Goal: Task Accomplishment & Management: Complete application form

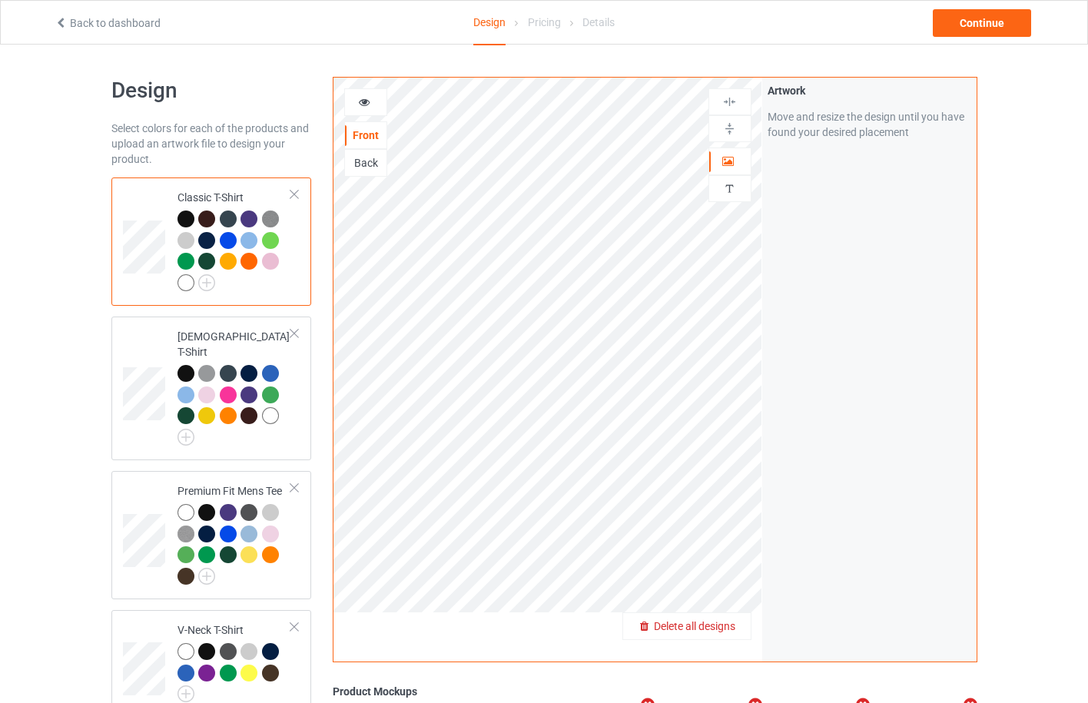
click at [725, 622] on span "Delete all designs" at bounding box center [694, 626] width 81 height 12
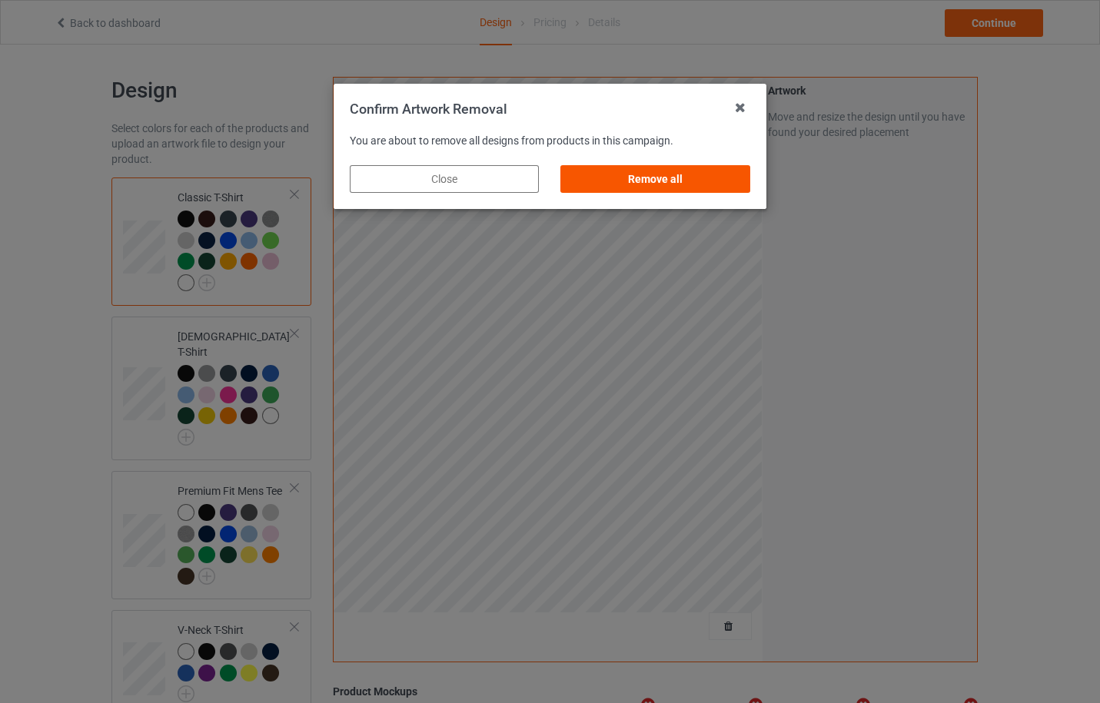
click at [670, 189] on div "Remove all" at bounding box center [655, 179] width 189 height 28
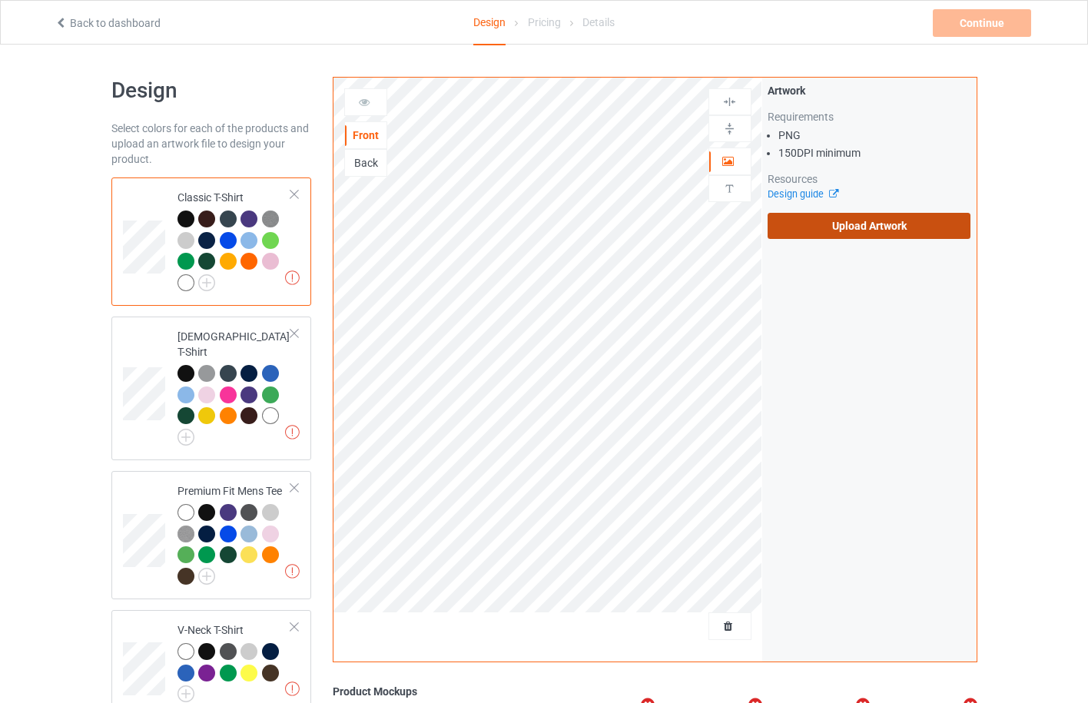
click at [853, 233] on label "Upload Artwork" at bounding box center [870, 226] width 204 height 26
click at [0, 0] on input "Upload Artwork" at bounding box center [0, 0] width 0 height 0
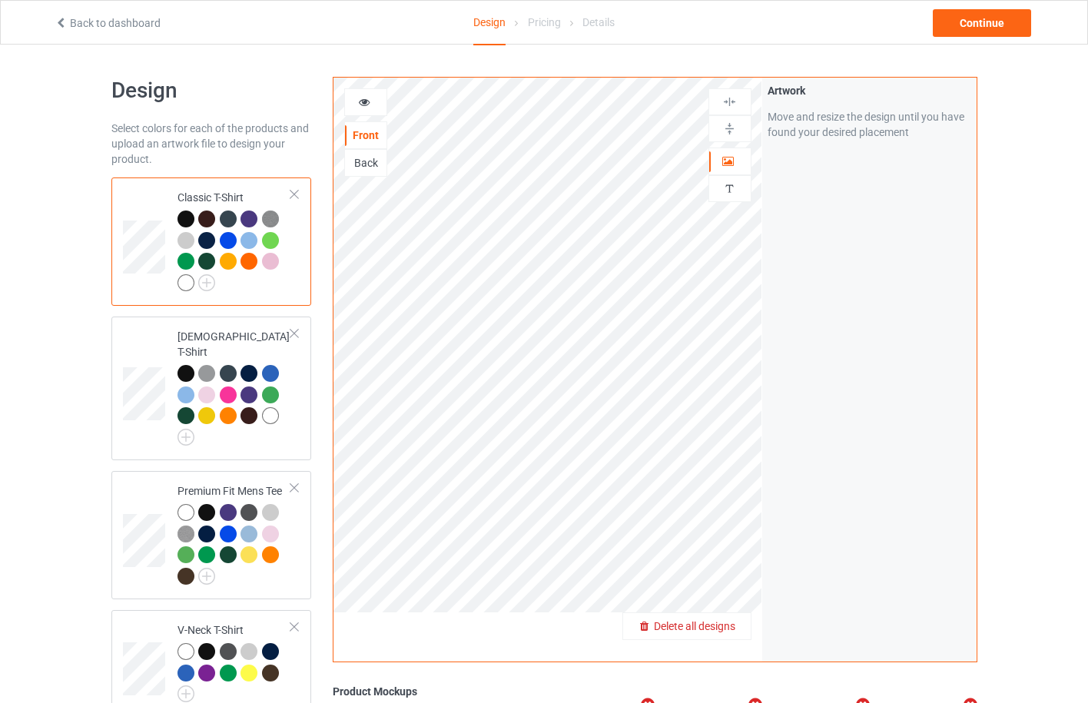
click at [735, 626] on span "Delete all designs" at bounding box center [694, 626] width 81 height 12
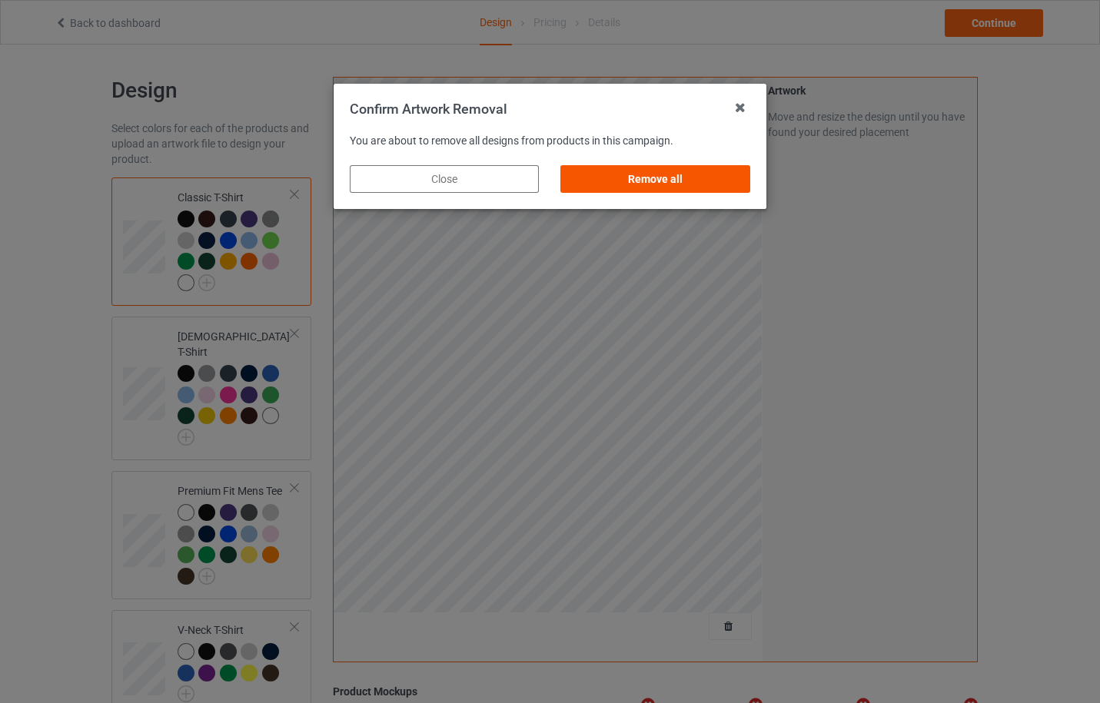
click at [709, 181] on div "Remove all" at bounding box center [655, 179] width 189 height 28
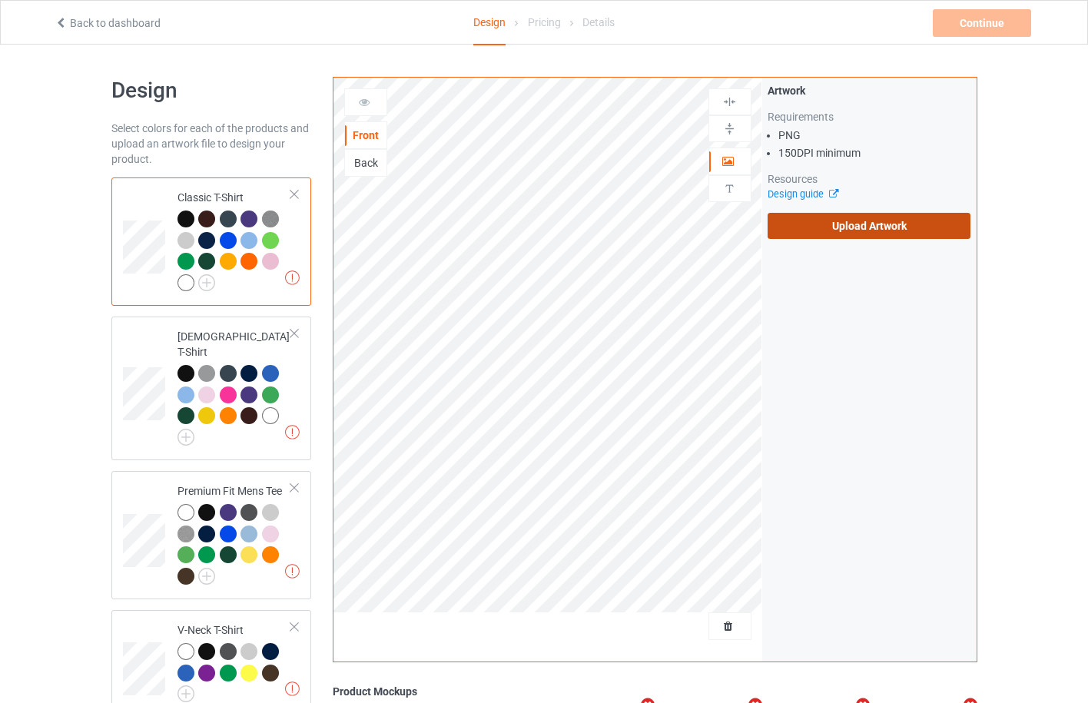
click at [857, 221] on label "Upload Artwork" at bounding box center [870, 226] width 204 height 26
click at [0, 0] on input "Upload Artwork" at bounding box center [0, 0] width 0 height 0
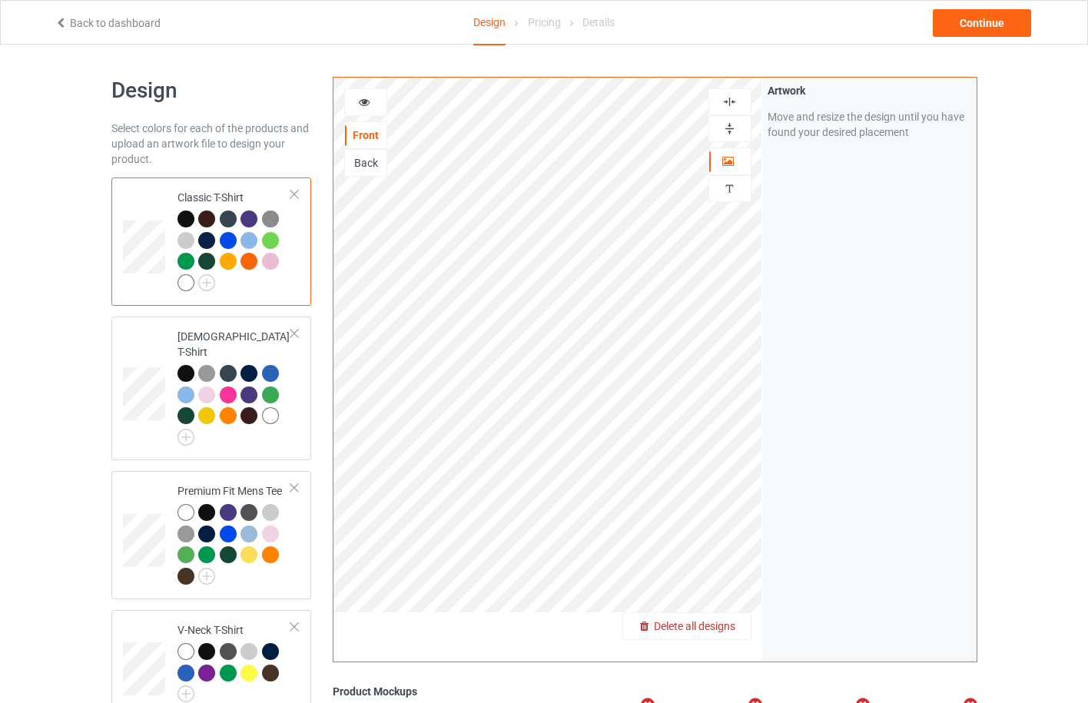
click at [726, 630] on span "Delete all designs" at bounding box center [694, 626] width 81 height 12
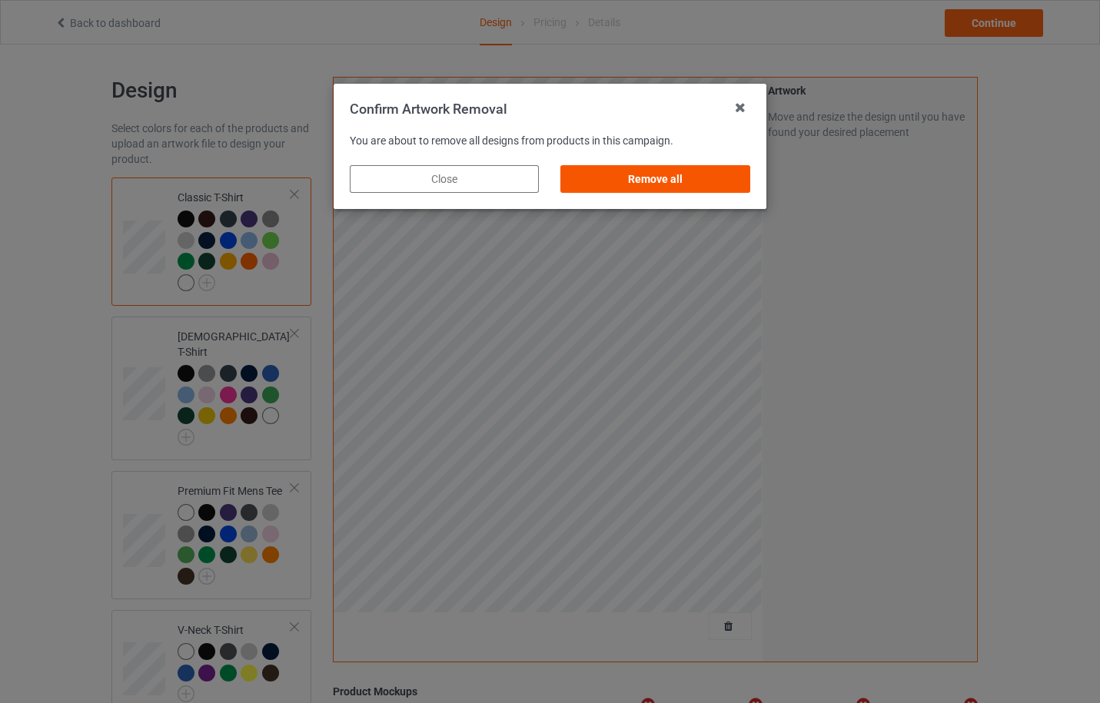
click at [654, 181] on div "Remove all" at bounding box center [655, 179] width 189 height 28
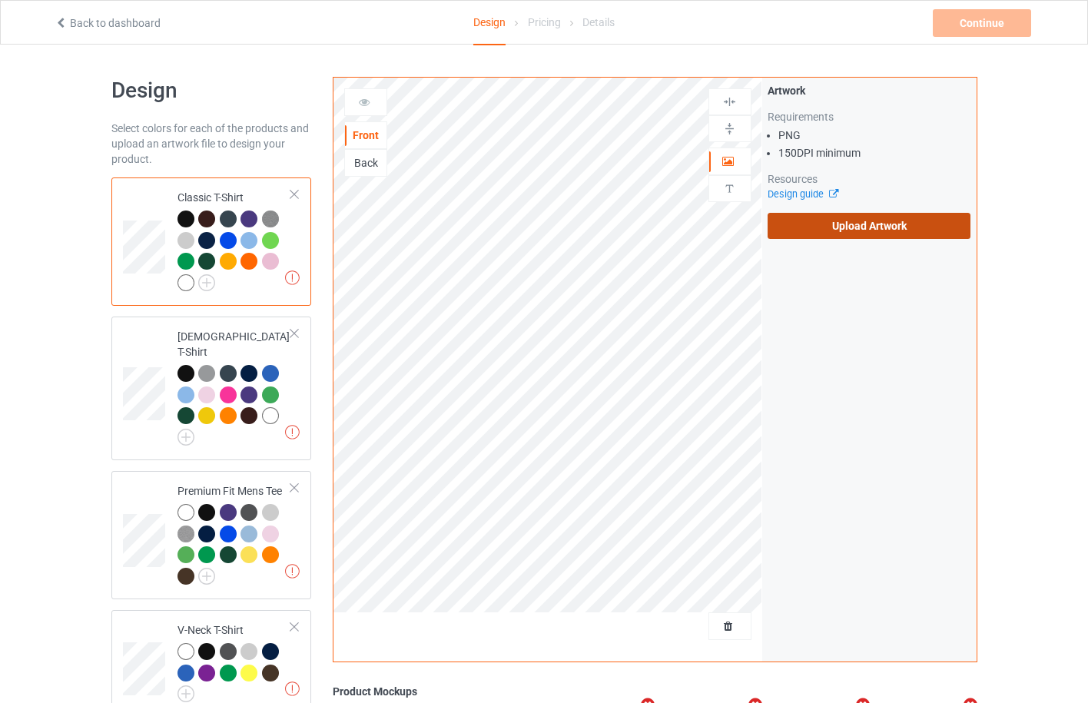
click at [828, 219] on label "Upload Artwork" at bounding box center [870, 226] width 204 height 26
click at [0, 0] on input "Upload Artwork" at bounding box center [0, 0] width 0 height 0
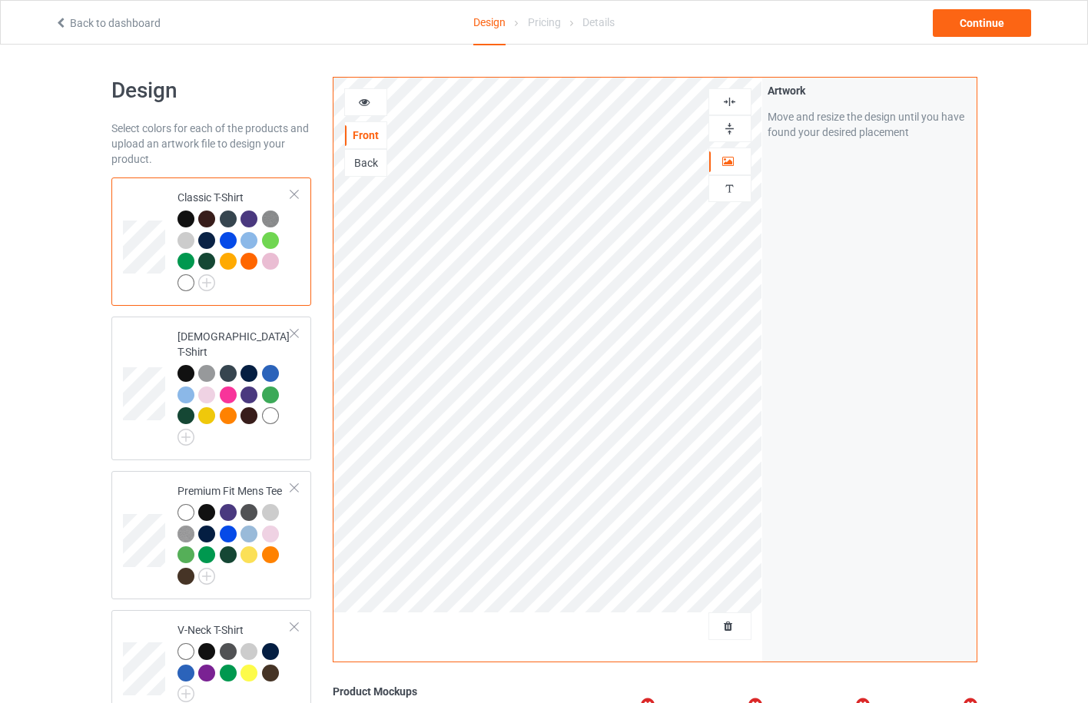
click at [180, 283] on div at bounding box center [186, 282] width 17 height 17
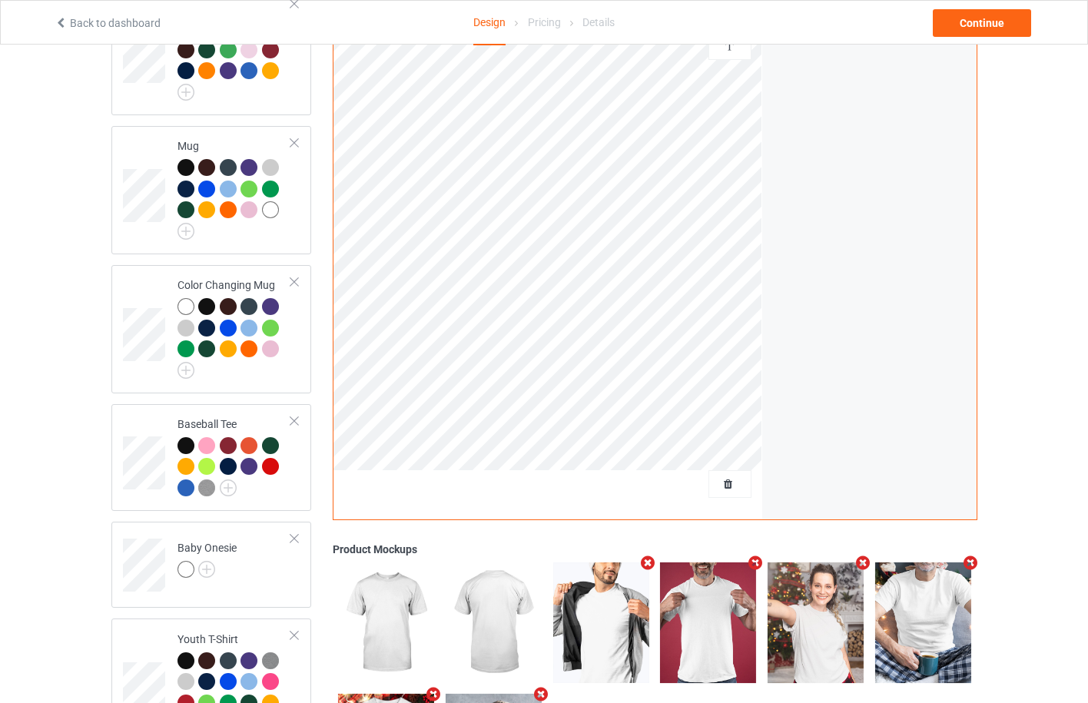
scroll to position [730, 0]
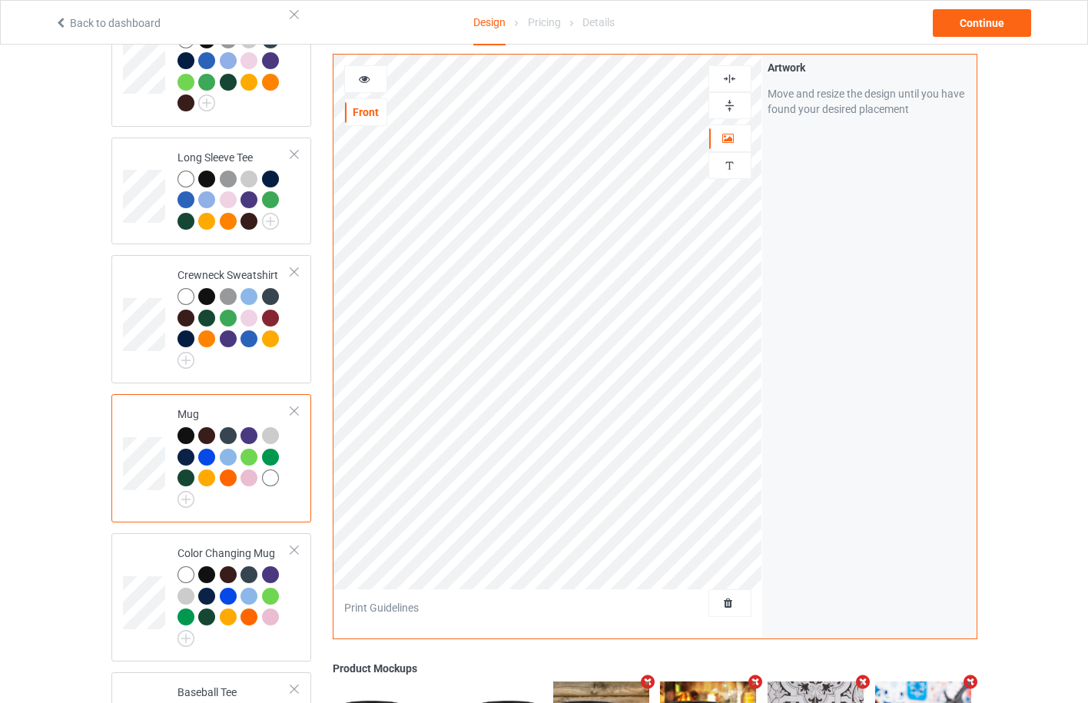
scroll to position [1140, 0]
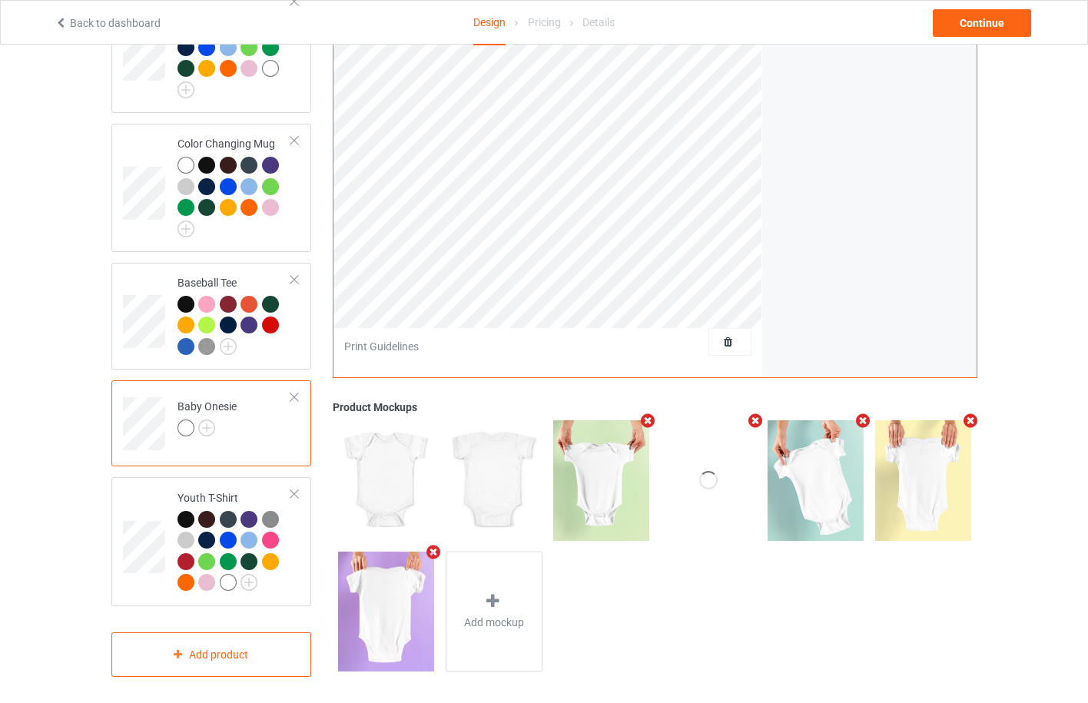
click at [291, 392] on div at bounding box center [294, 397] width 11 height 11
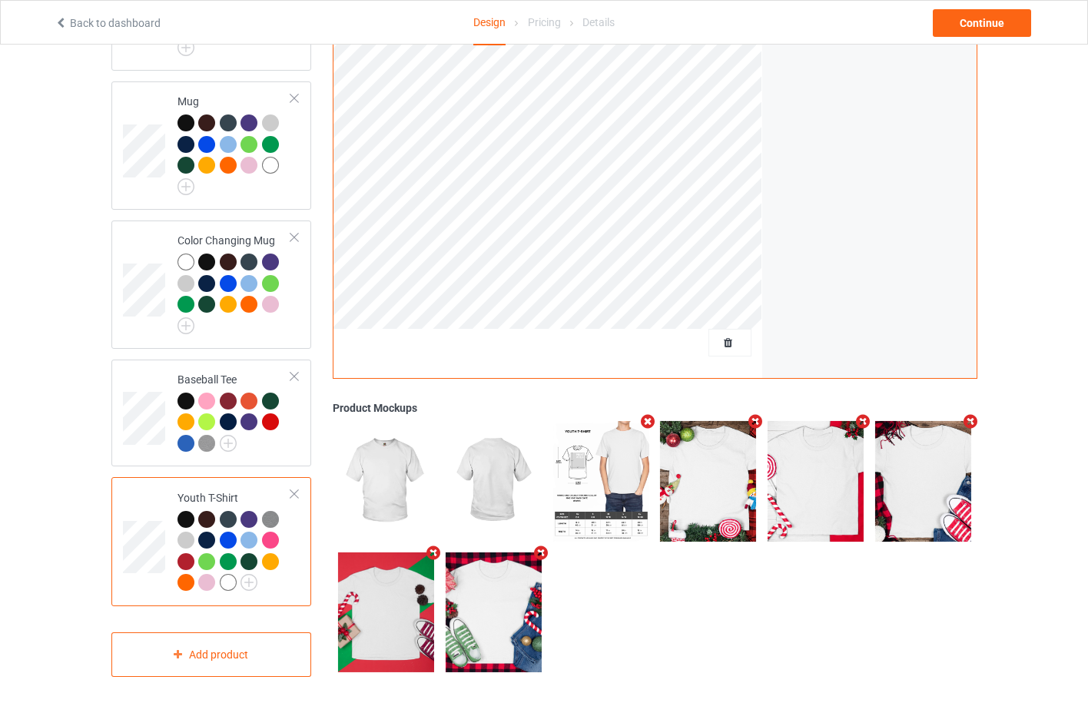
click at [293, 490] on div at bounding box center [294, 494] width 11 height 11
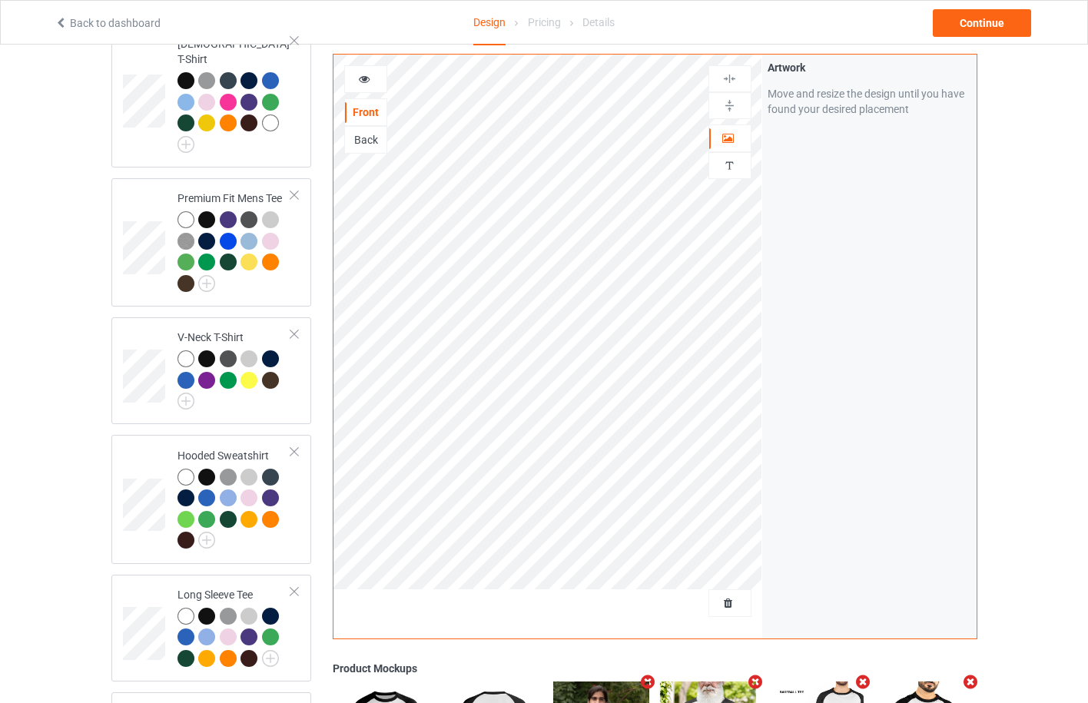
scroll to position [83, 0]
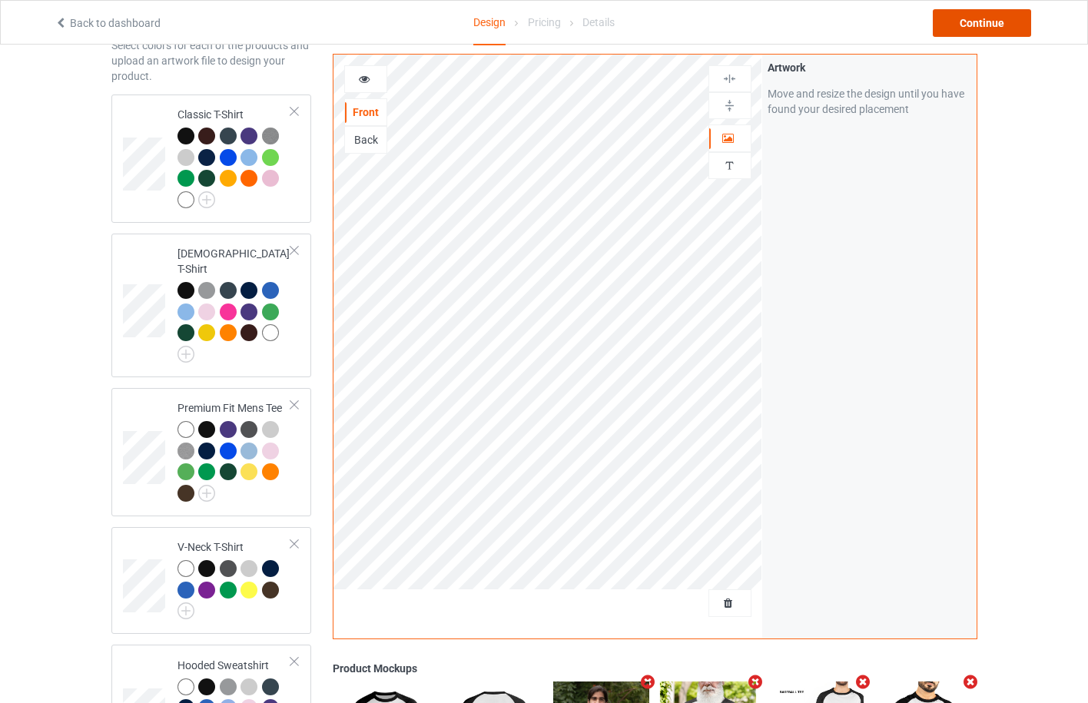
click at [983, 29] on div "Continue" at bounding box center [982, 23] width 98 height 28
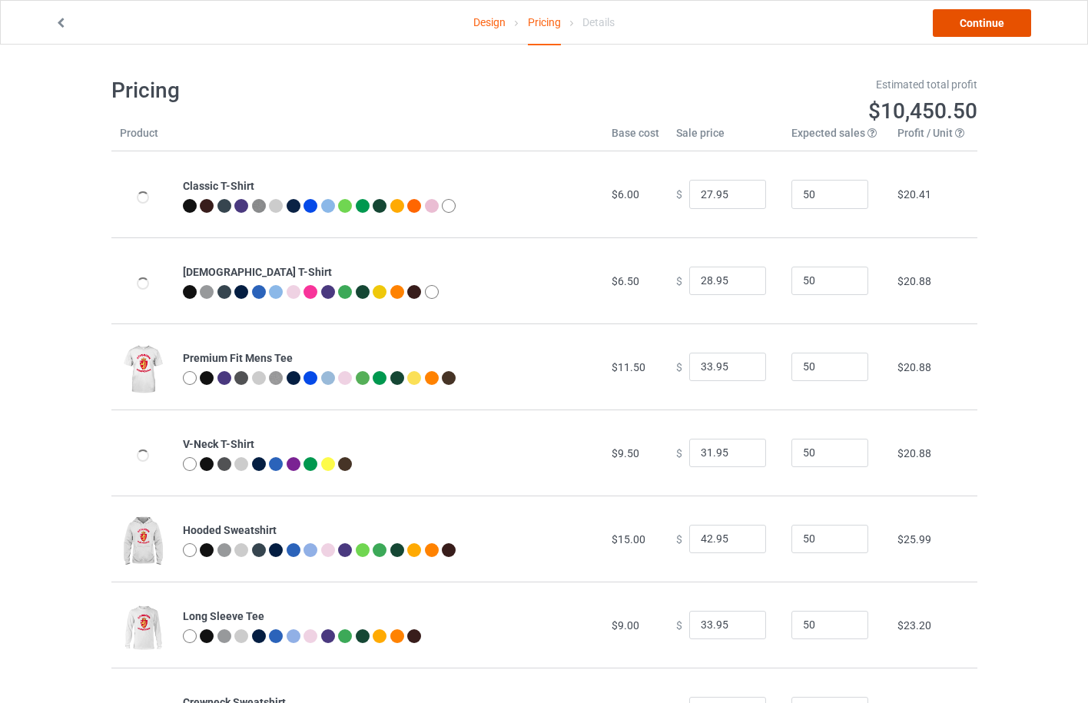
click at [1000, 27] on link "Continue" at bounding box center [982, 23] width 98 height 28
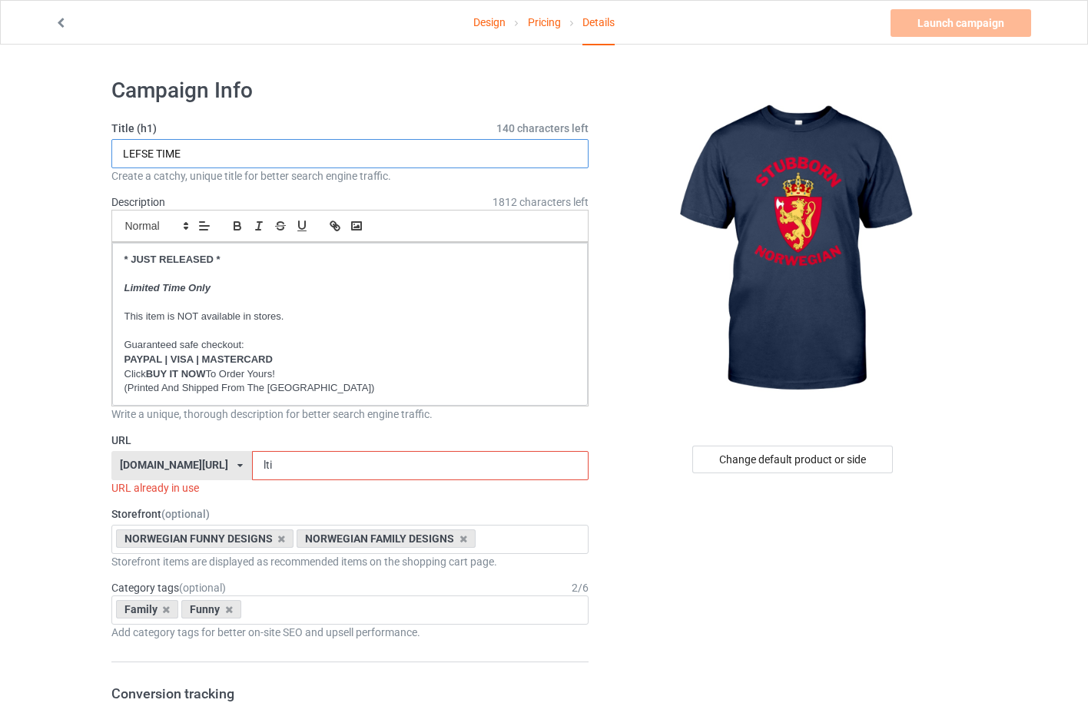
drag, startPoint x: 98, startPoint y: 164, endPoint x: 69, endPoint y: 165, distance: 29.2
click at [223, 148] on input "STUBBORN" at bounding box center [350, 153] width 478 height 29
type input "STUBBORN NORWEGIAN"
drag, startPoint x: 297, startPoint y: 463, endPoint x: 259, endPoint y: 471, distance: 39.3
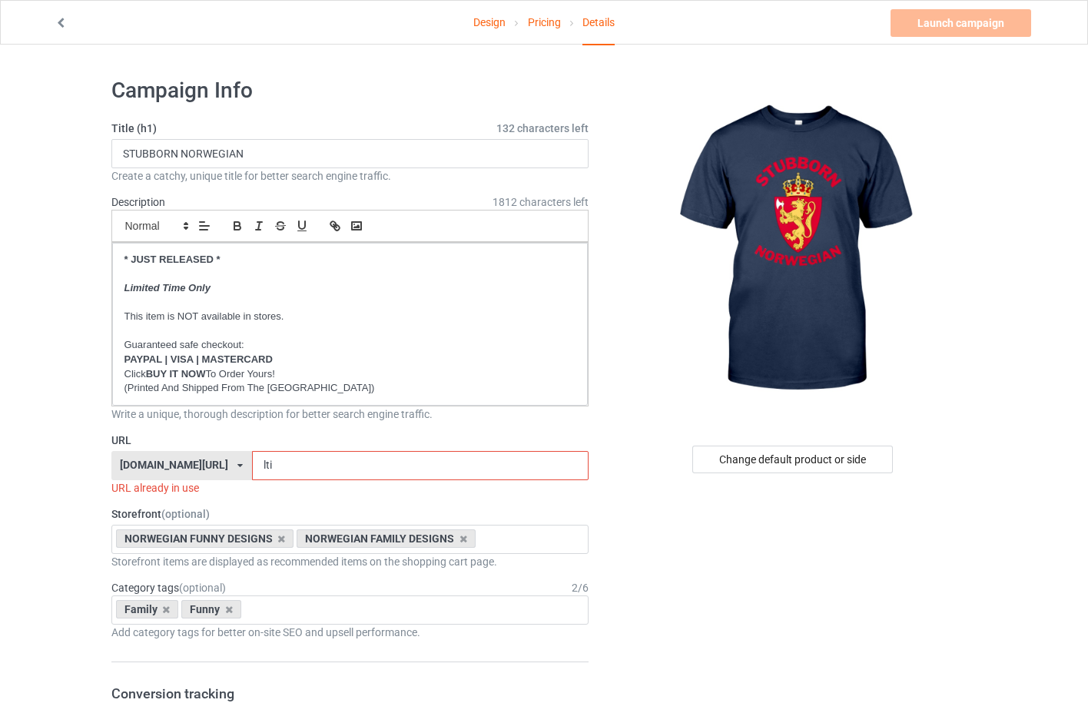
click at [259, 471] on input "lti" at bounding box center [420, 465] width 337 height 29
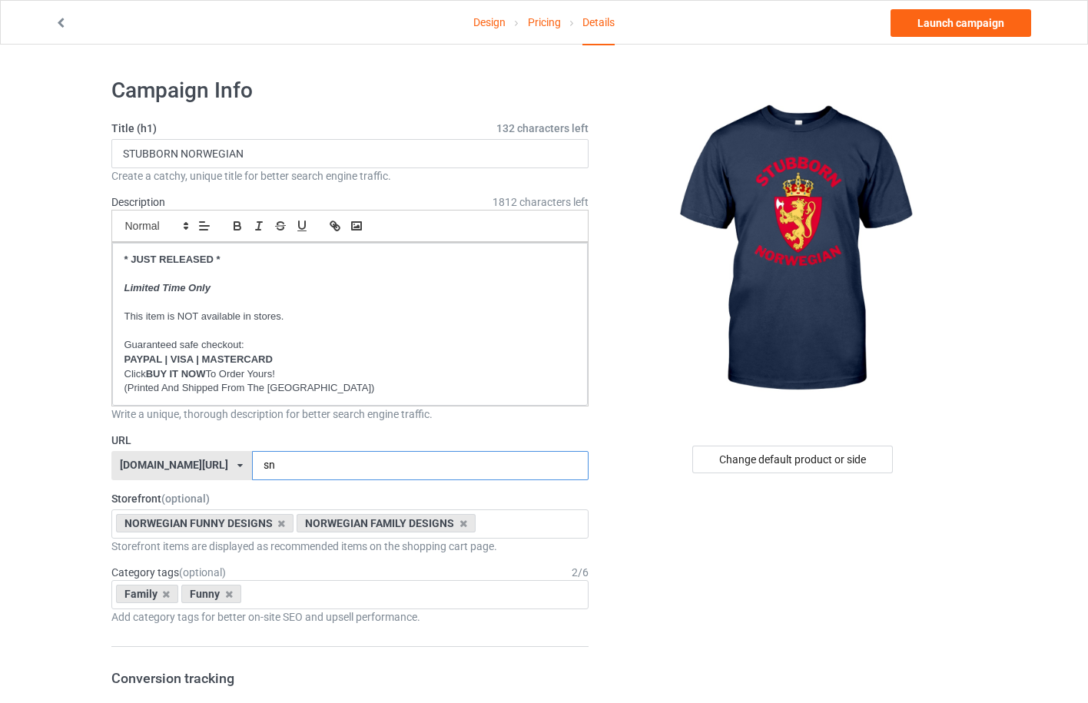
type input "sn"
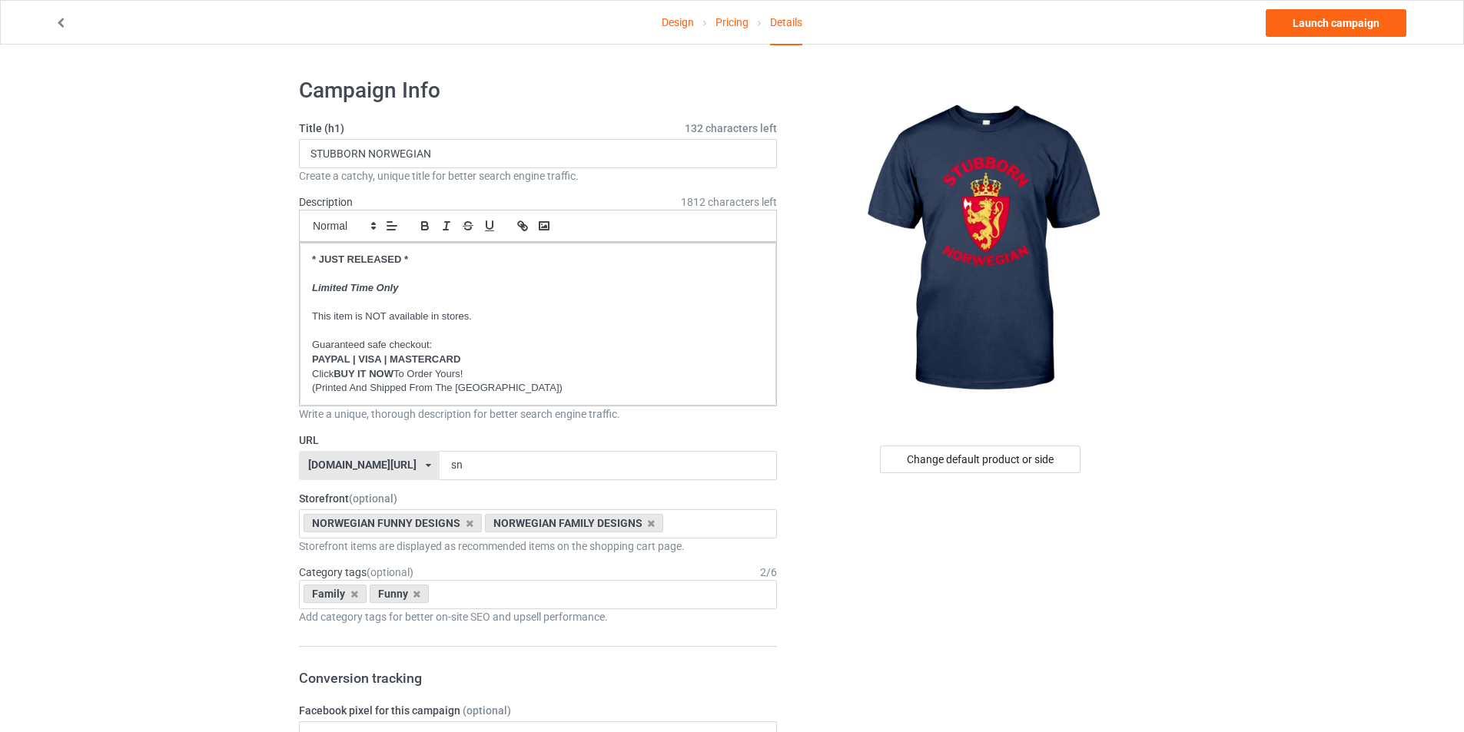
click at [664, 21] on link "Design" at bounding box center [678, 22] width 32 height 43
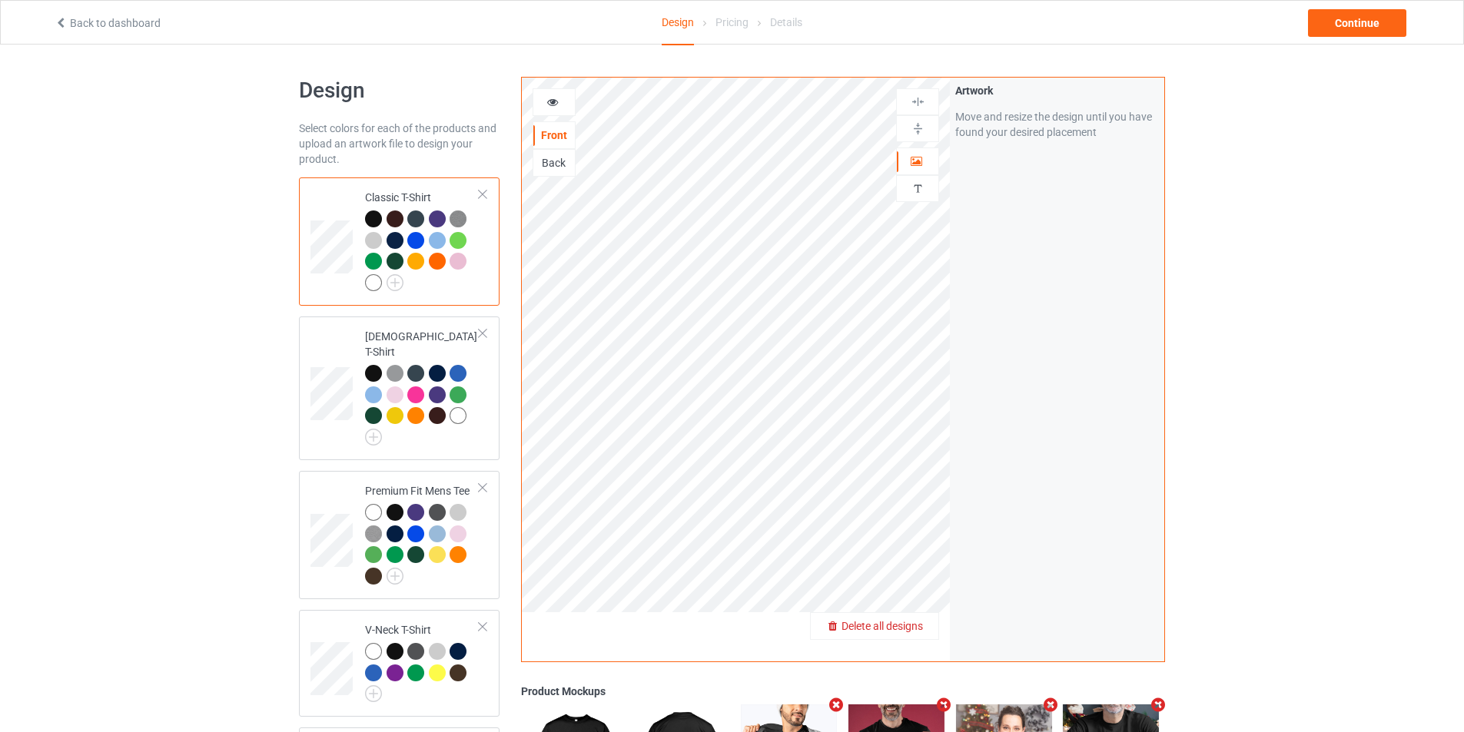
click at [920, 626] on span "Delete all designs" at bounding box center [882, 626] width 81 height 12
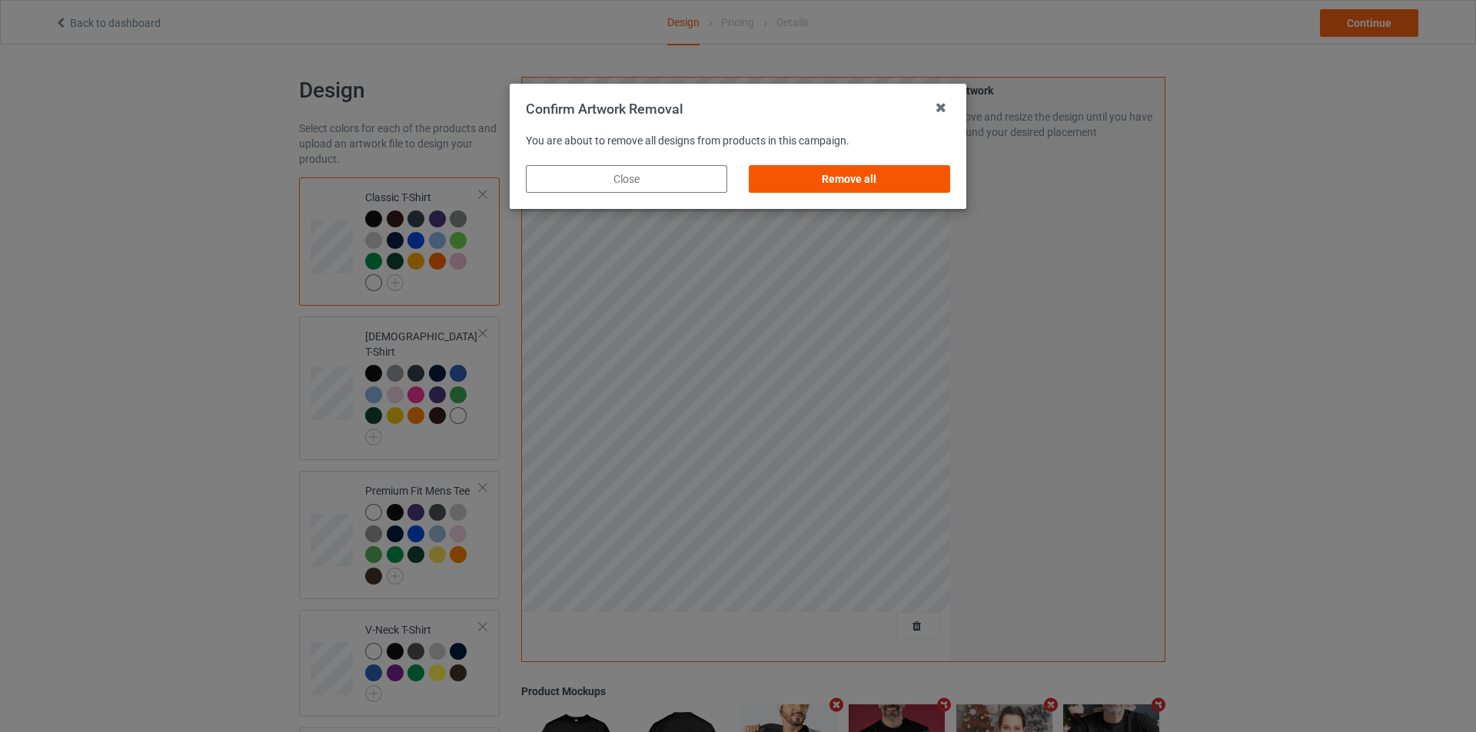
click at [824, 184] on div "Remove all" at bounding box center [849, 179] width 201 height 28
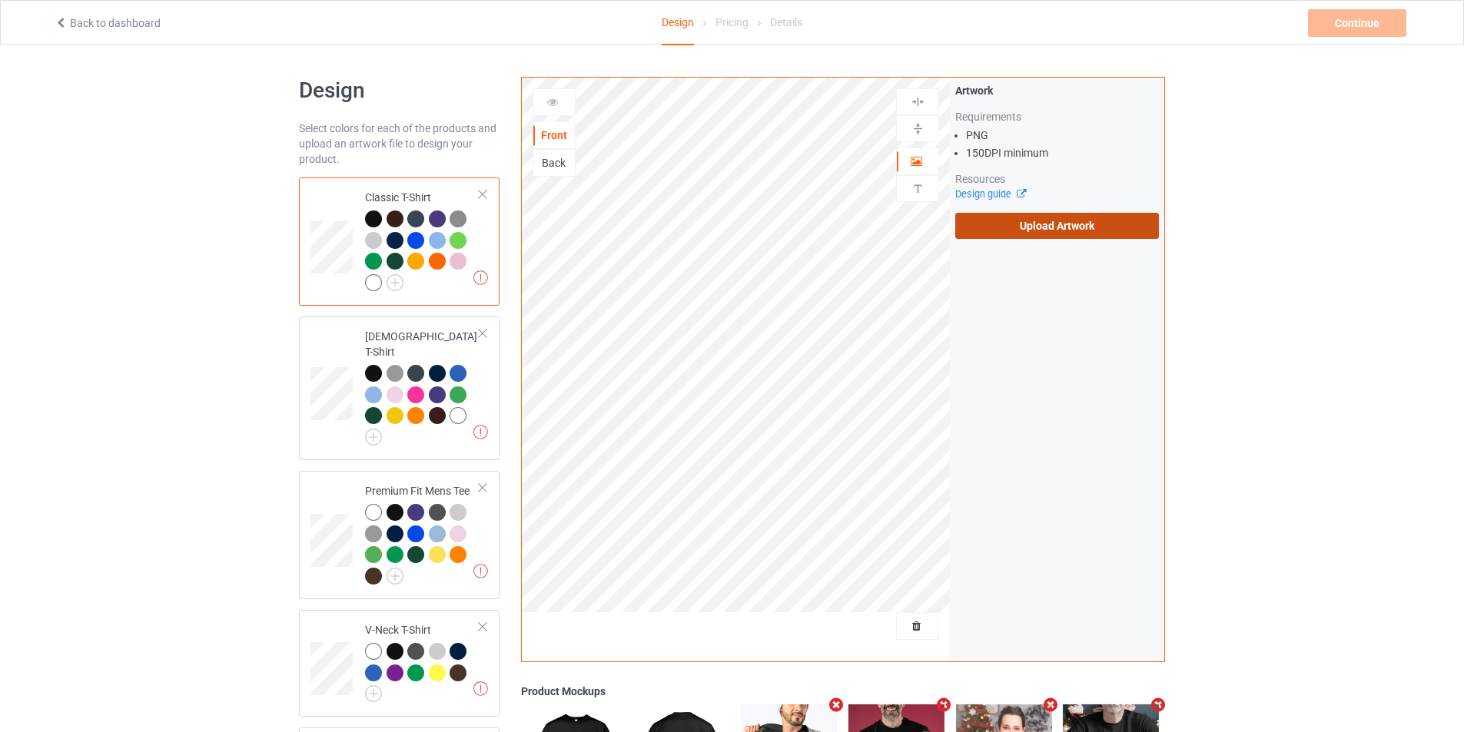
click at [1072, 225] on label "Upload Artwork" at bounding box center [1057, 226] width 204 height 26
click at [0, 0] on input "Upload Artwork" at bounding box center [0, 0] width 0 height 0
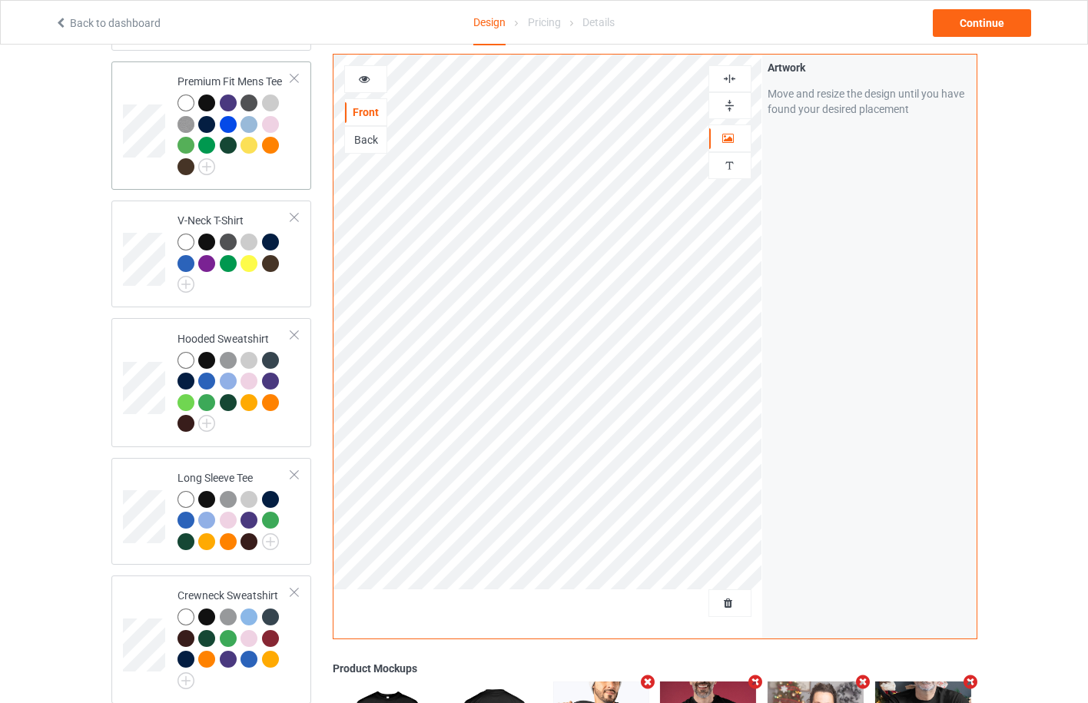
scroll to position [820, 0]
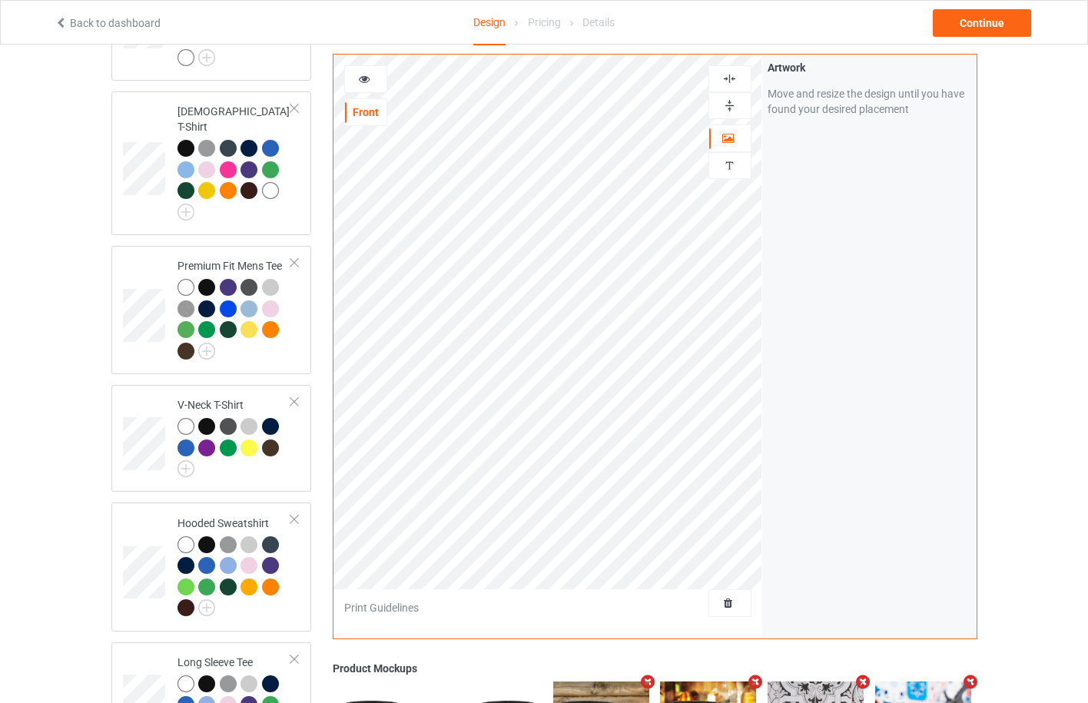
scroll to position [83, 0]
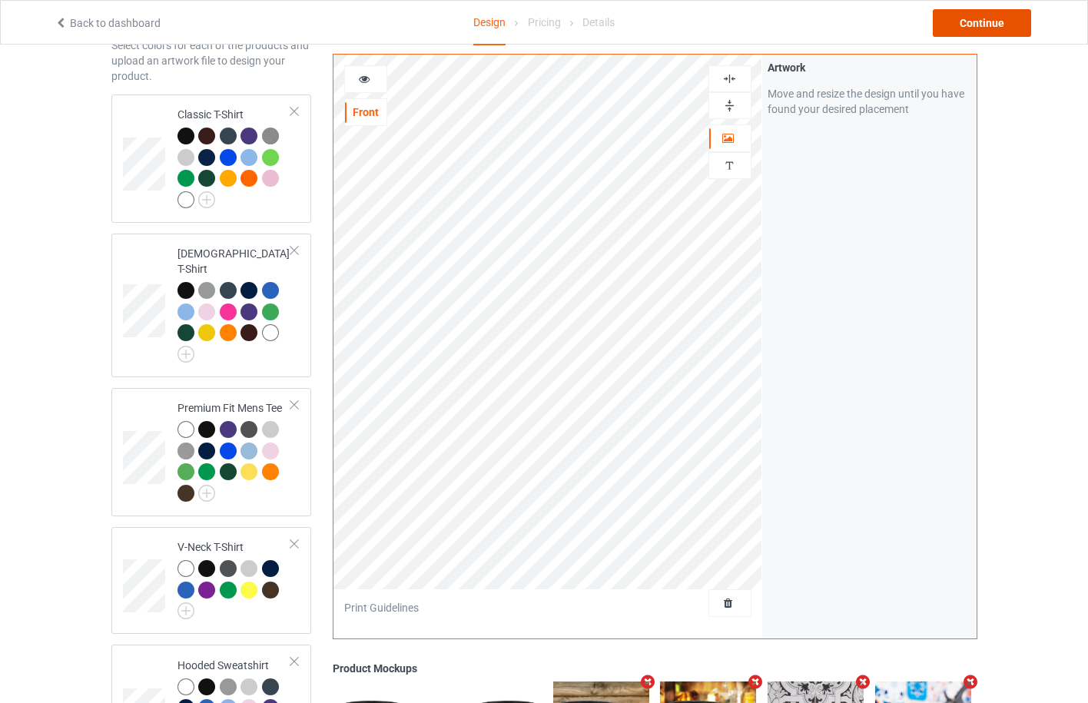
click at [956, 12] on div "Continue" at bounding box center [982, 23] width 98 height 28
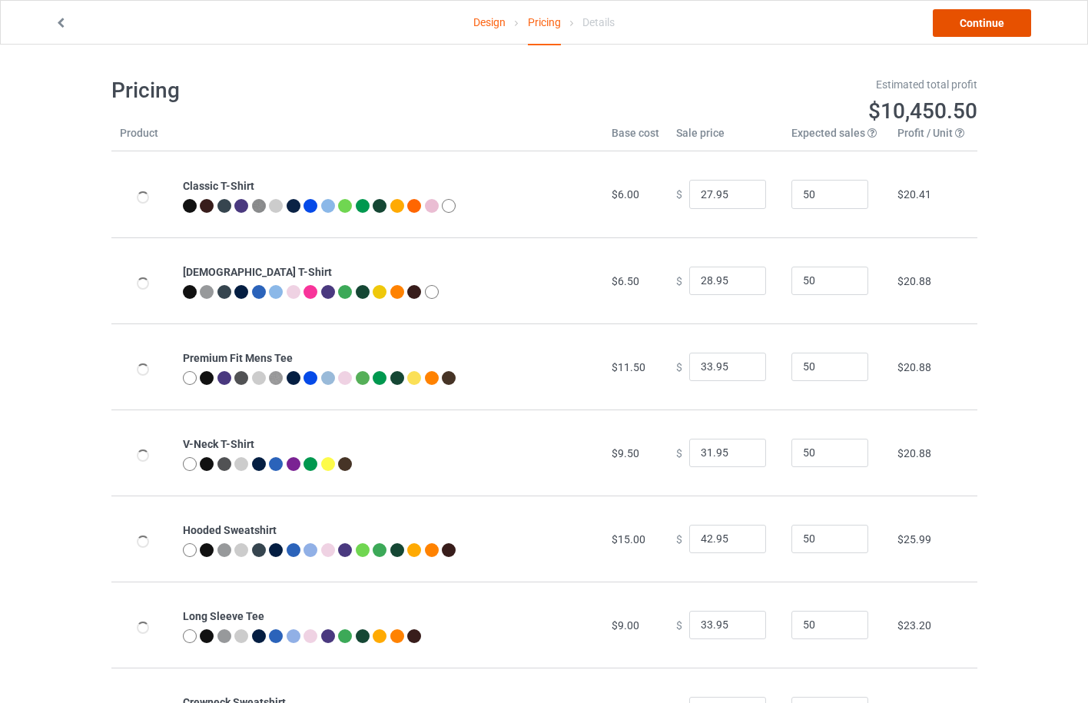
click at [986, 15] on link "Continue" at bounding box center [982, 23] width 98 height 28
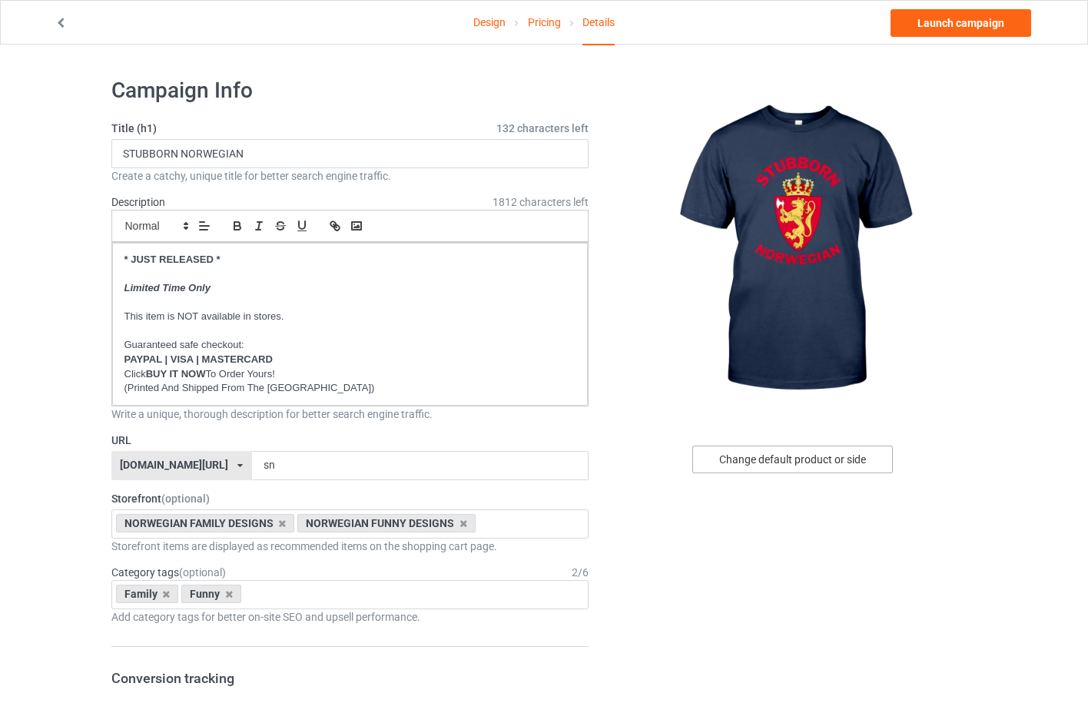
click at [790, 457] on div "Change default product or side" at bounding box center [792, 460] width 201 height 28
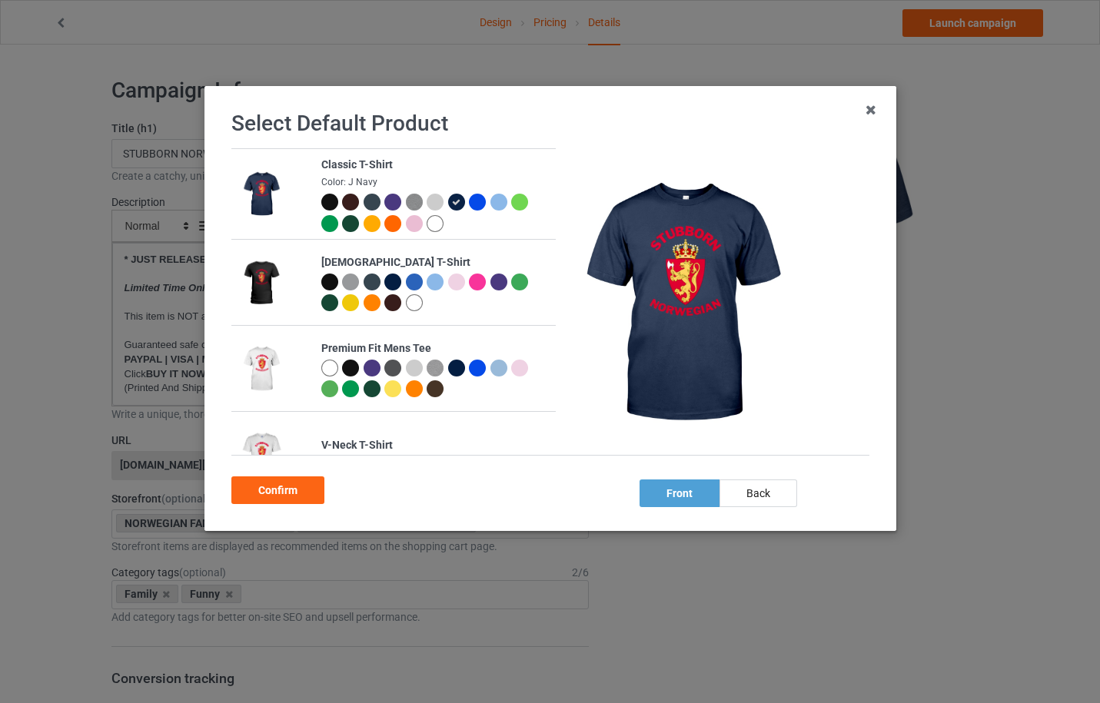
click at [321, 204] on div at bounding box center [328, 202] width 17 height 17
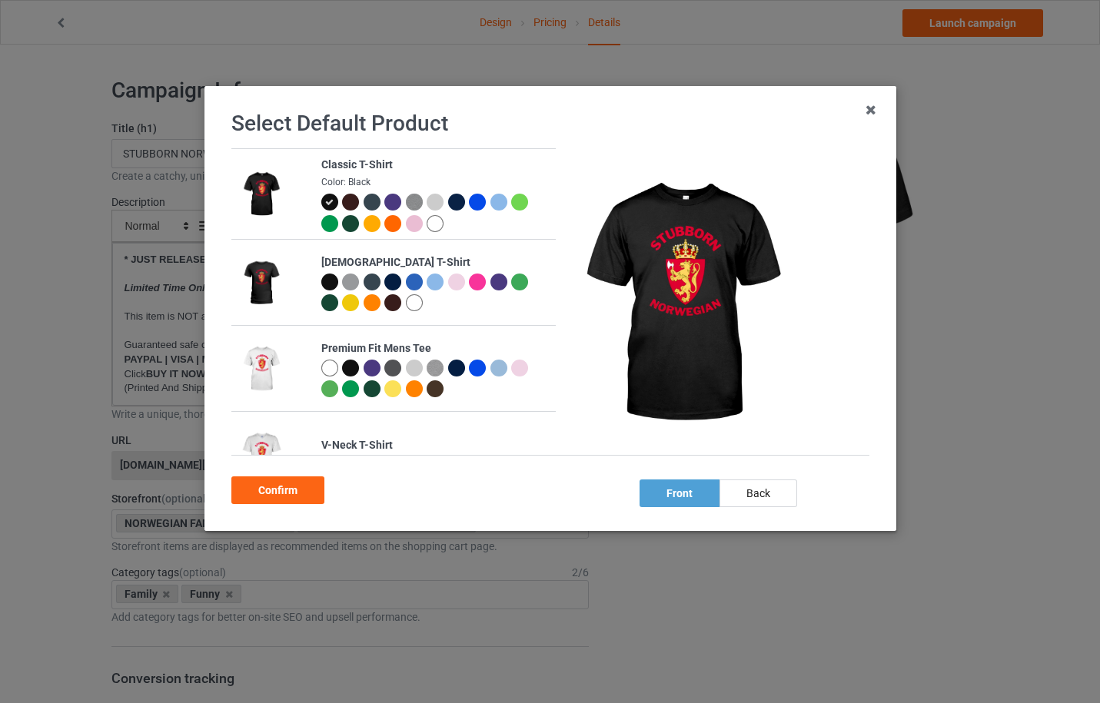
click at [428, 224] on div at bounding box center [435, 223] width 17 height 17
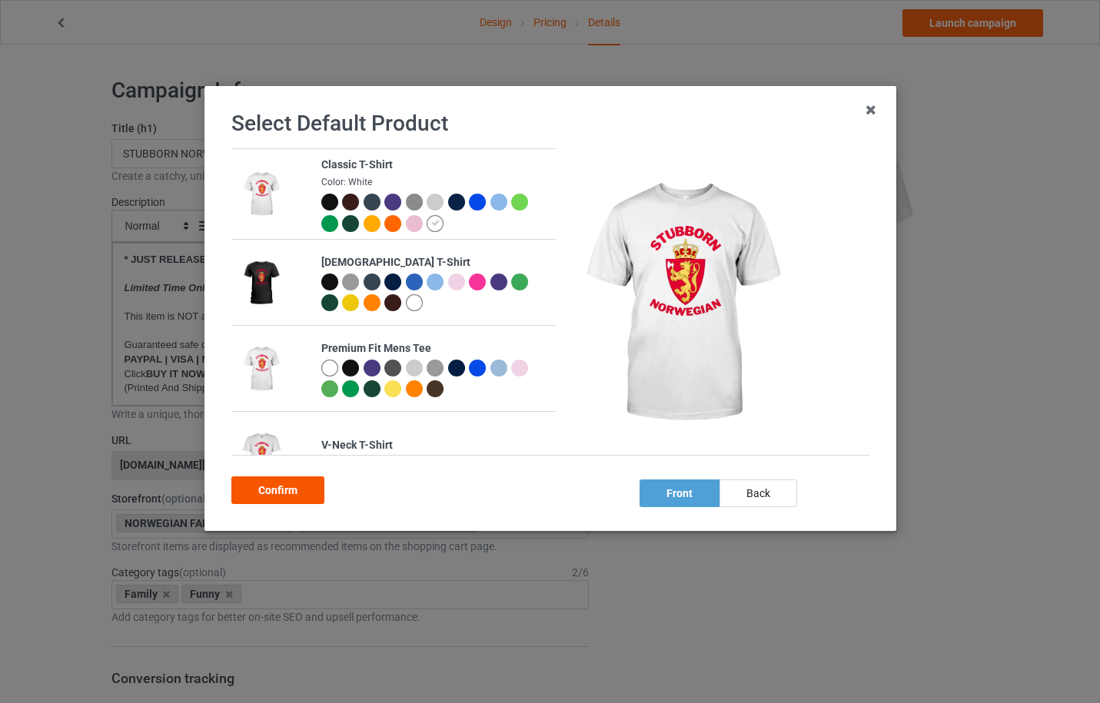
click at [285, 489] on div "Confirm" at bounding box center [277, 491] width 93 height 28
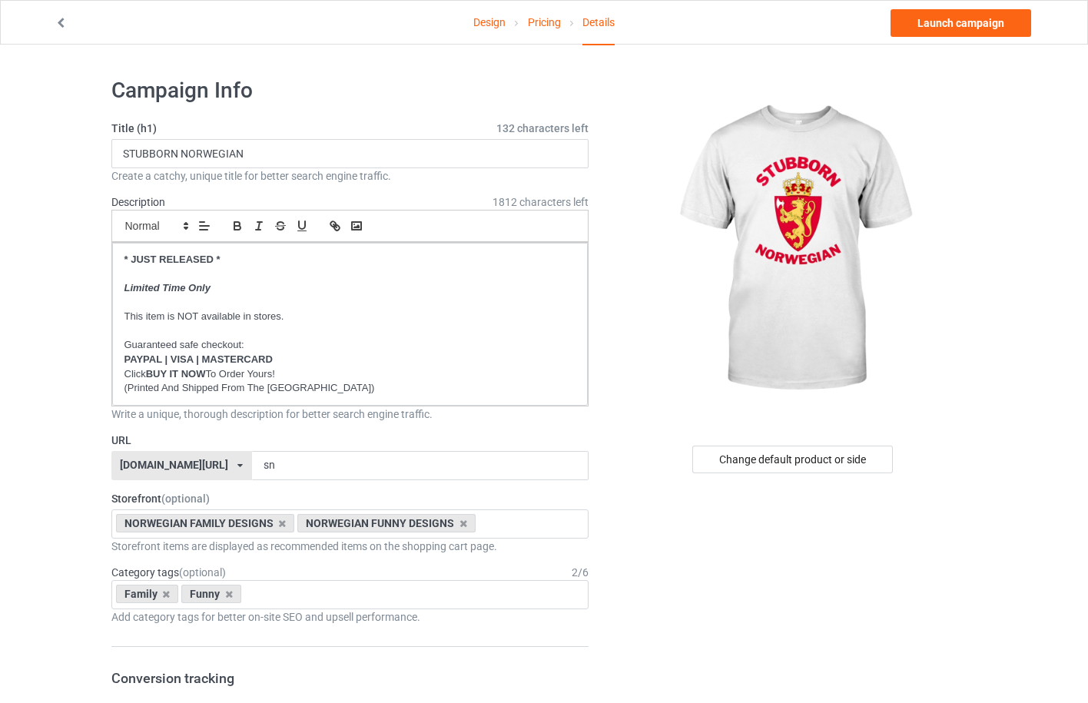
click at [494, 26] on link "Design" at bounding box center [489, 22] width 32 height 43
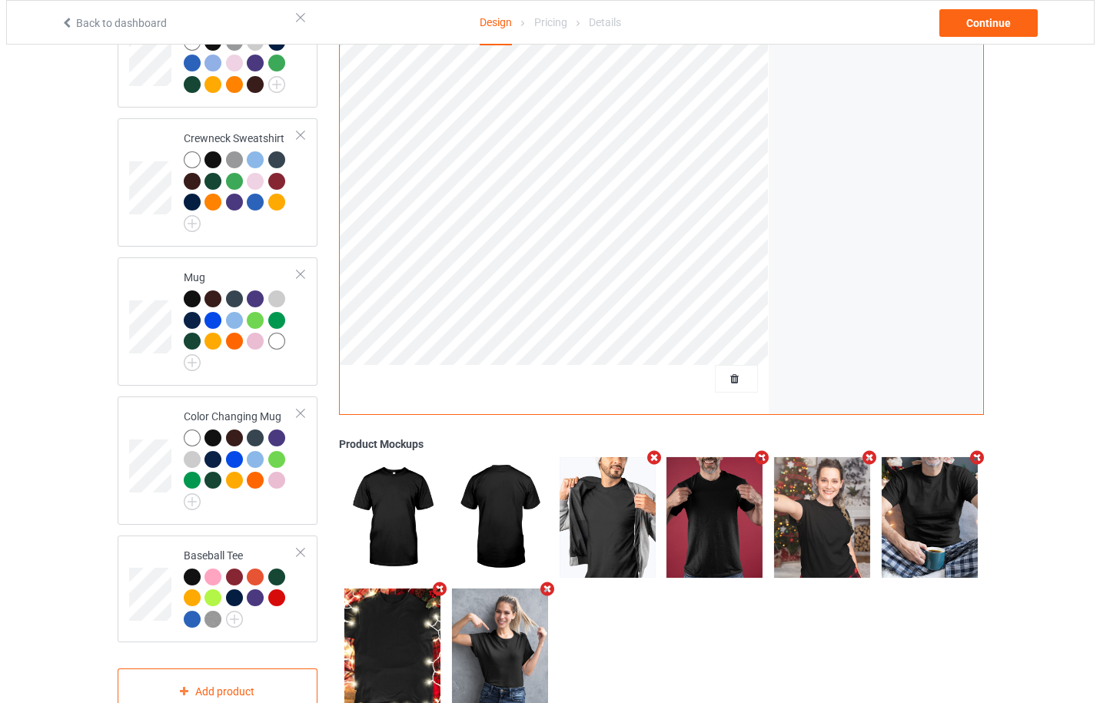
scroll to position [903, 0]
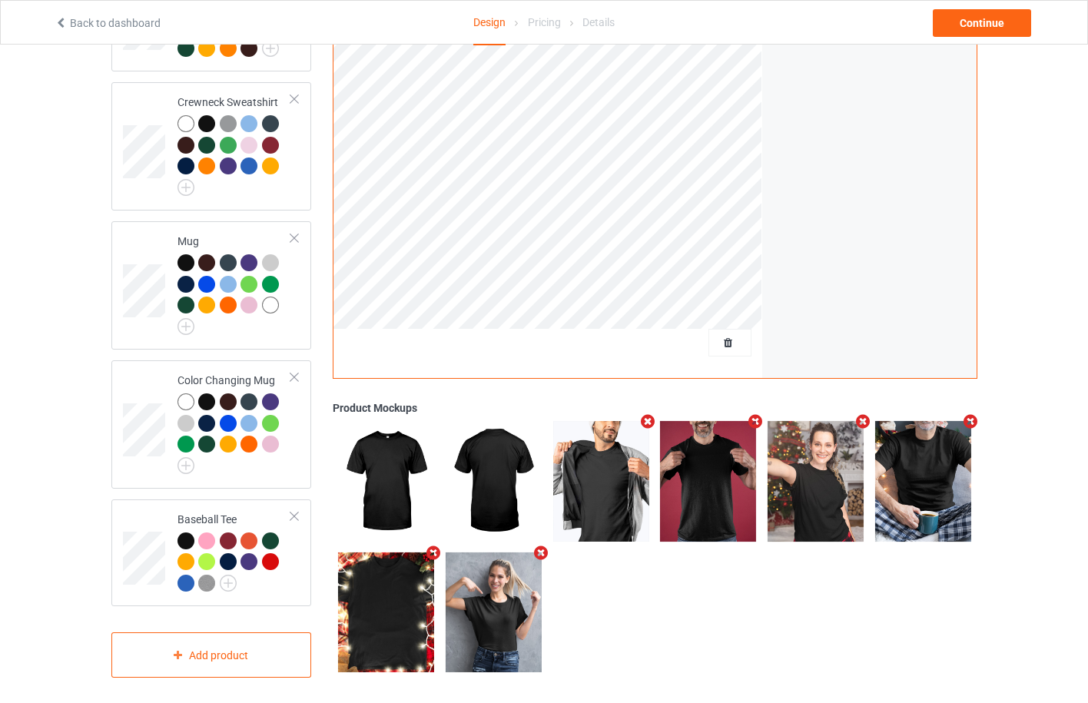
click at [541, 547] on icon "Remove mockup" at bounding box center [540, 553] width 19 height 16
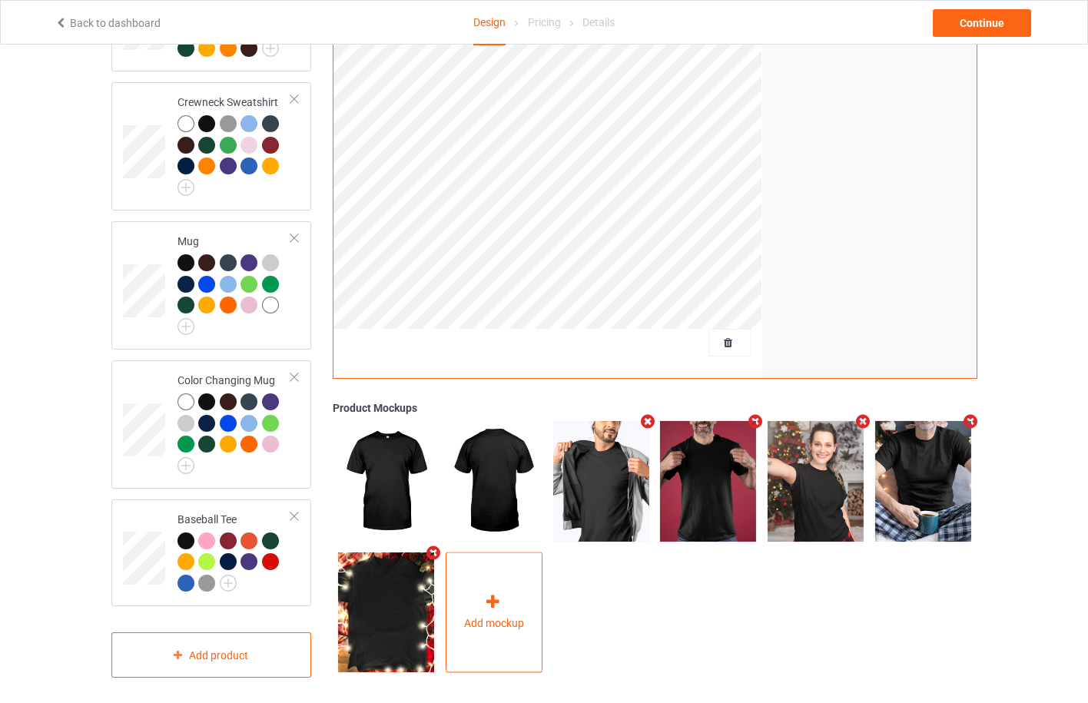
click at [510, 591] on div "Add mockup" at bounding box center [494, 612] width 97 height 121
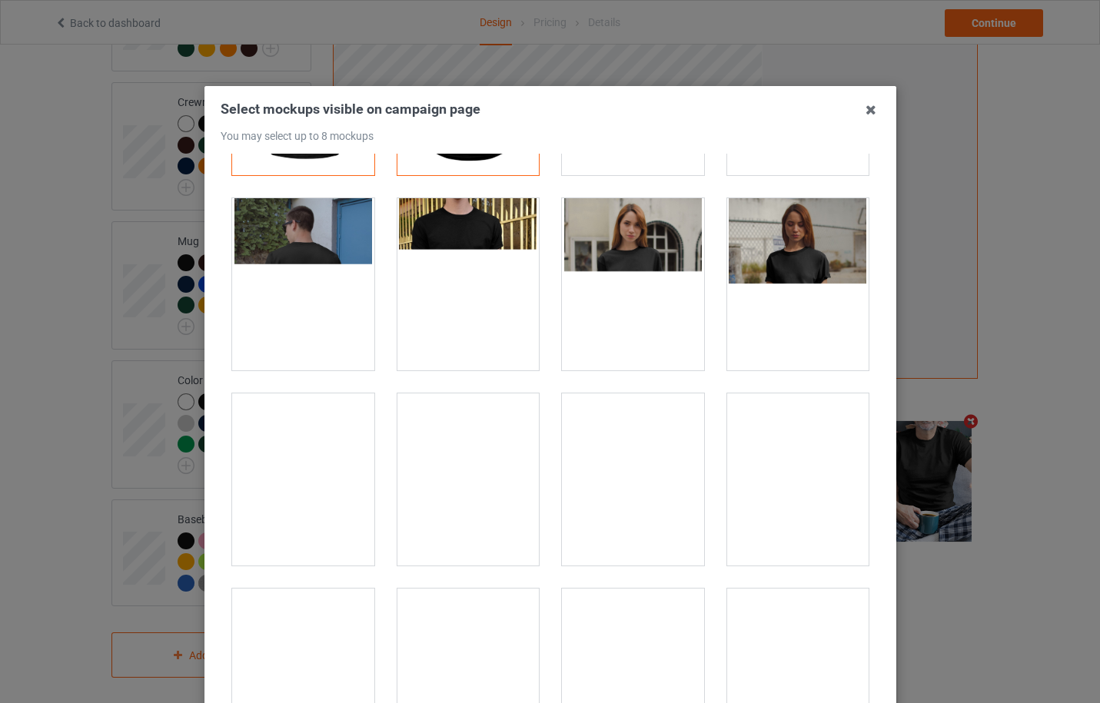
scroll to position [573, 0]
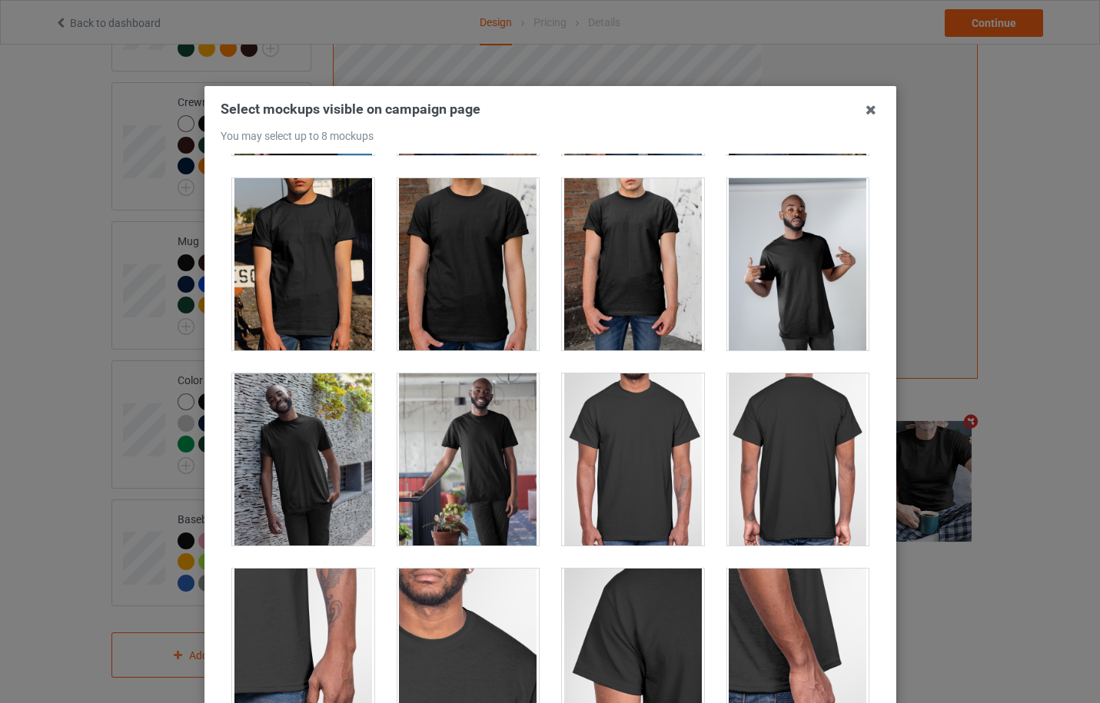
click at [593, 421] on div at bounding box center [633, 460] width 142 height 172
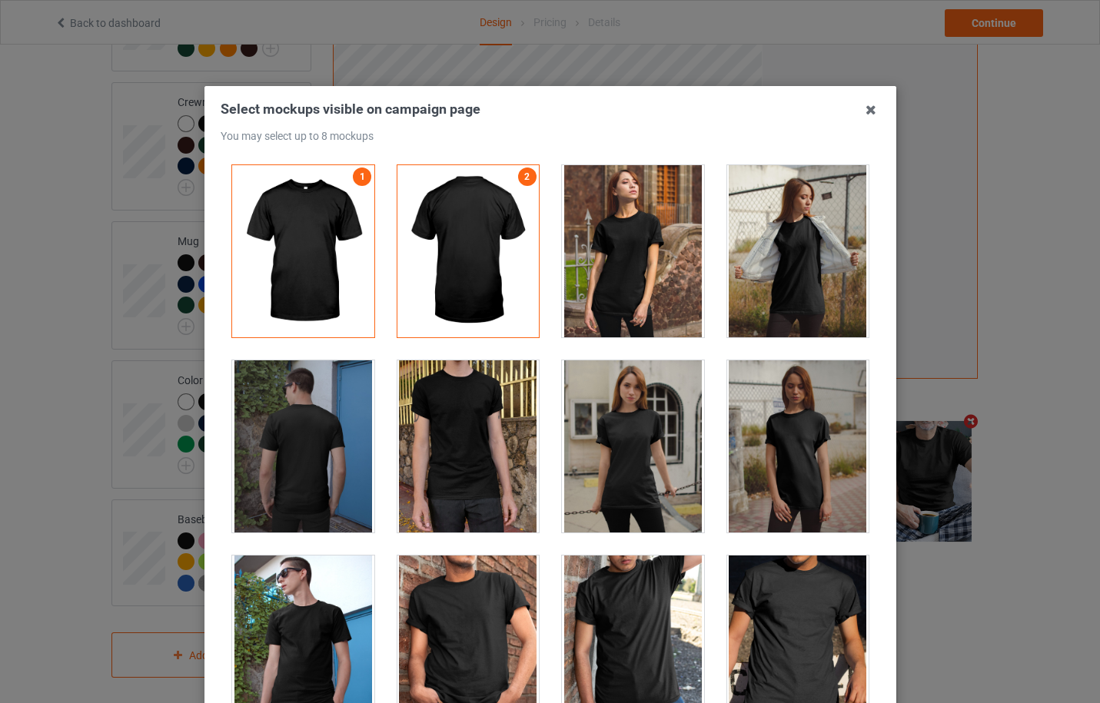
scroll to position [410, 0]
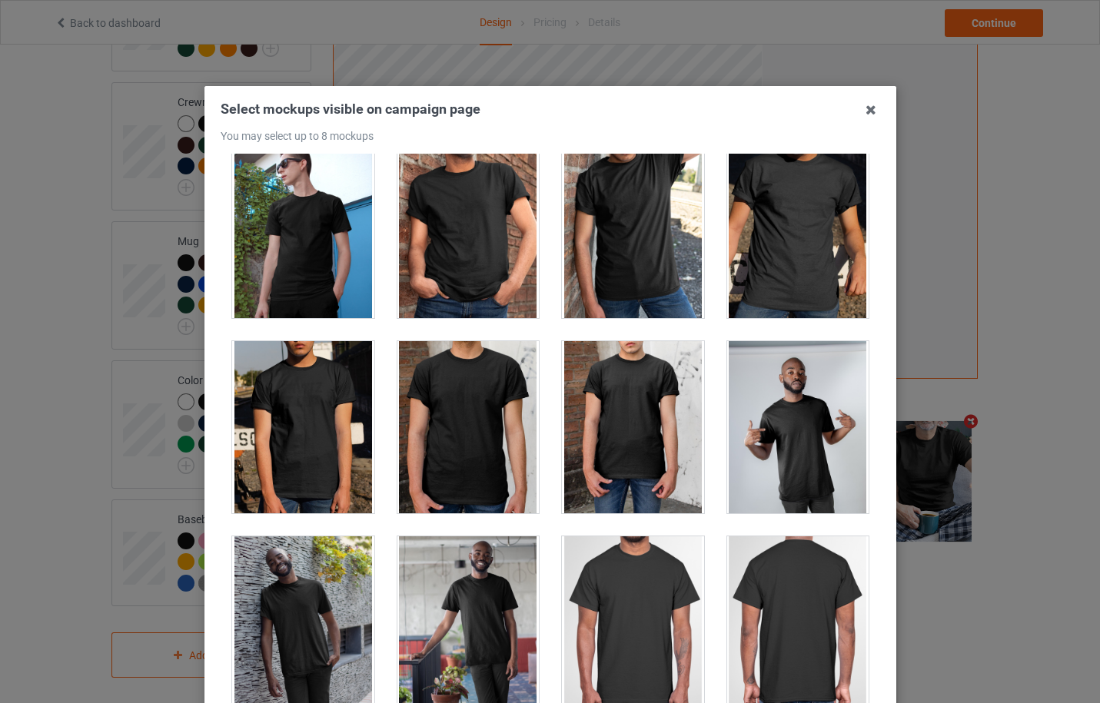
click at [633, 258] on div at bounding box center [633, 232] width 142 height 172
click at [503, 248] on div at bounding box center [468, 232] width 142 height 172
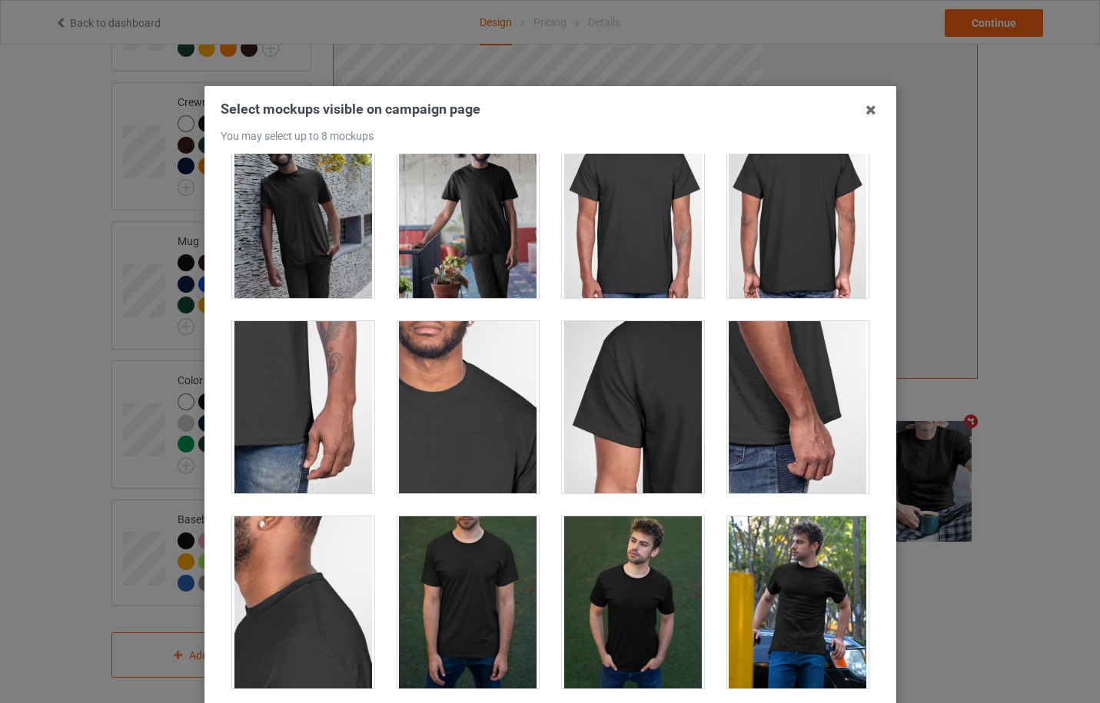
scroll to position [1230, 0]
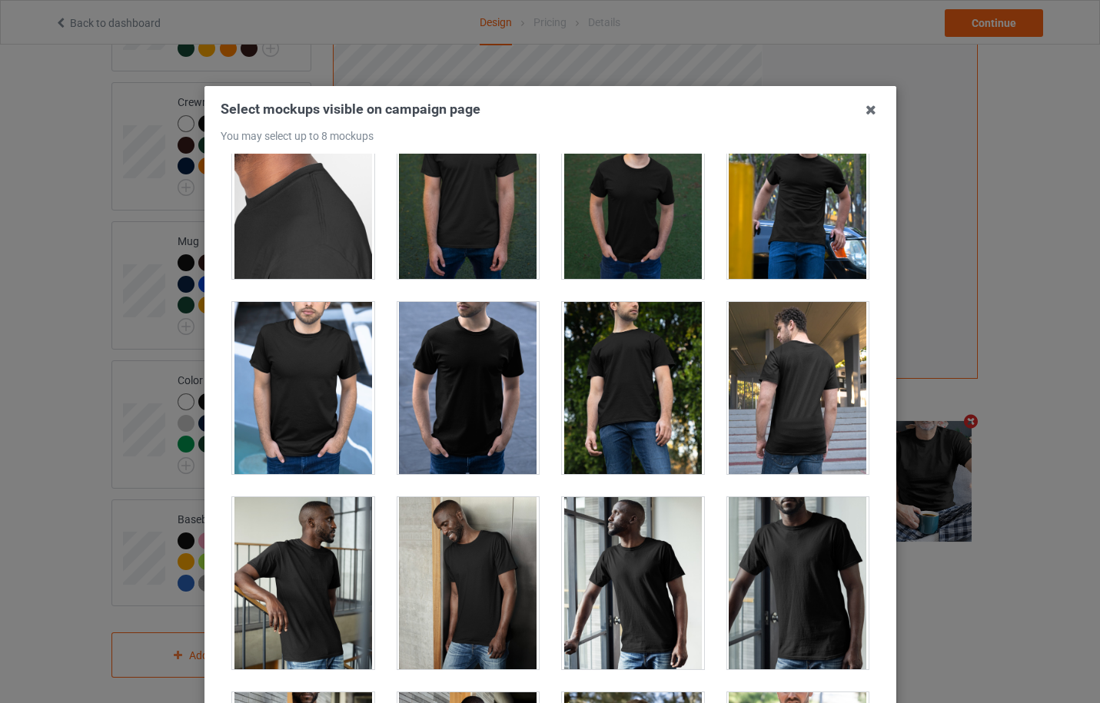
click at [604, 250] on div at bounding box center [633, 193] width 142 height 172
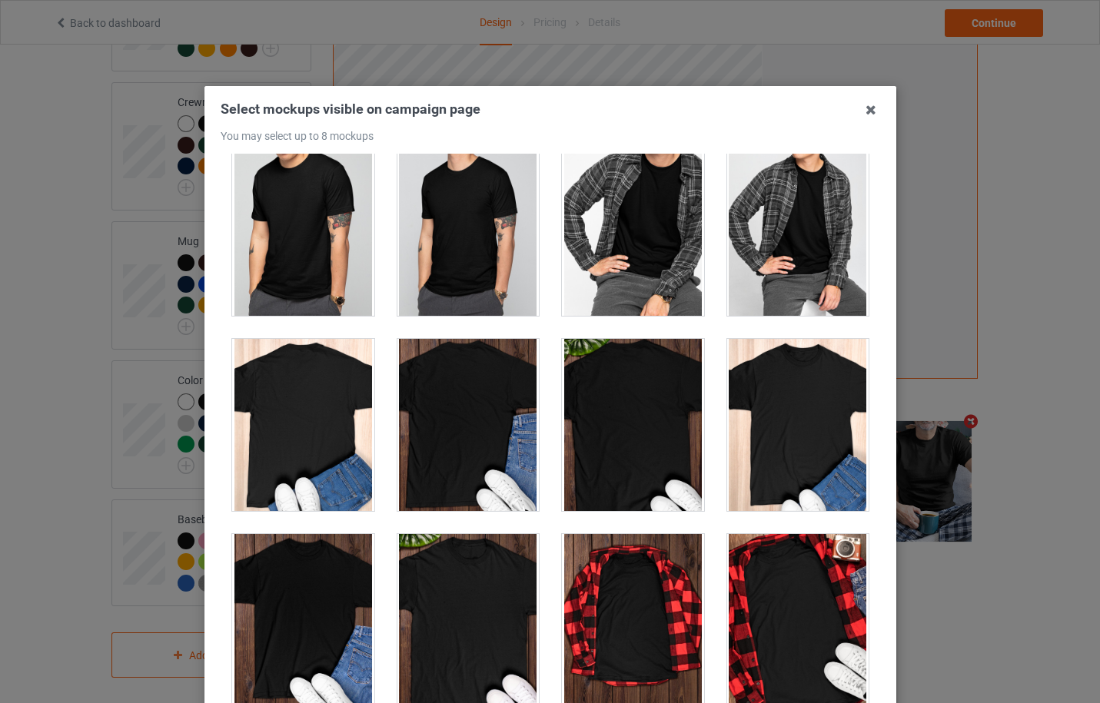
scroll to position [4509, 0]
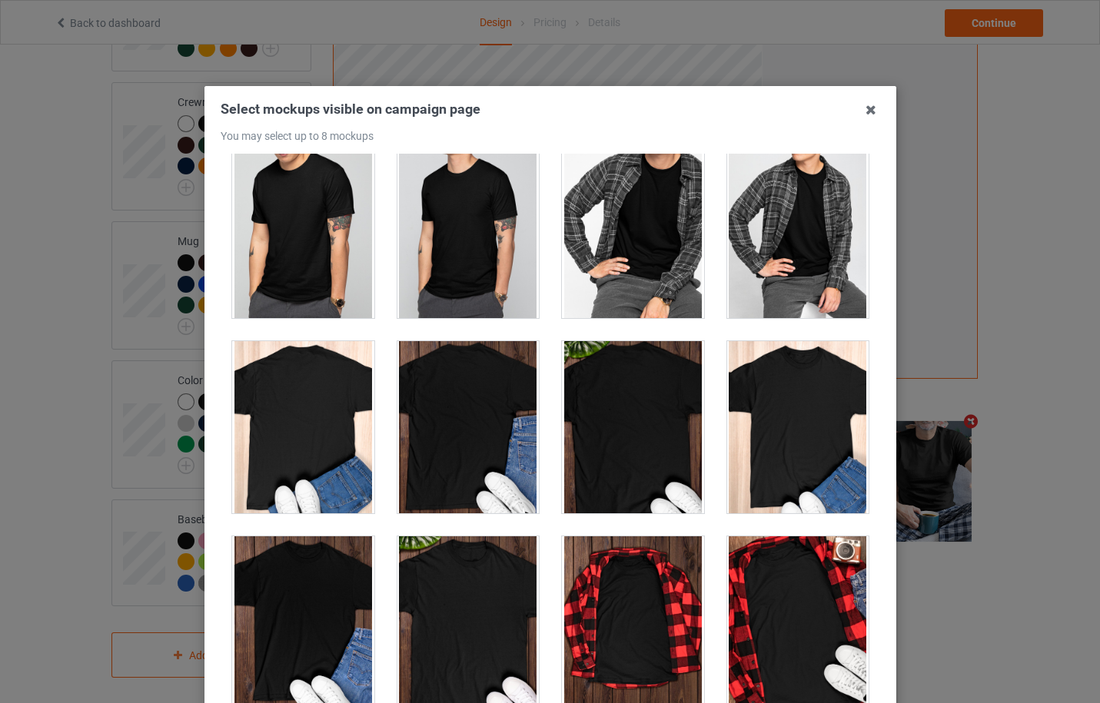
click at [784, 583] on div at bounding box center [797, 622] width 142 height 172
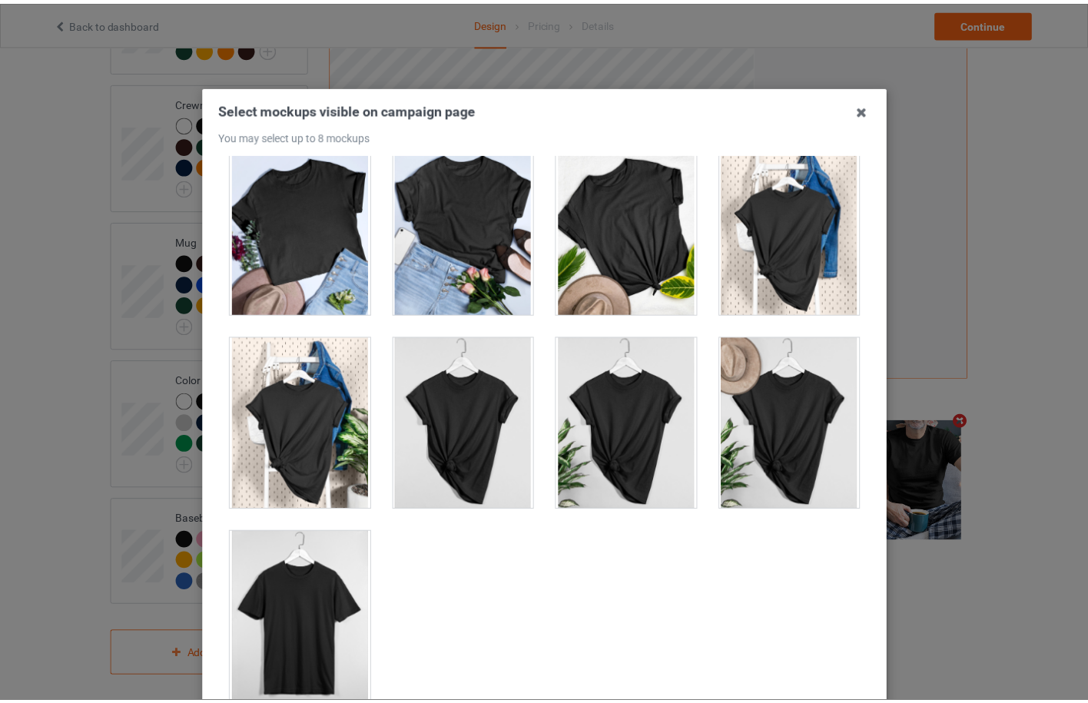
scroll to position [170, 0]
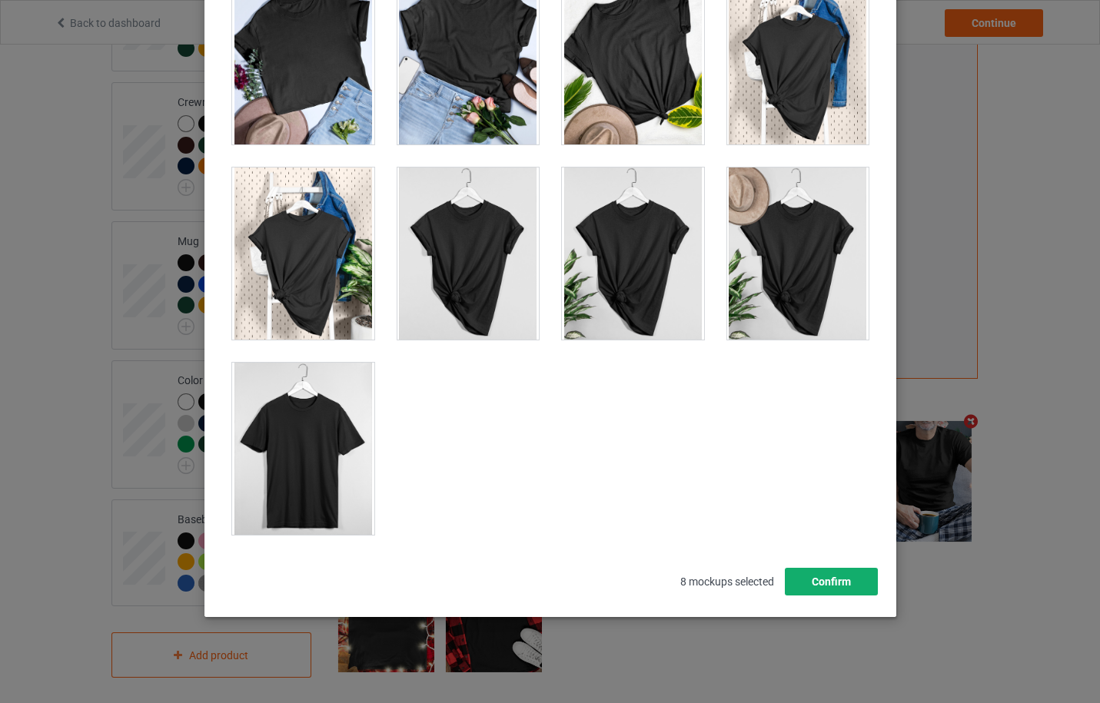
click at [821, 574] on button "Confirm" at bounding box center [830, 582] width 93 height 28
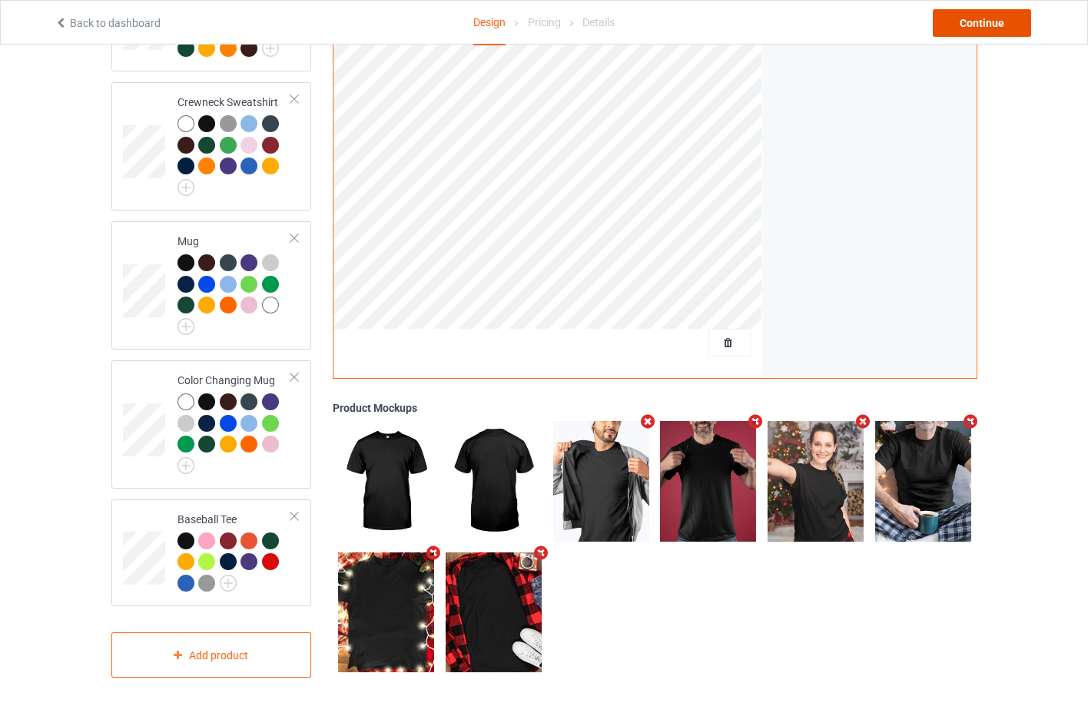
click at [981, 29] on div "Continue" at bounding box center [982, 23] width 98 height 28
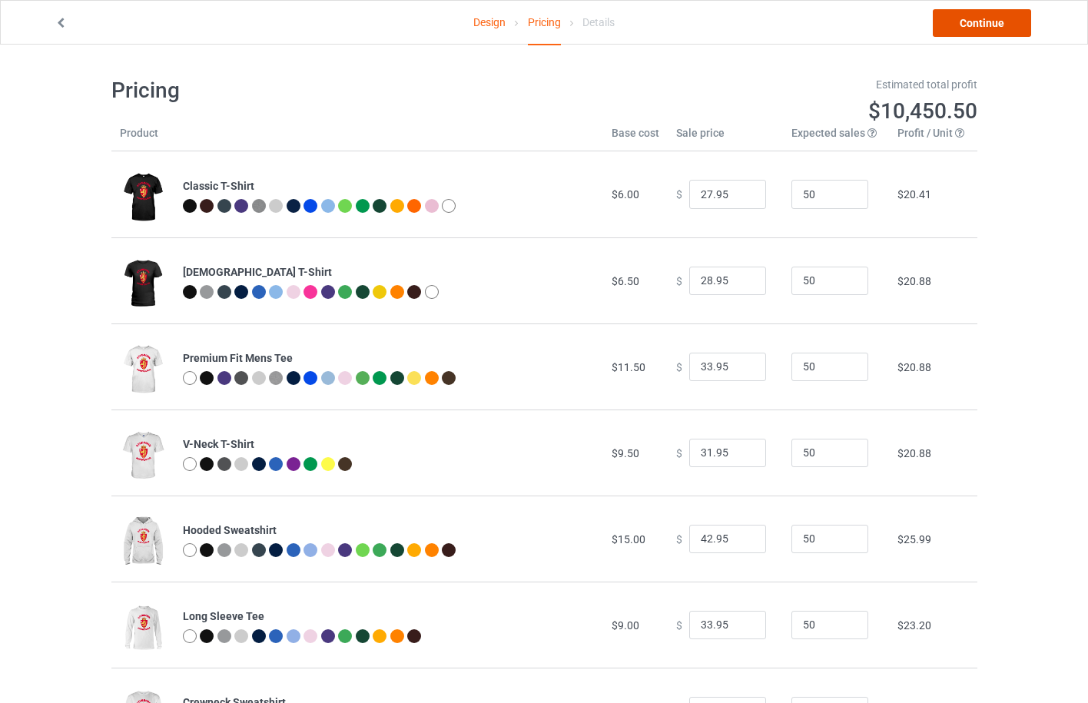
click at [981, 28] on link "Continue" at bounding box center [982, 23] width 98 height 28
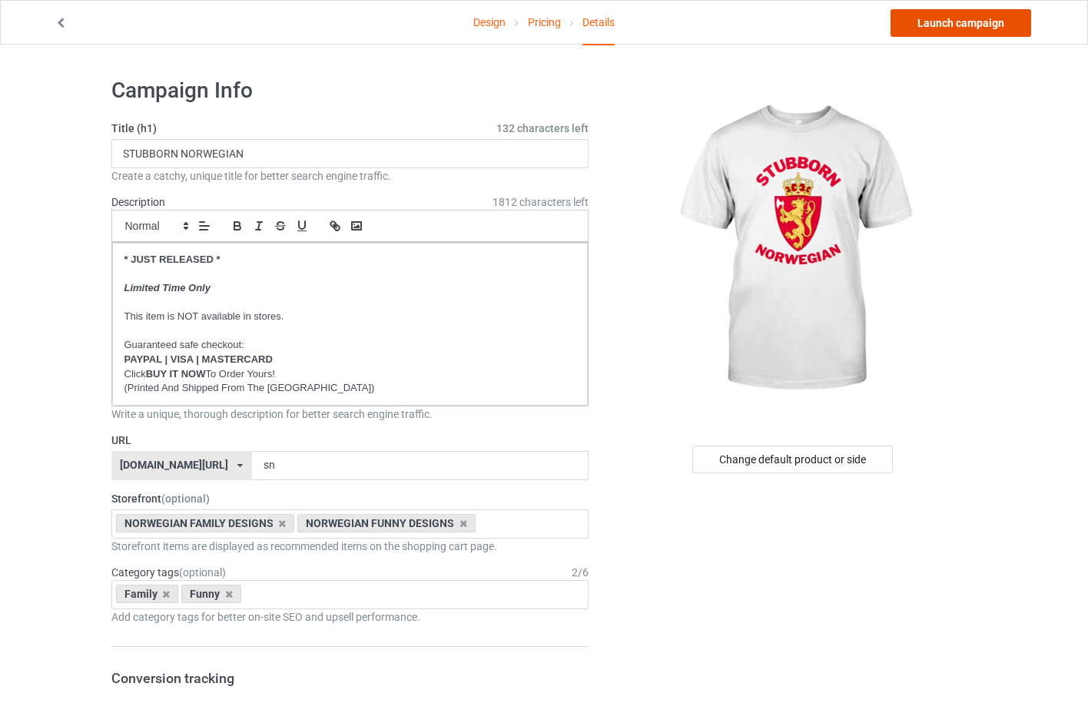
click at [981, 28] on link "Launch campaign" at bounding box center [961, 23] width 141 height 28
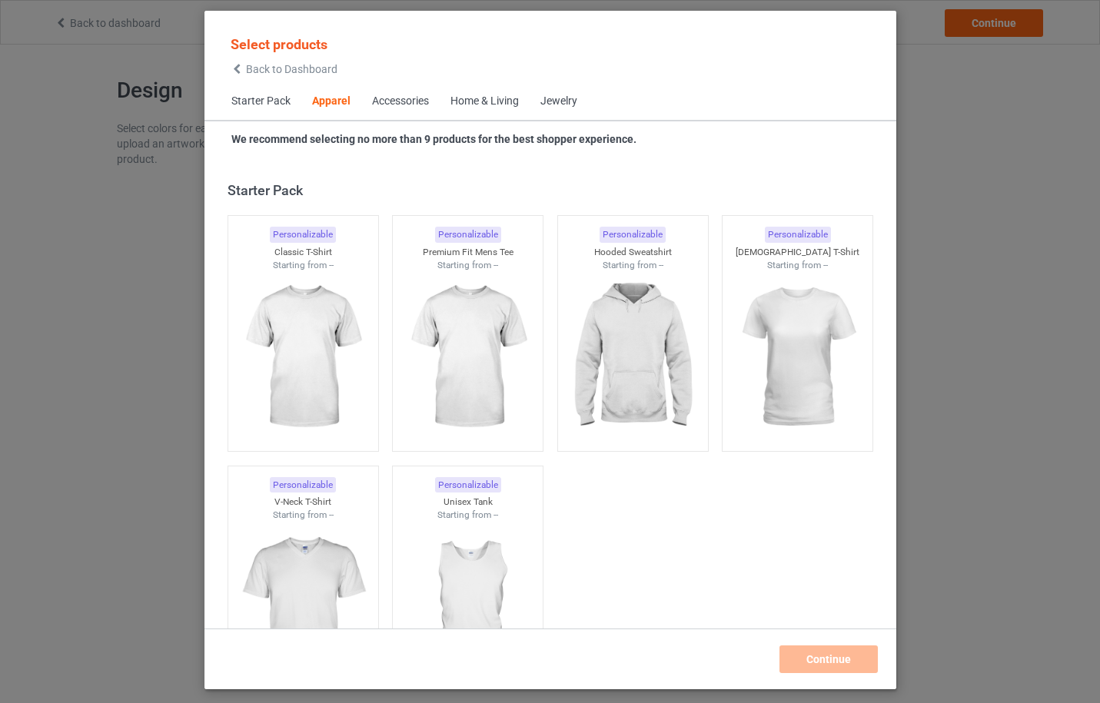
scroll to position [573, 0]
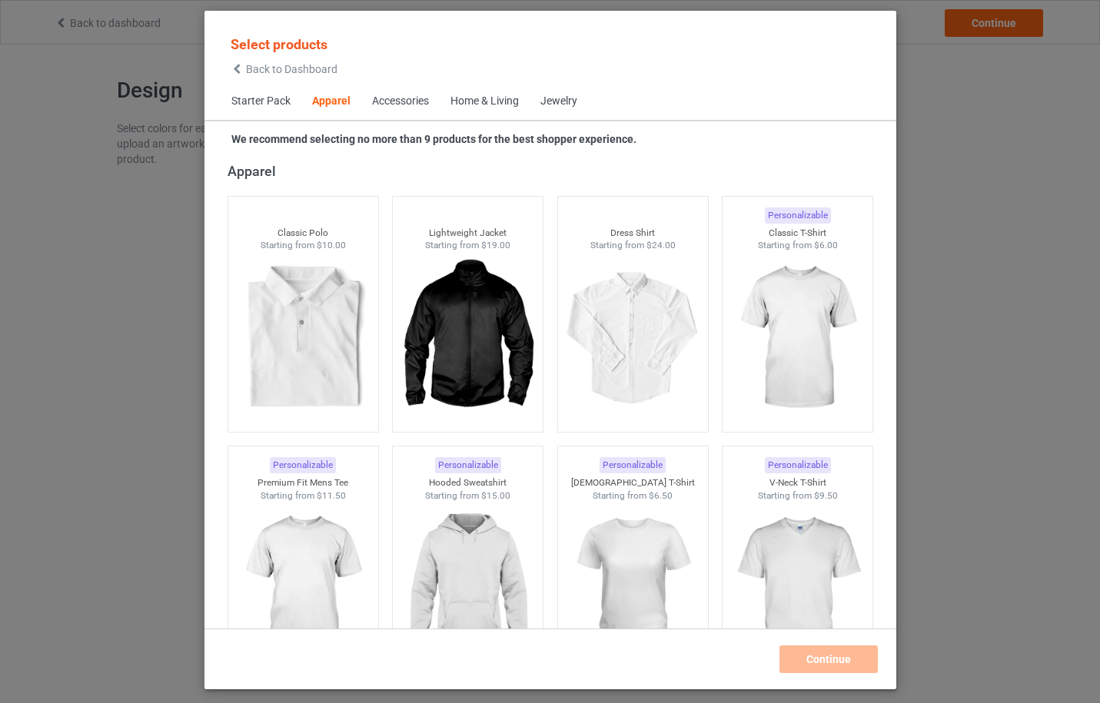
click at [270, 71] on span "Back to Dashboard" at bounding box center [291, 69] width 91 height 12
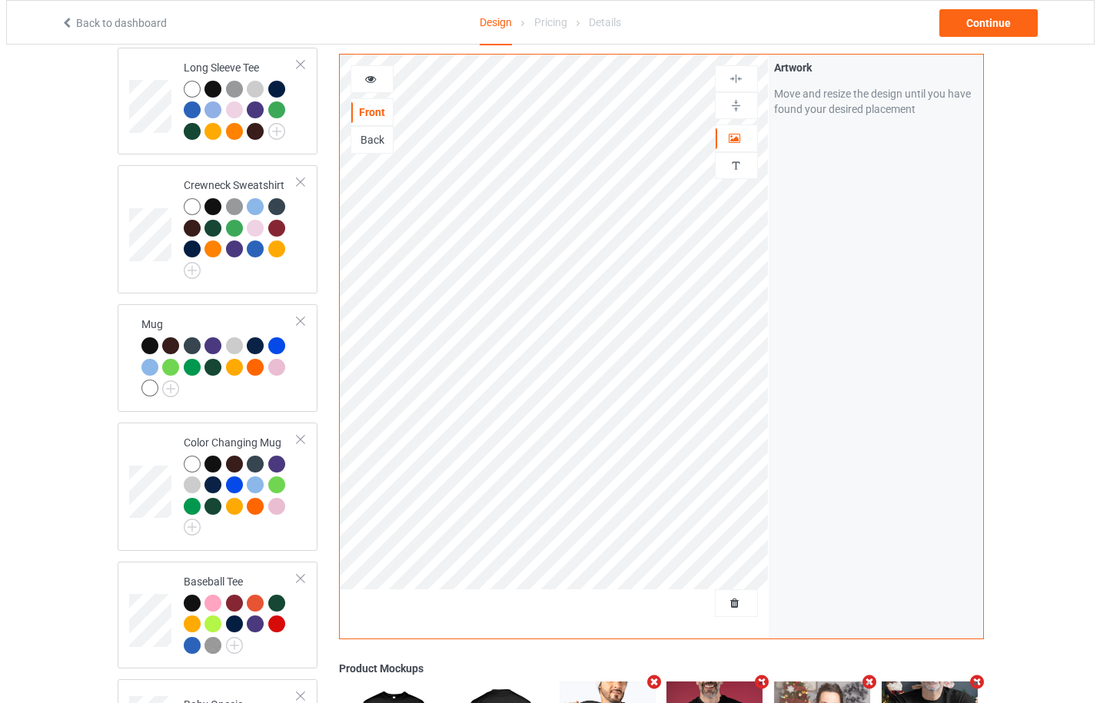
scroll to position [1119, 0]
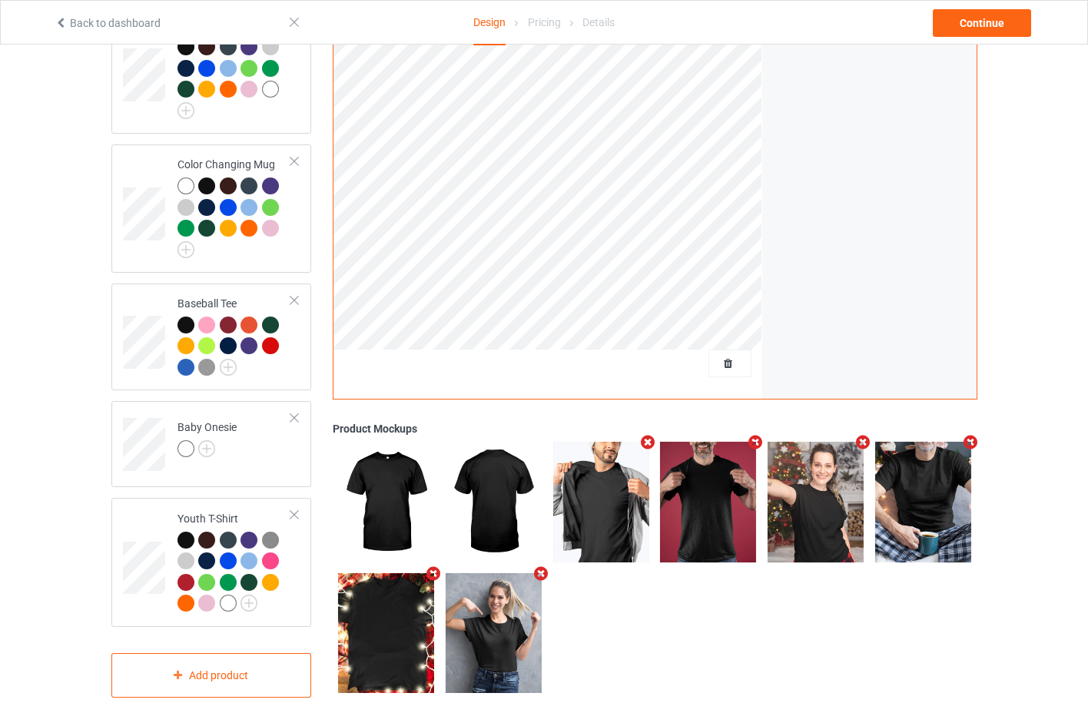
click at [541, 565] on icon "Remove mockup" at bounding box center [540, 573] width 19 height 16
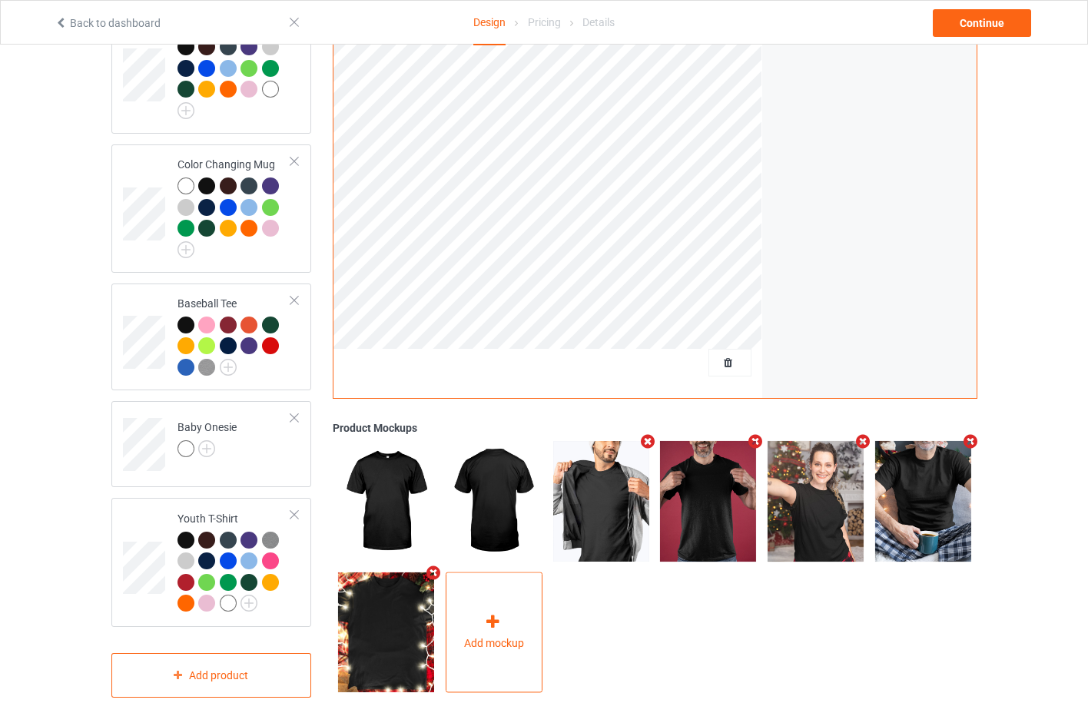
click at [510, 603] on div "Add mockup" at bounding box center [494, 632] width 97 height 121
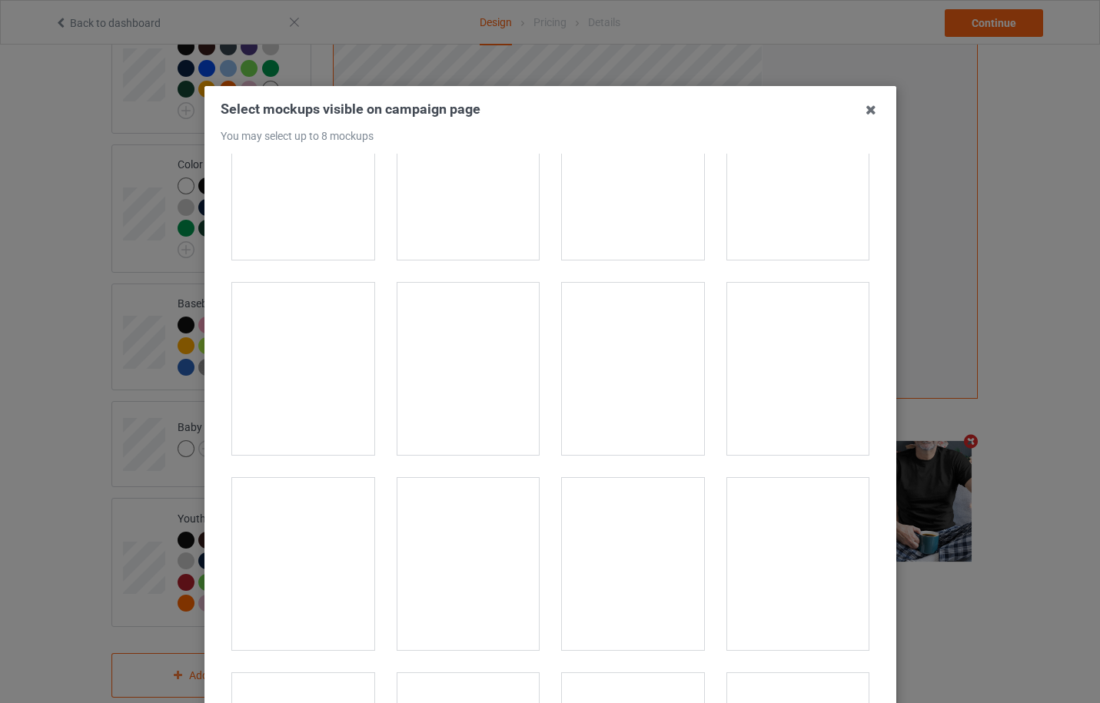
scroll to position [2050, 0]
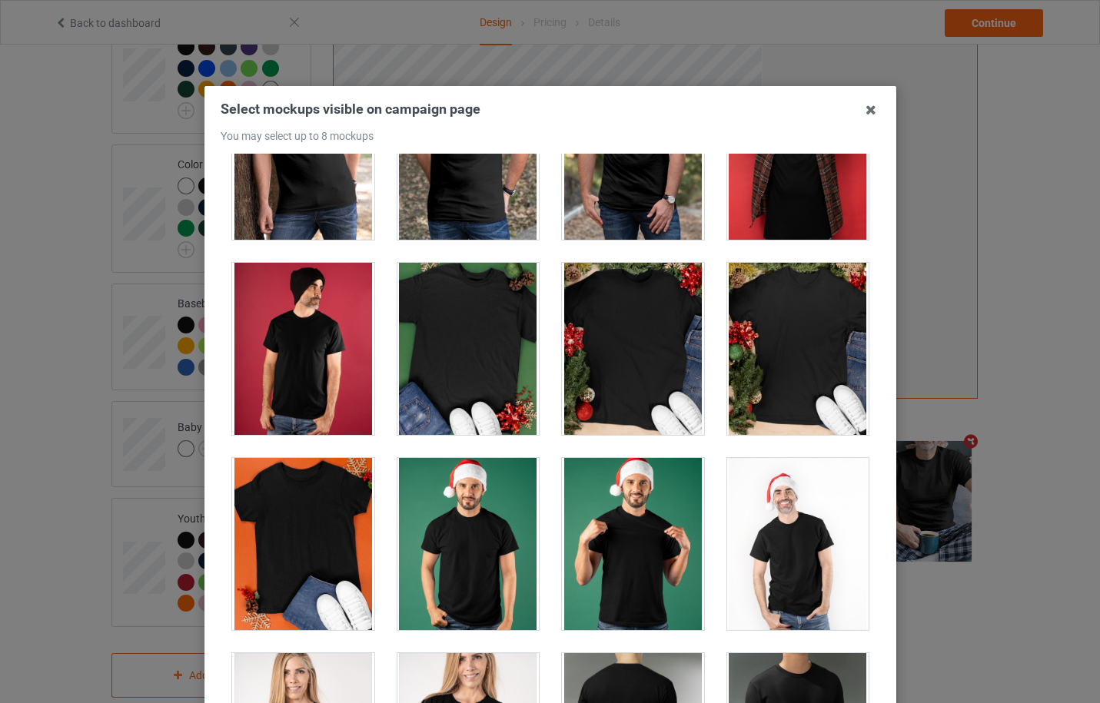
click at [626, 370] on div at bounding box center [633, 349] width 142 height 172
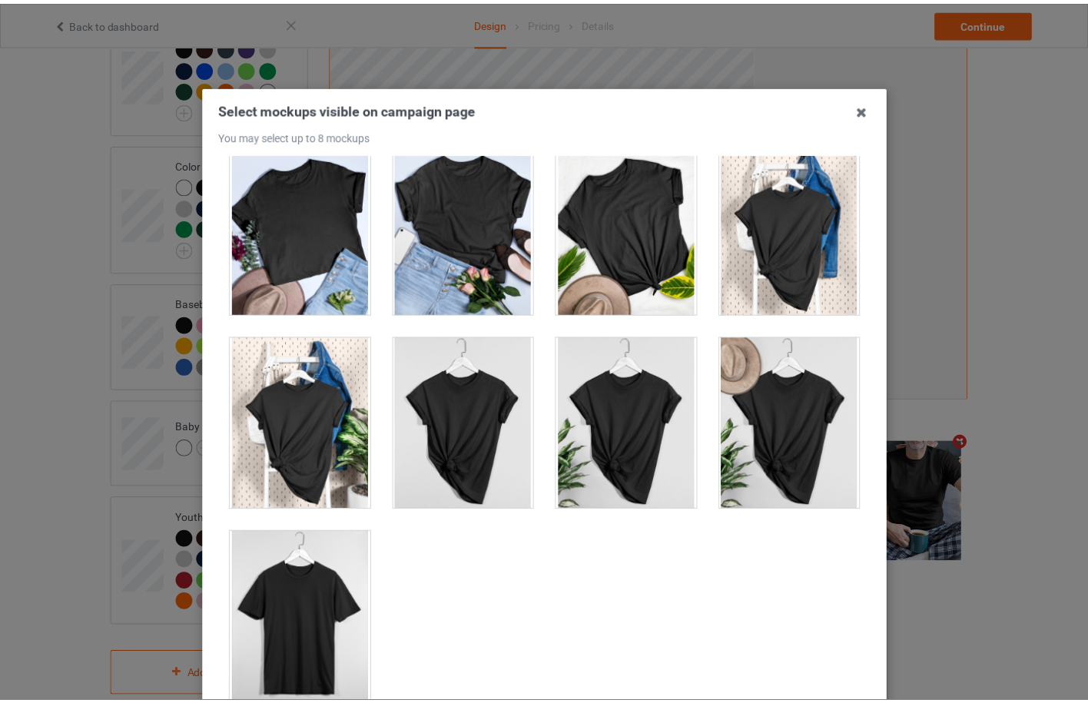
scroll to position [170, 0]
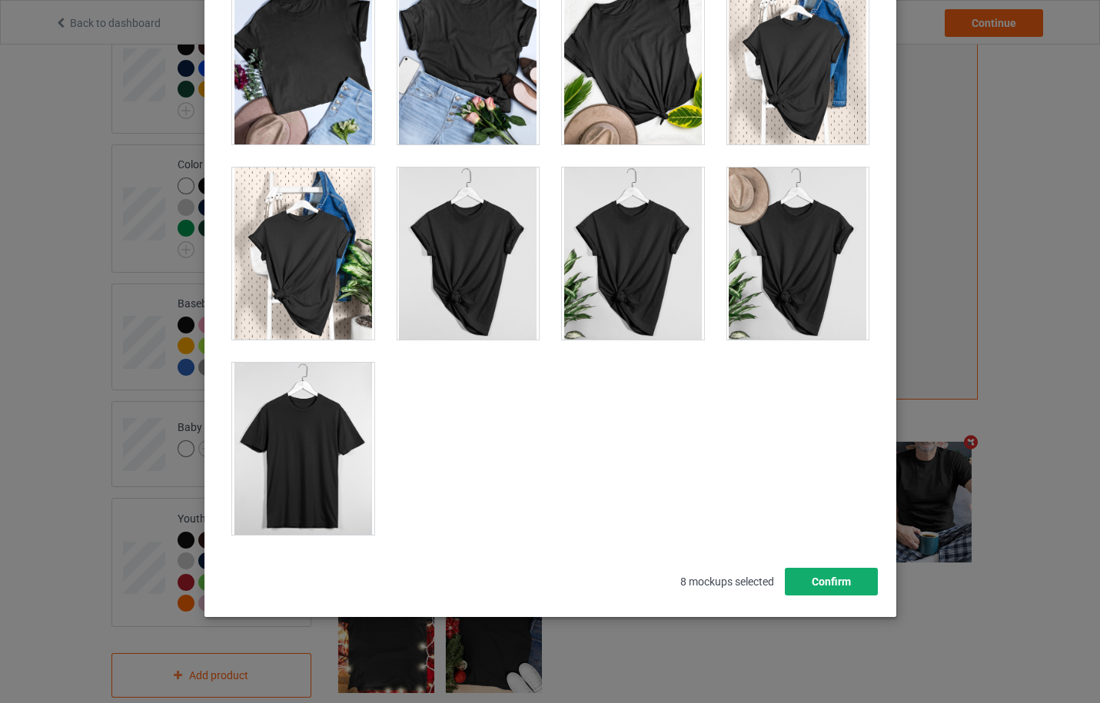
click at [805, 576] on button "Confirm" at bounding box center [830, 582] width 93 height 28
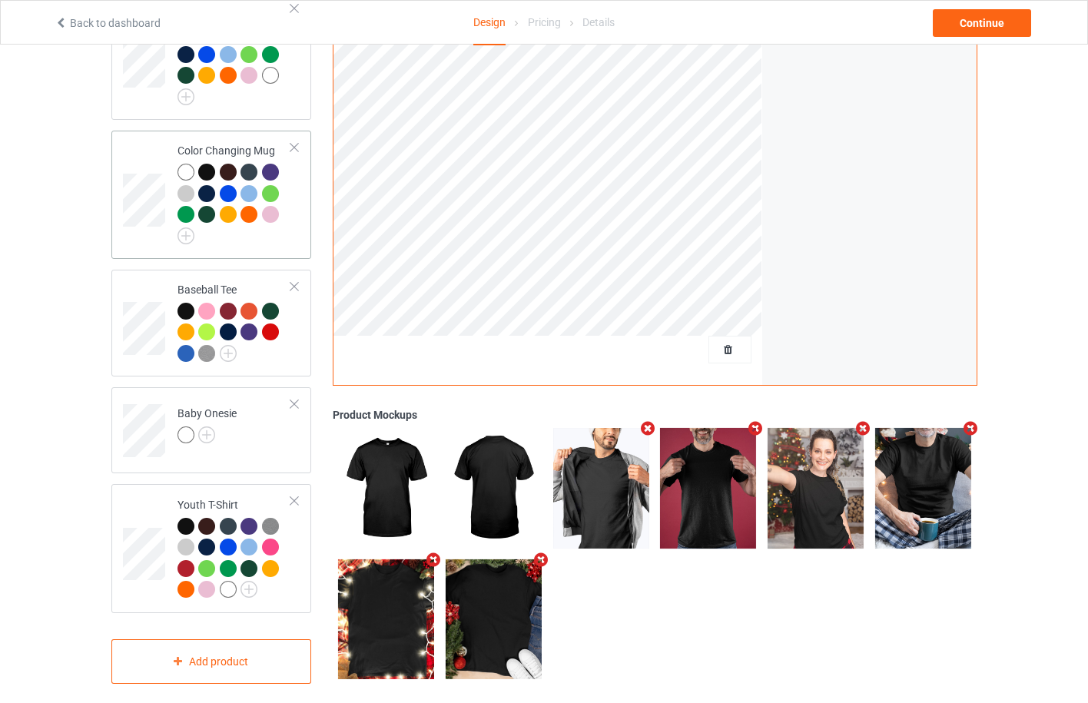
scroll to position [1140, 0]
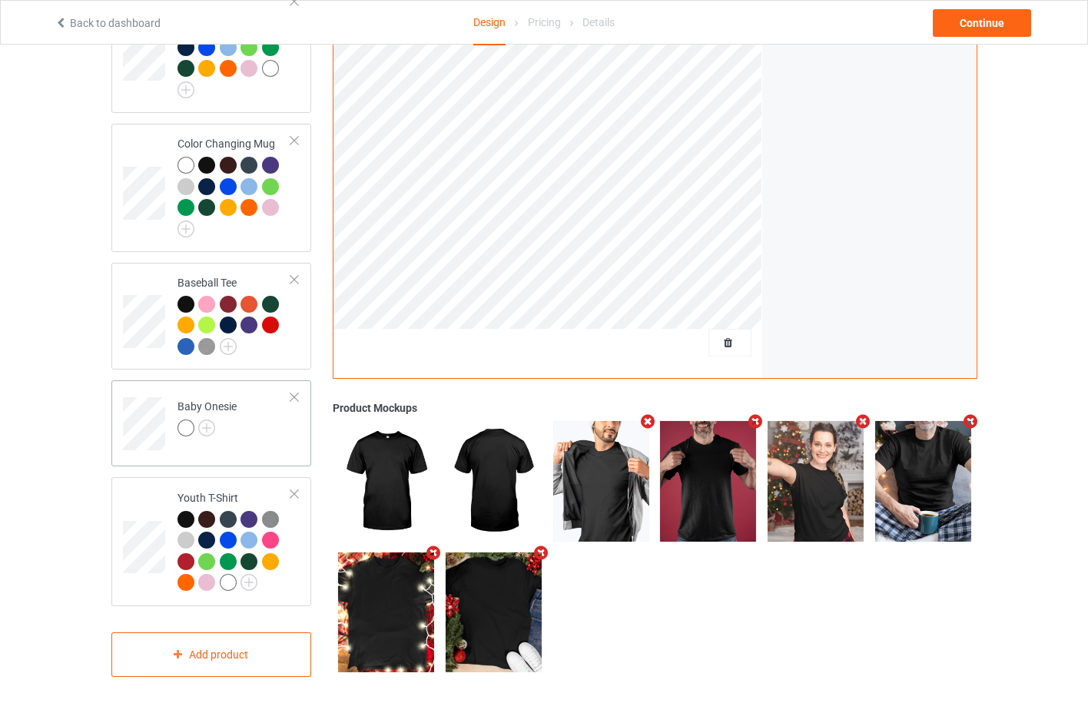
click at [291, 392] on div at bounding box center [294, 397] width 11 height 11
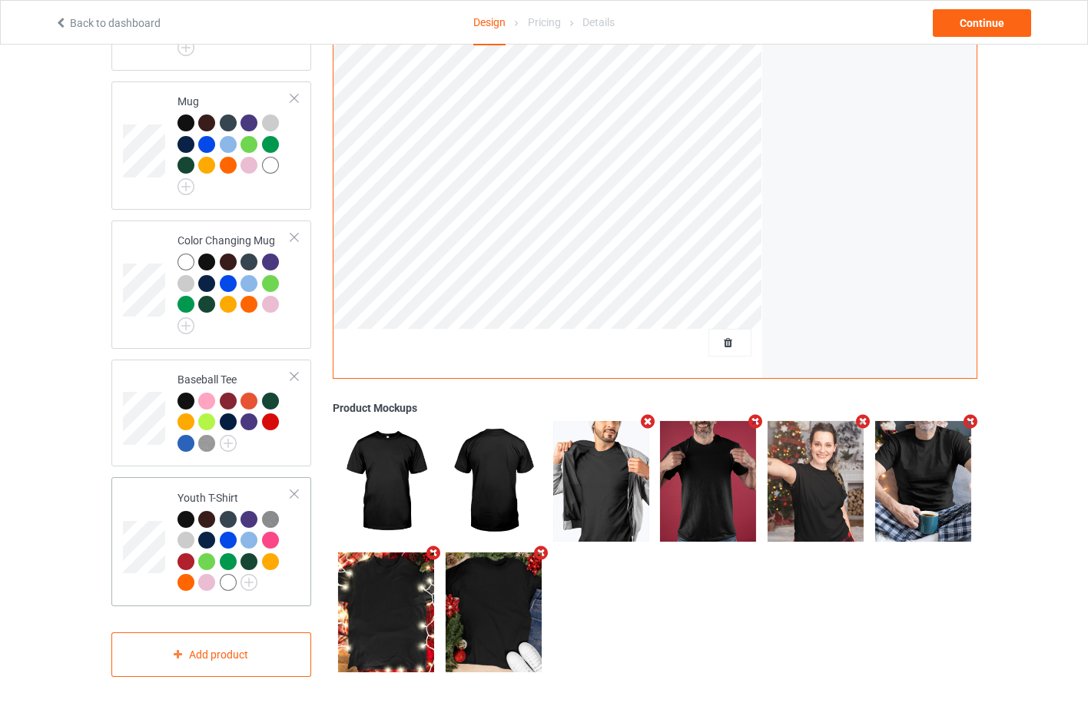
click at [293, 491] on div at bounding box center [294, 494] width 11 height 11
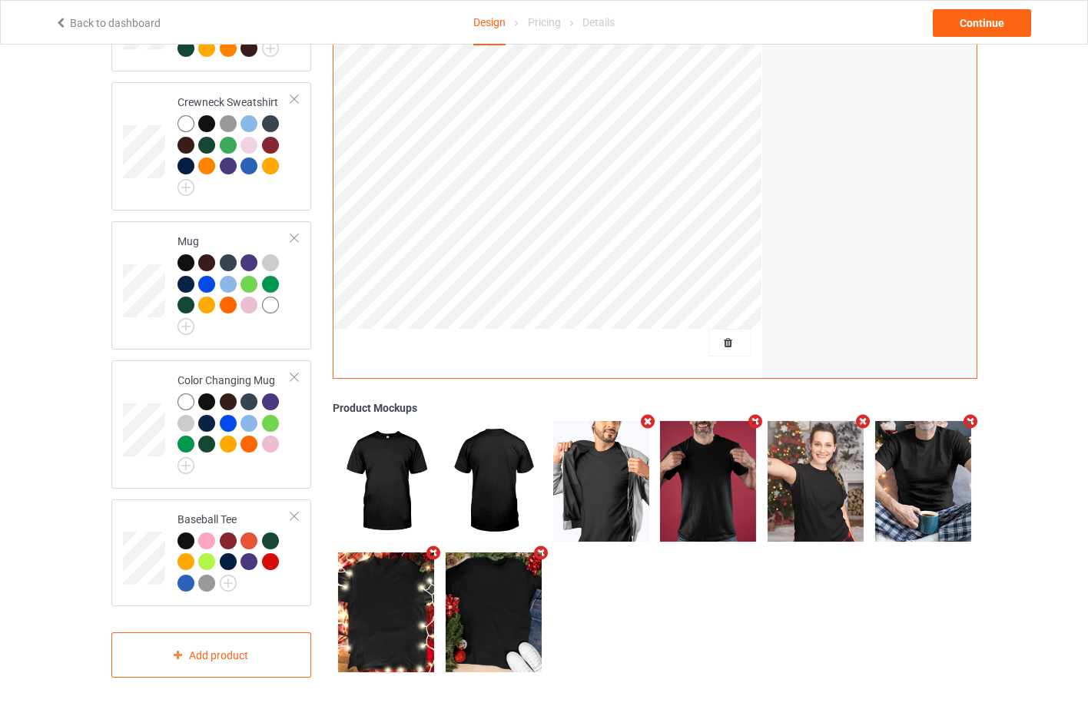
scroll to position [0, 0]
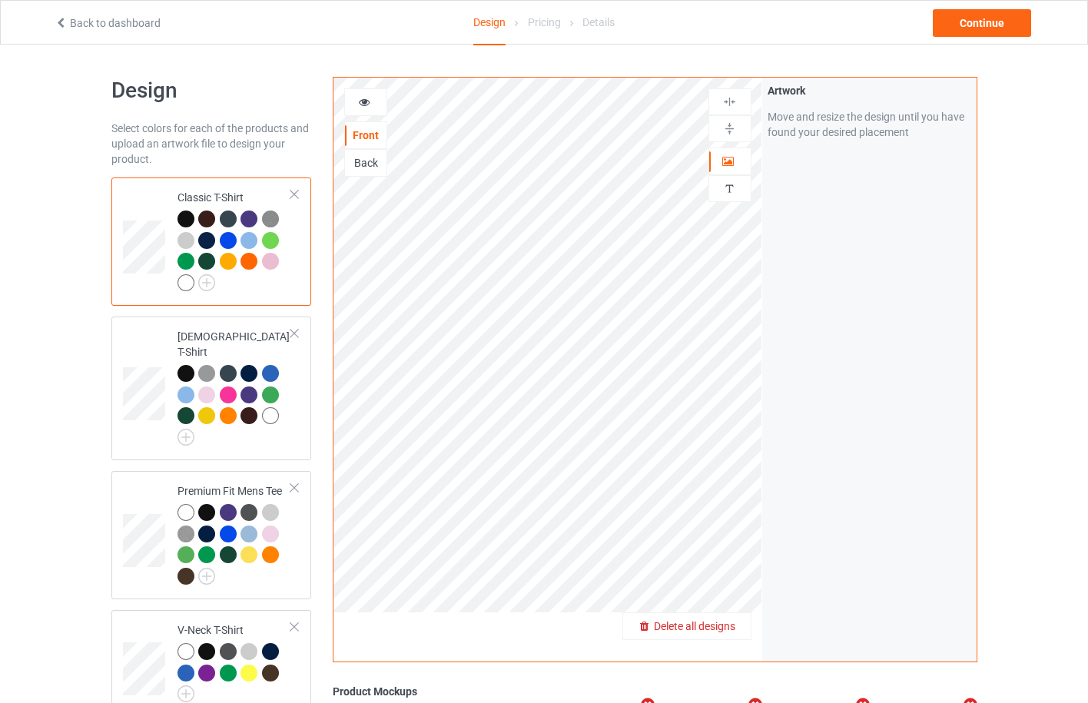
click at [723, 620] on span "Delete all designs" at bounding box center [694, 626] width 81 height 12
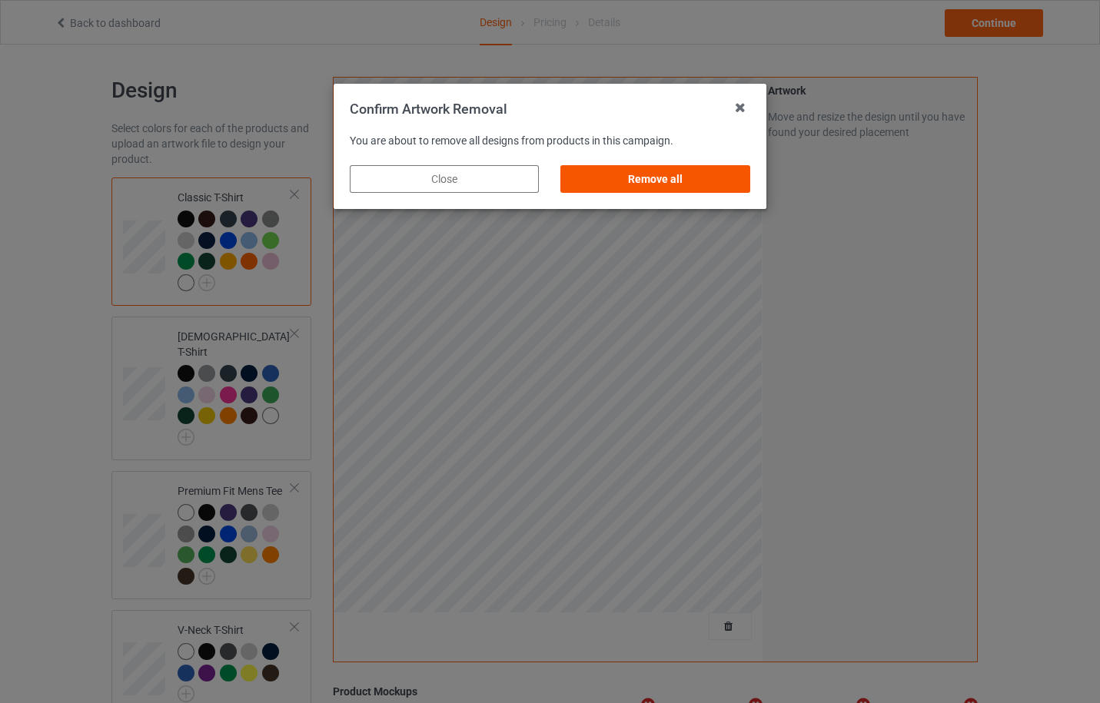
click at [665, 178] on div "Remove all" at bounding box center [655, 179] width 189 height 28
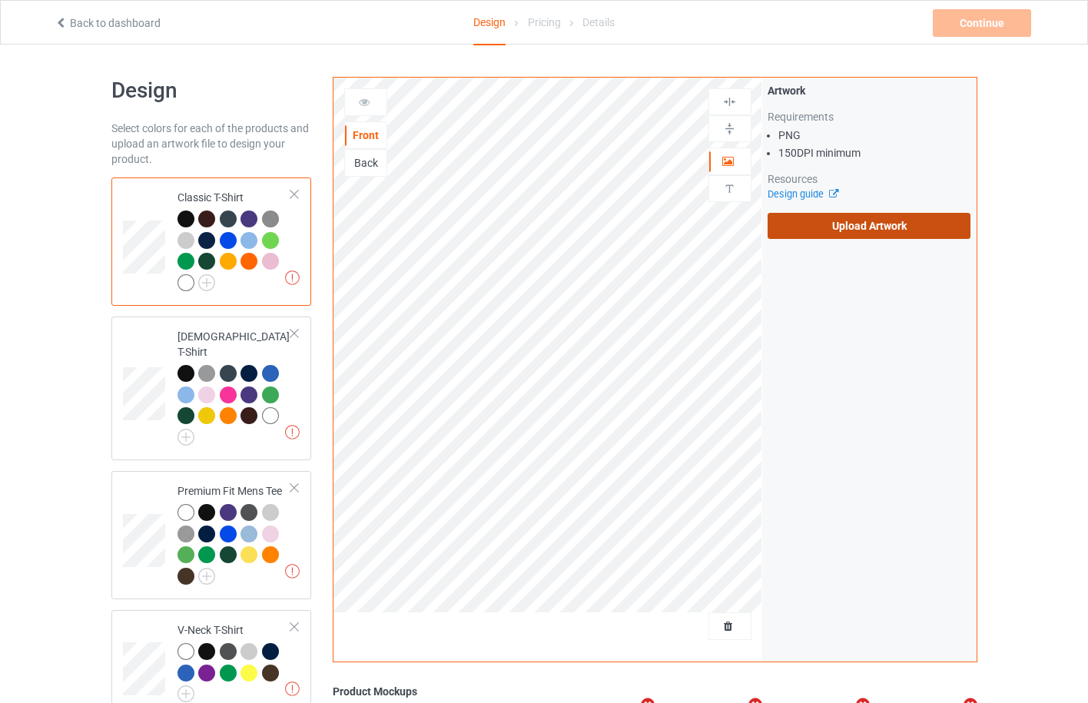
click at [832, 231] on label "Upload Artwork" at bounding box center [870, 226] width 204 height 26
click at [0, 0] on input "Upload Artwork" at bounding box center [0, 0] width 0 height 0
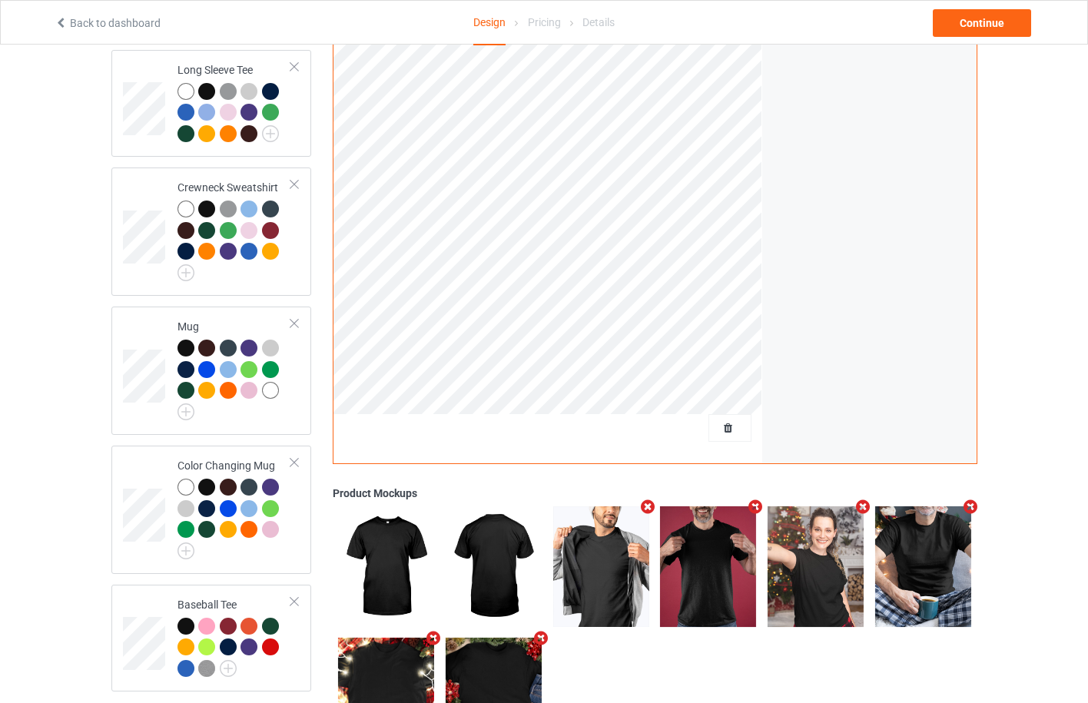
scroll to position [820, 0]
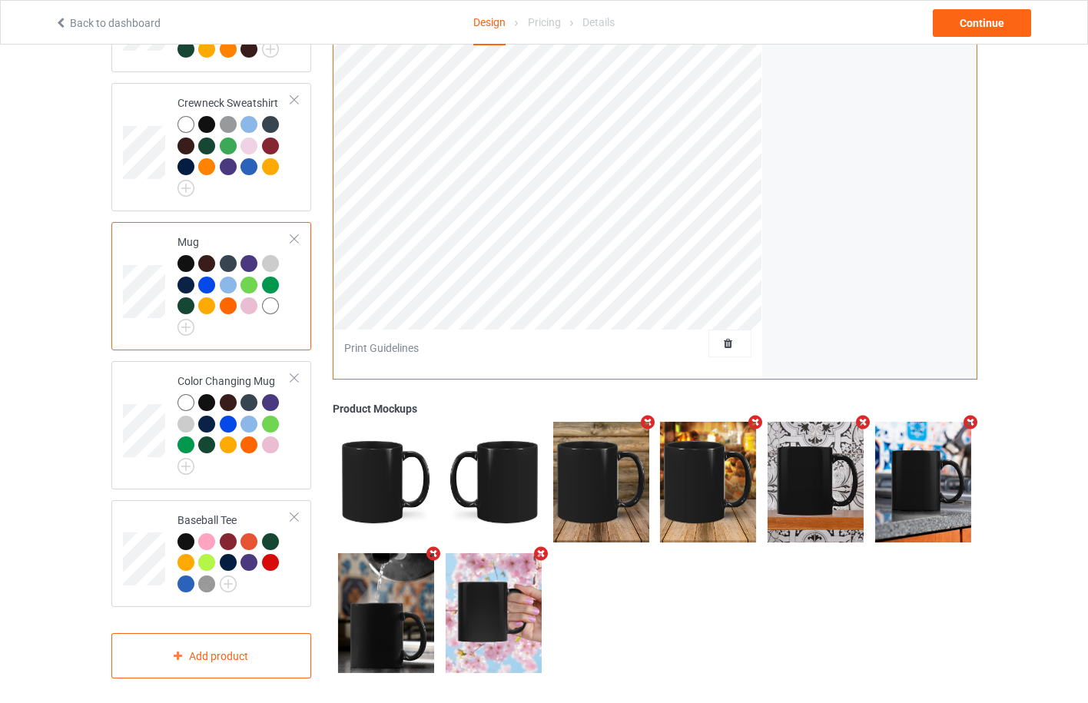
scroll to position [903, 0]
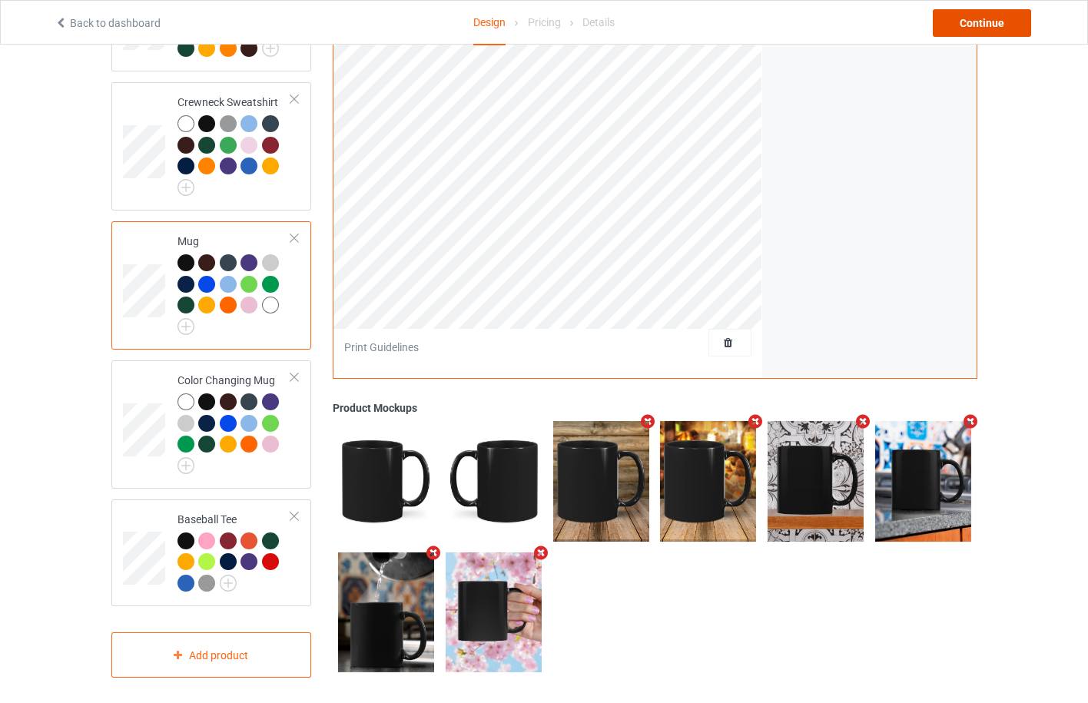
click at [975, 25] on div "Continue" at bounding box center [982, 23] width 98 height 28
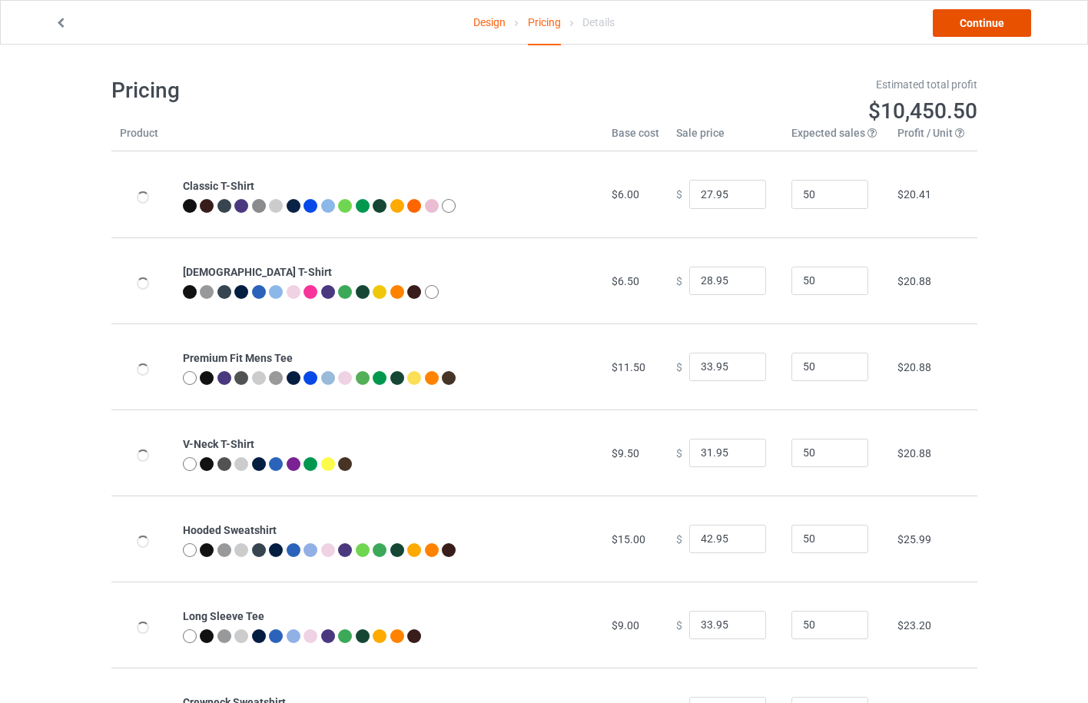
click at [975, 25] on link "Continue" at bounding box center [982, 23] width 98 height 28
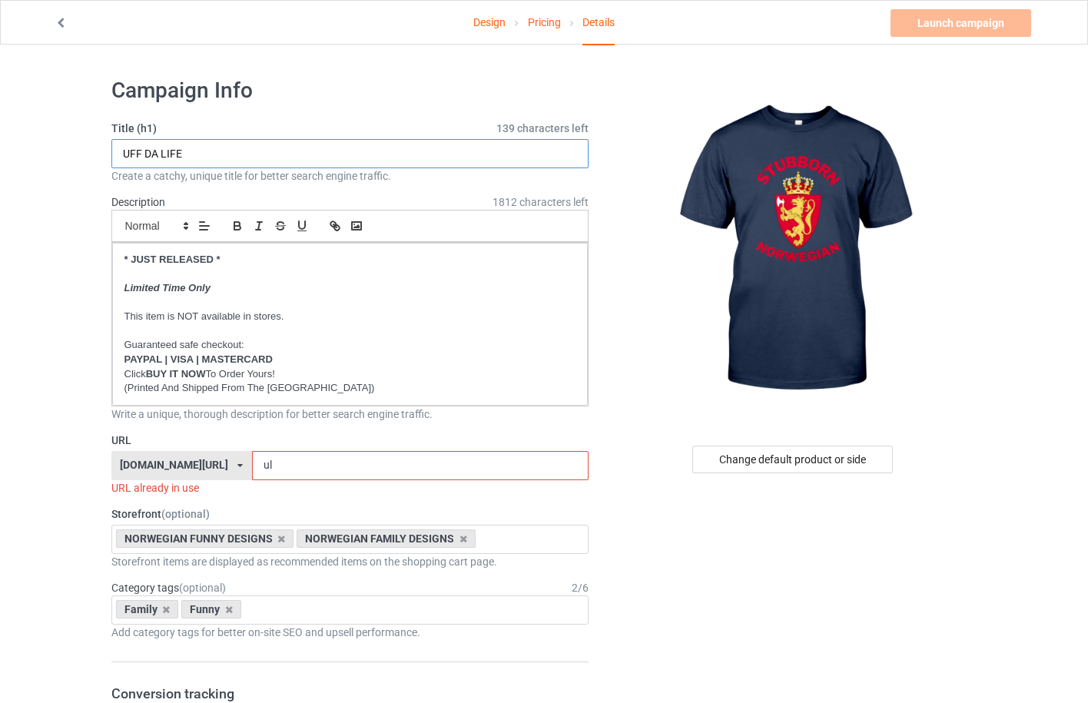
drag, startPoint x: 205, startPoint y: 159, endPoint x: 102, endPoint y: 159, distance: 103.0
click at [150, 150] on input "STUBORN NORWEGIAN" at bounding box center [350, 153] width 478 height 29
type input "STUBBORN NORWEGIAN"
drag, startPoint x: 313, startPoint y: 459, endPoint x: 262, endPoint y: 463, distance: 50.9
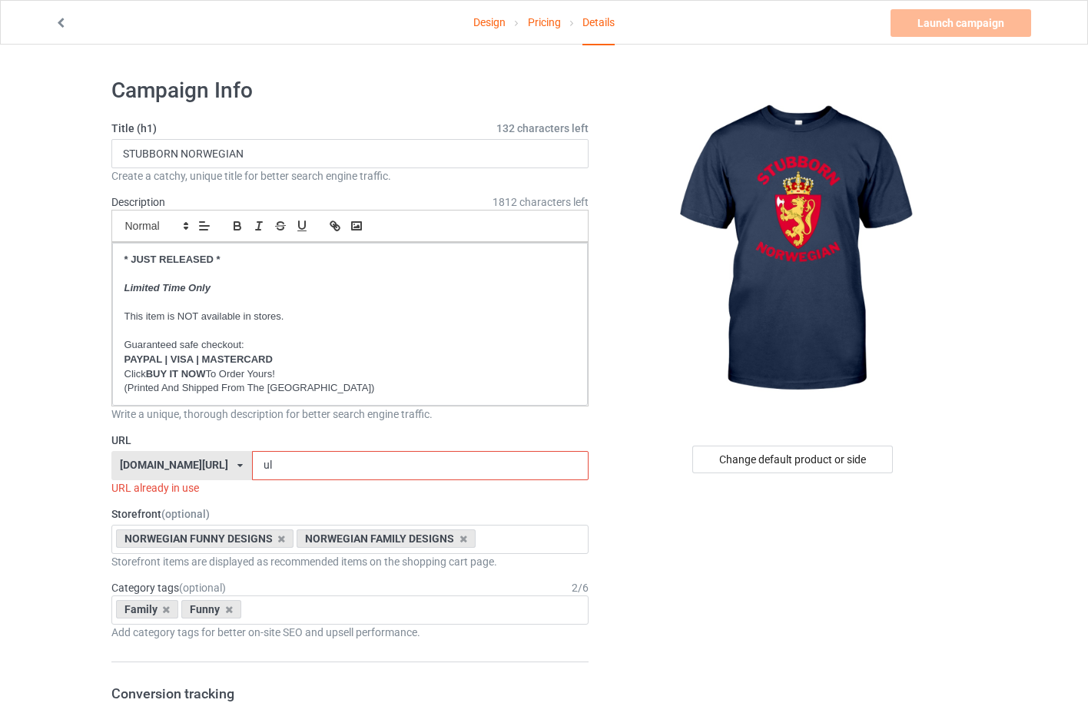
click at [262, 463] on input "ul" at bounding box center [420, 465] width 337 height 29
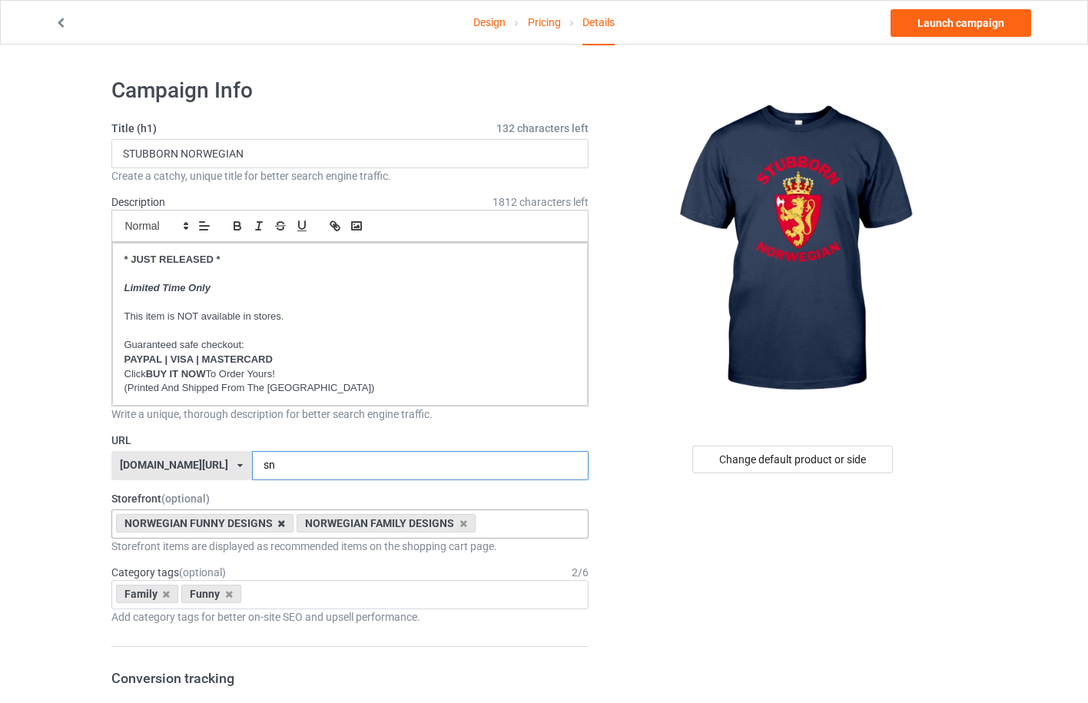
type input "sn"
click at [278, 526] on icon at bounding box center [281, 524] width 8 height 10
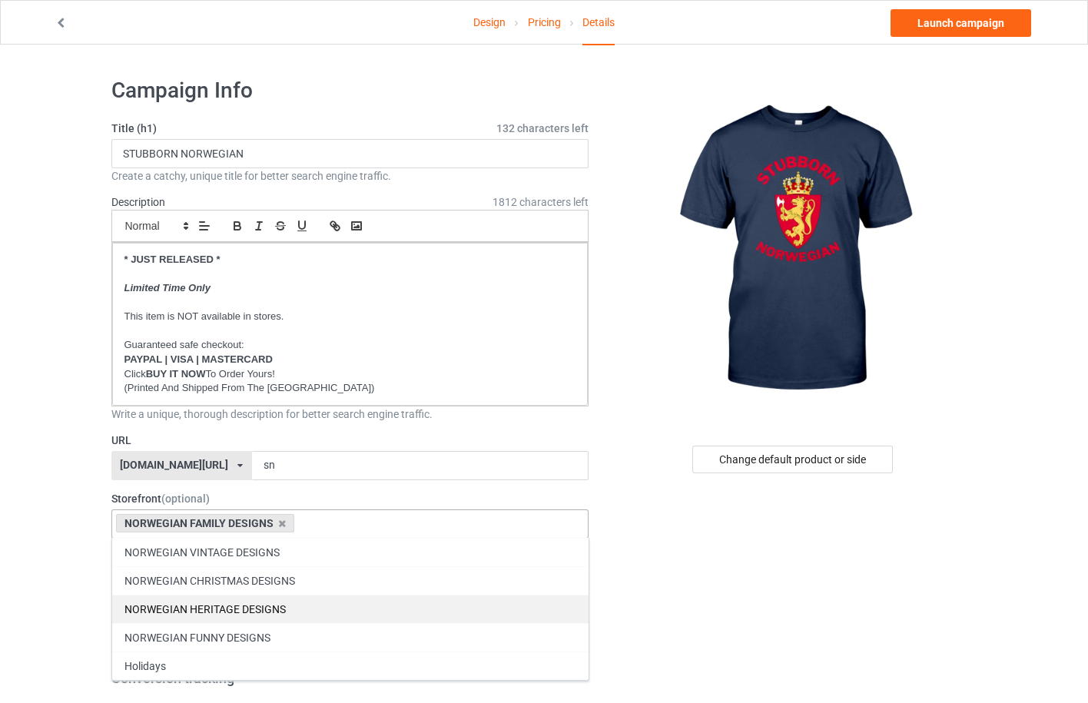
click at [251, 599] on div "NORWEGIAN HERITAGE DESIGNS" at bounding box center [350, 609] width 477 height 28
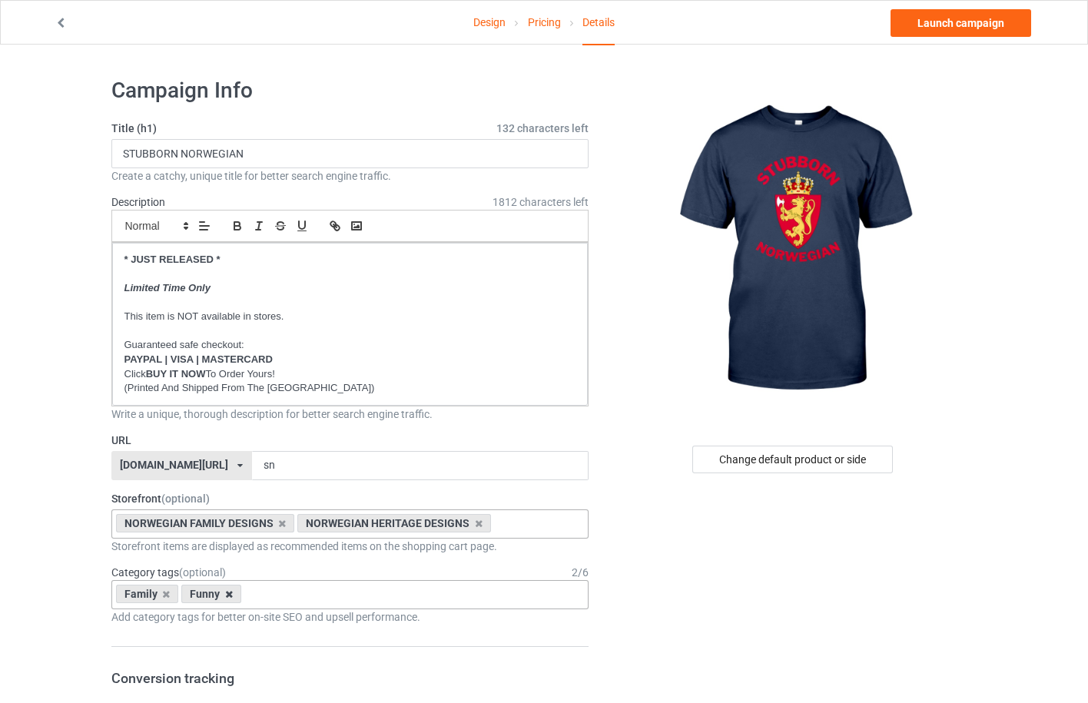
click at [226, 595] on icon at bounding box center [229, 594] width 8 height 10
click at [226, 595] on div "Family Age > [DEMOGRAPHIC_DATA] > 1 Age > [DEMOGRAPHIC_DATA] Months > 1 Month A…" at bounding box center [350, 594] width 478 height 29
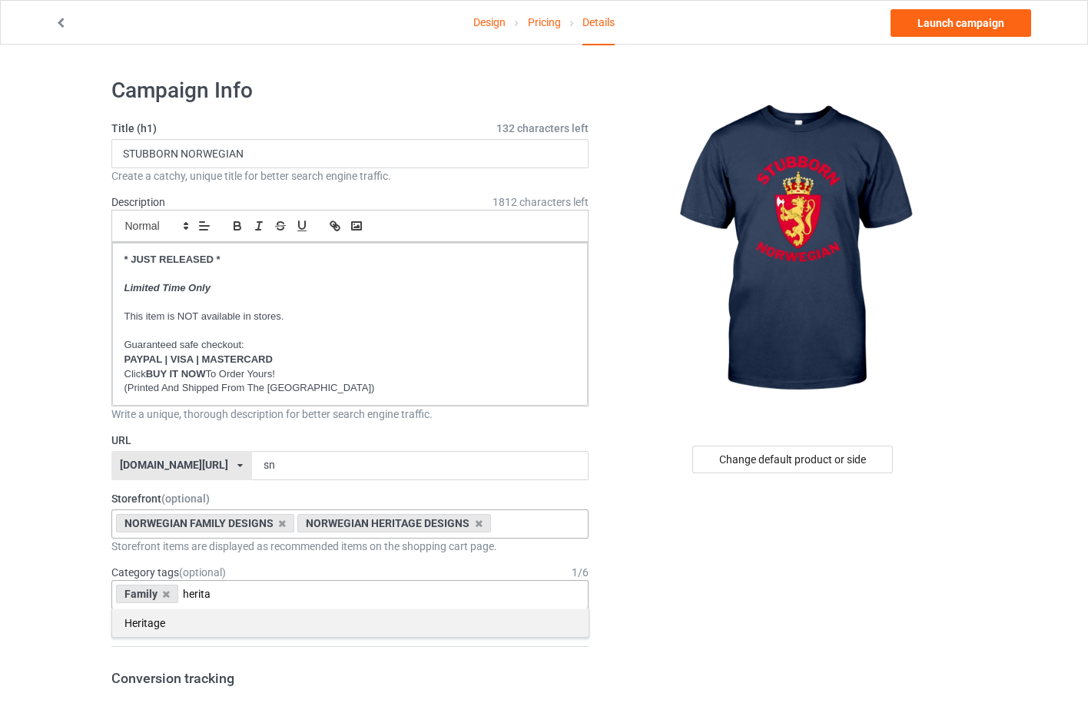
type input "herita"
click at [219, 625] on div "Heritage" at bounding box center [350, 623] width 477 height 28
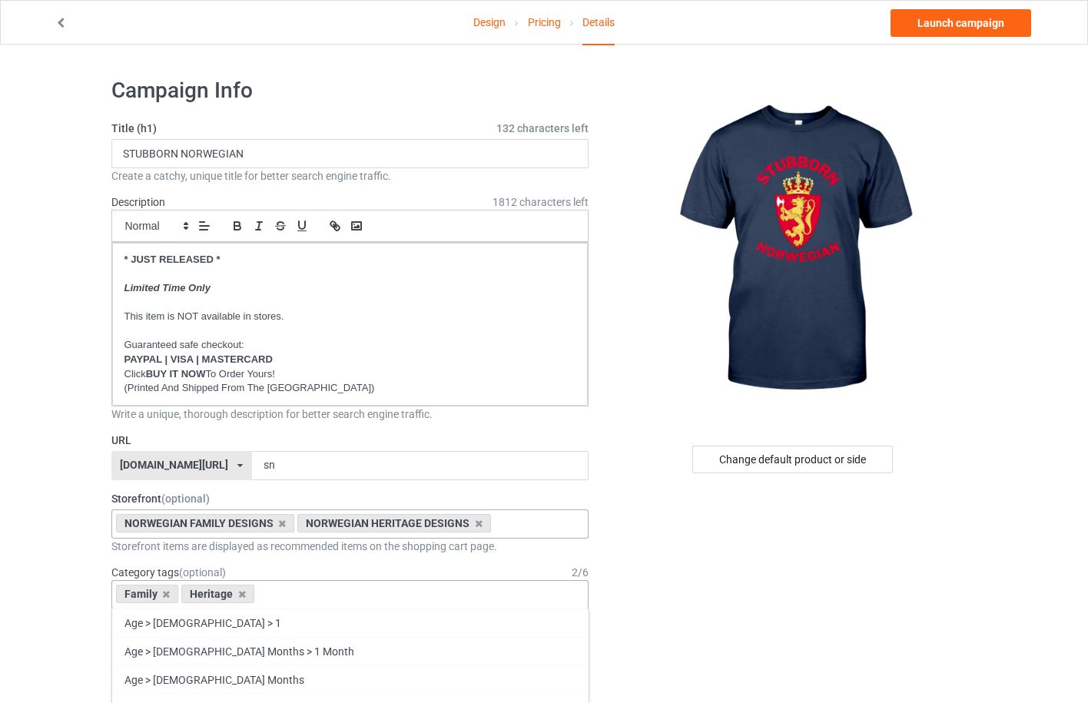
click at [802, 460] on div "Change default product or side" at bounding box center [792, 460] width 201 height 28
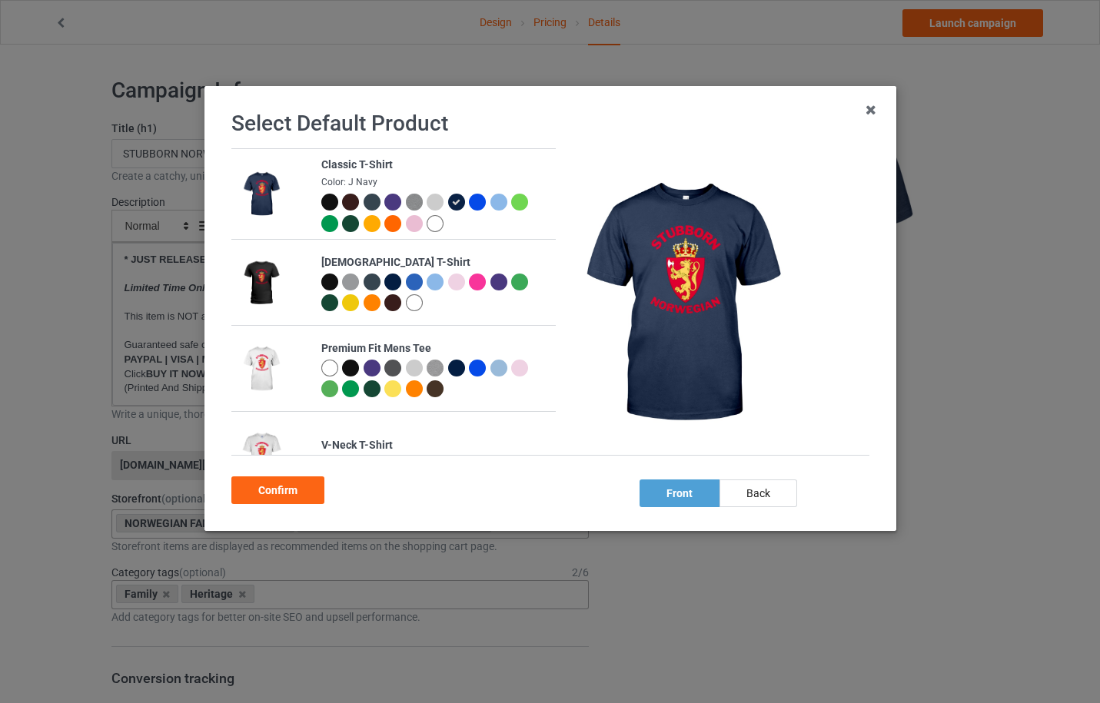
click at [433, 224] on div at bounding box center [435, 223] width 17 height 17
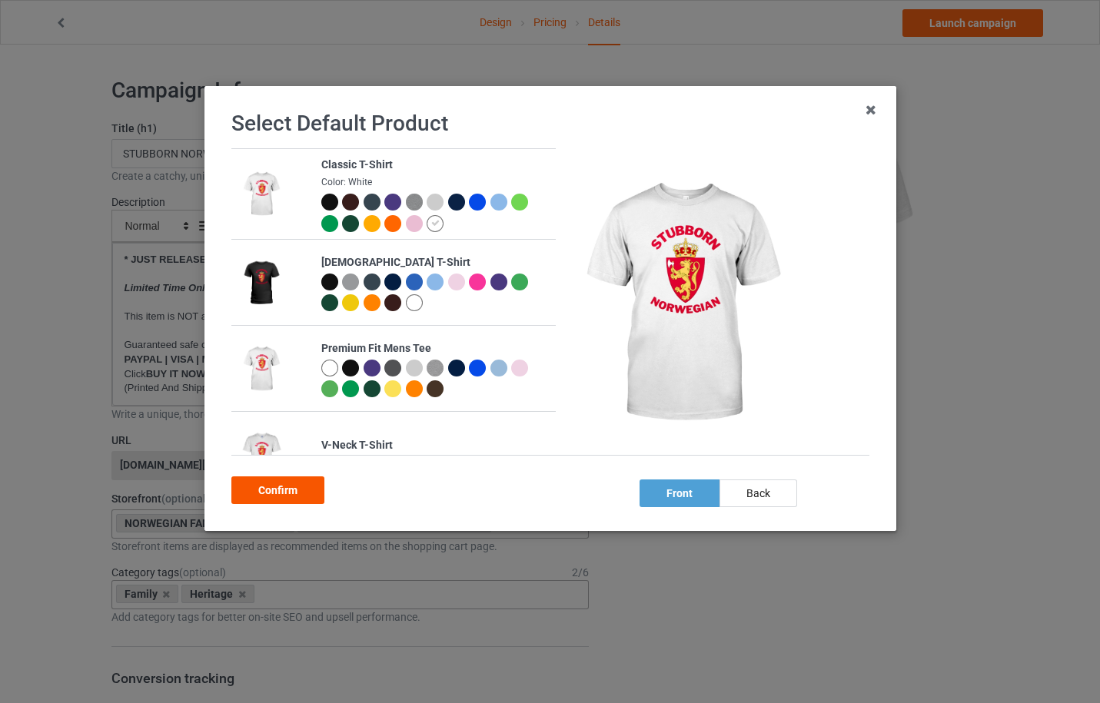
click at [294, 497] on div "Confirm" at bounding box center [277, 491] width 93 height 28
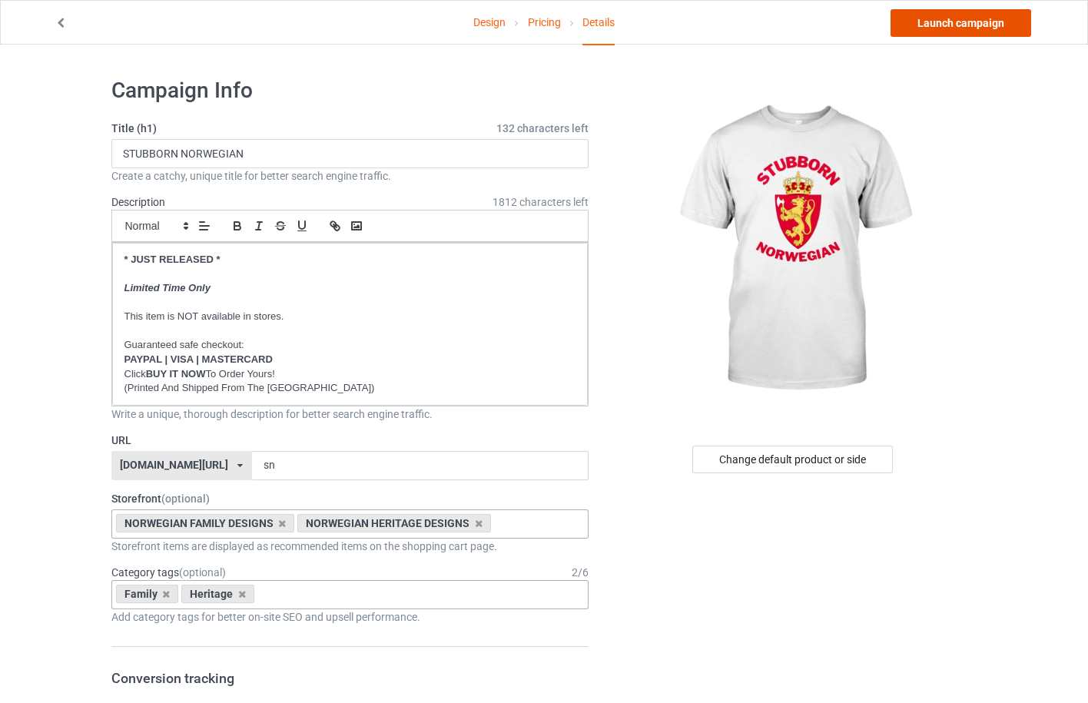
click at [968, 28] on link "Launch campaign" at bounding box center [961, 23] width 141 height 28
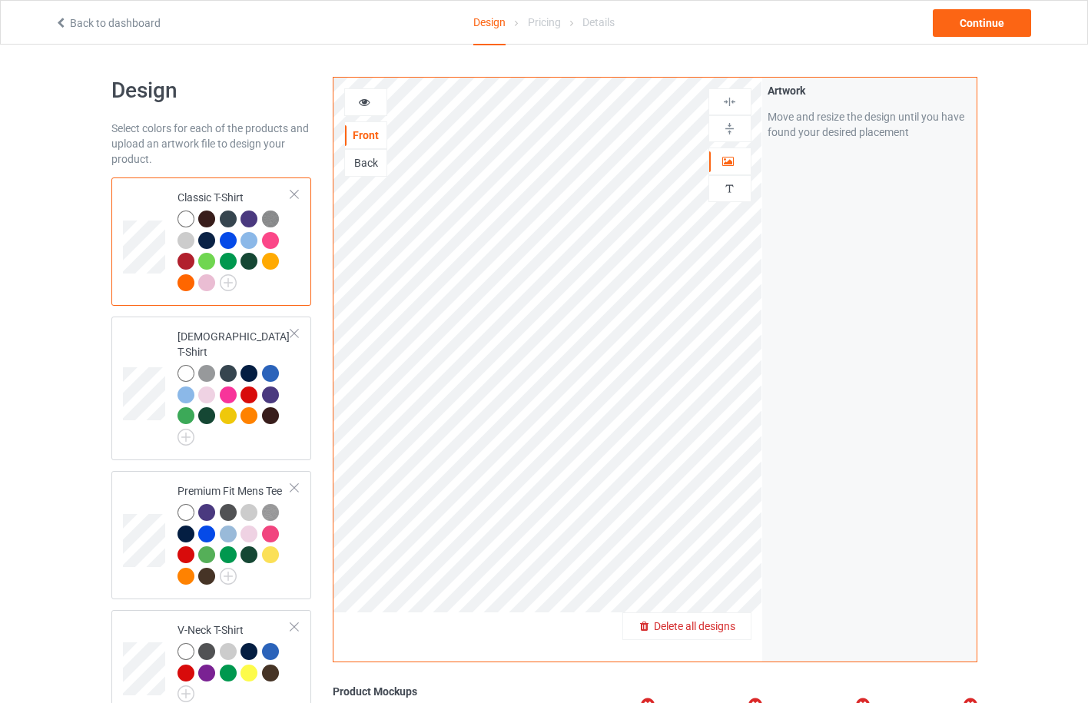
click at [739, 631] on div "Delete all designs" at bounding box center [687, 626] width 128 height 15
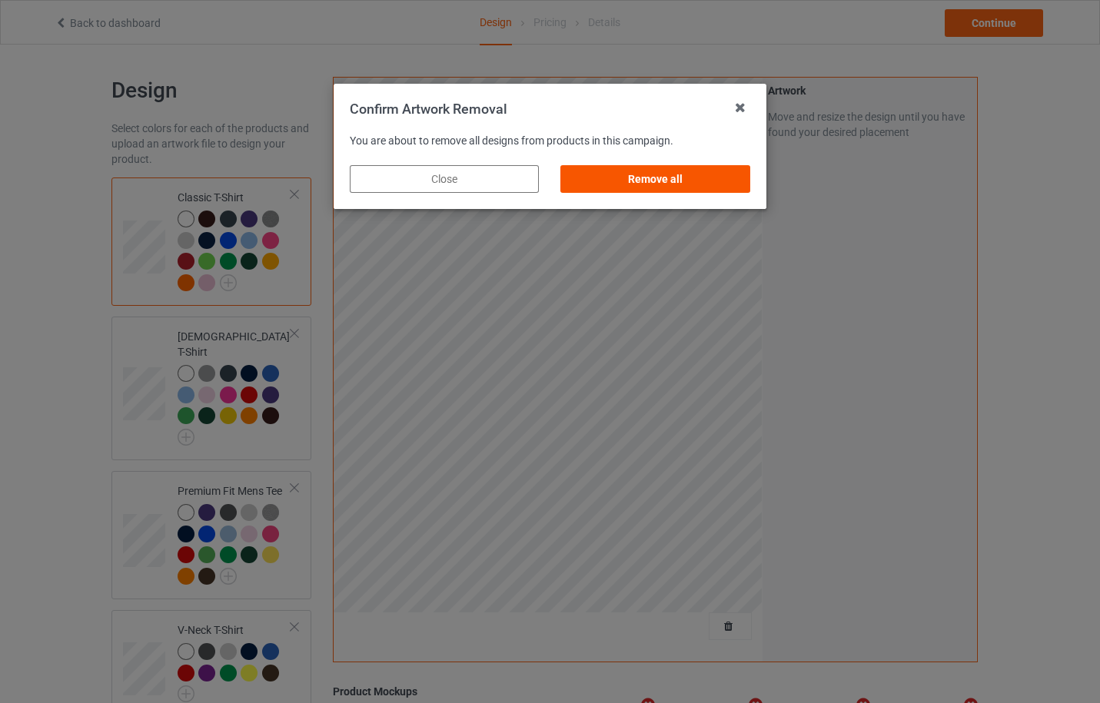
click at [687, 181] on div "Remove all" at bounding box center [655, 179] width 189 height 28
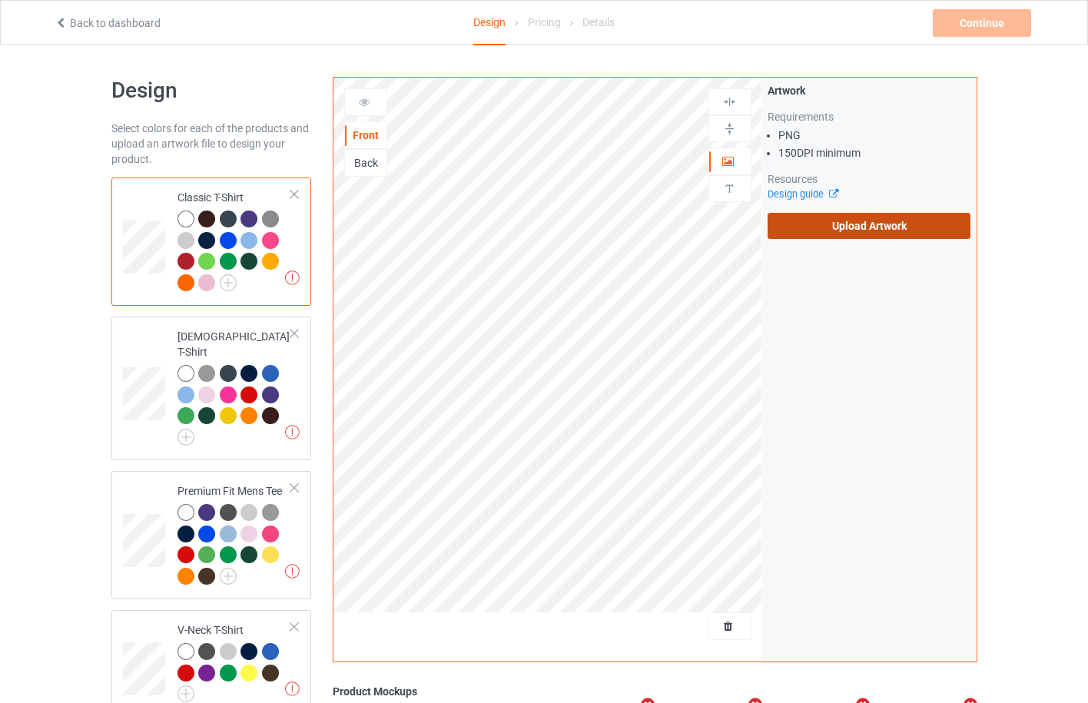
click at [873, 226] on label "Upload Artwork" at bounding box center [870, 226] width 204 height 26
click at [0, 0] on input "Upload Artwork" at bounding box center [0, 0] width 0 height 0
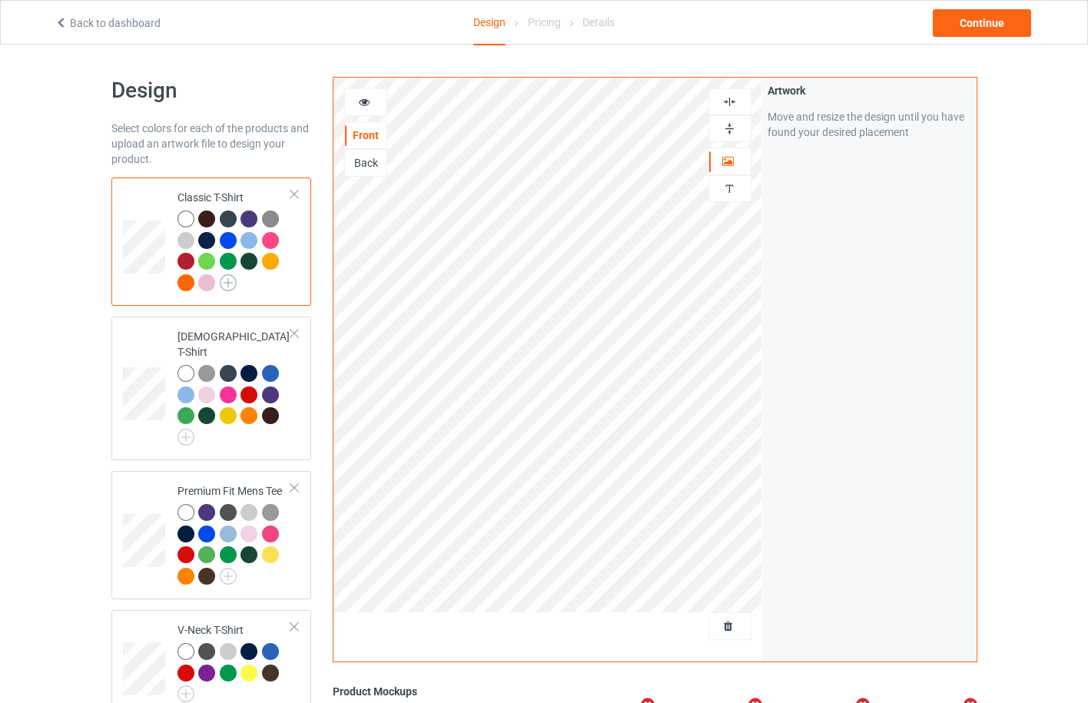
click at [232, 287] on img at bounding box center [228, 282] width 17 height 17
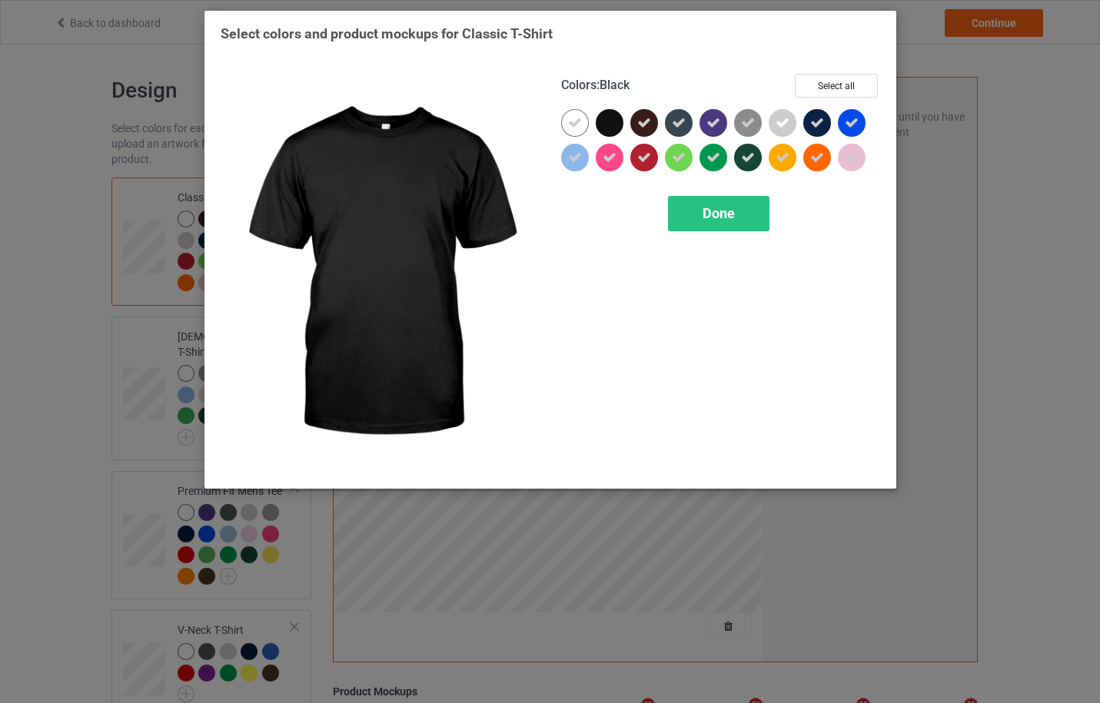
click at [613, 124] on div at bounding box center [610, 123] width 28 height 28
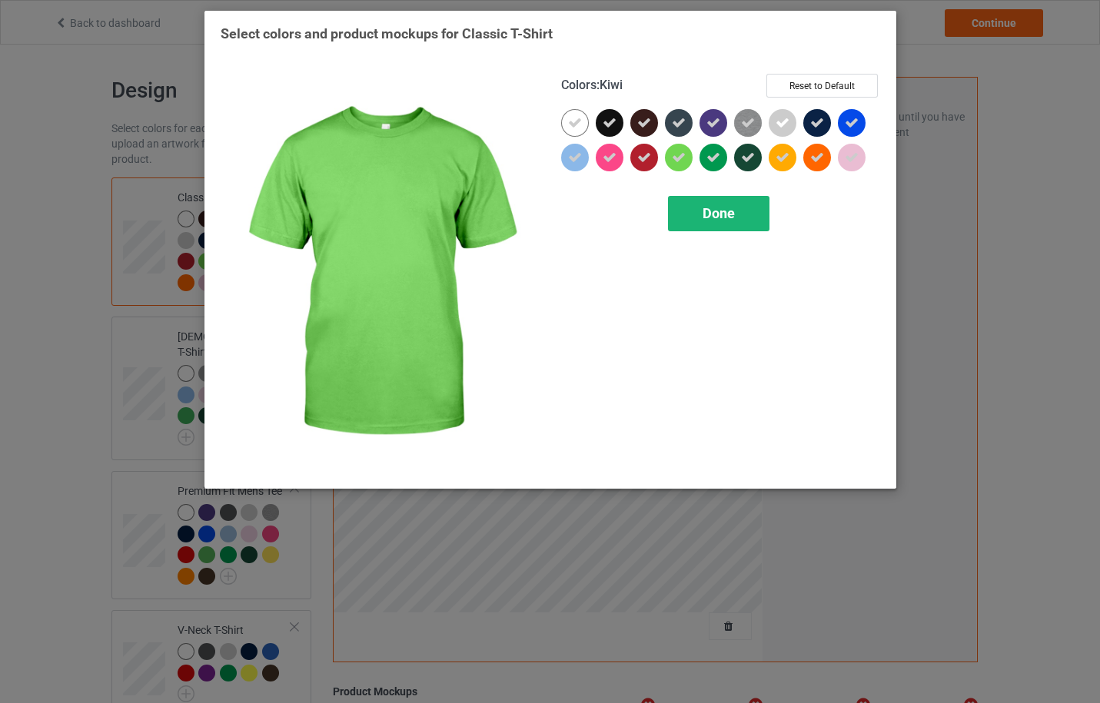
click at [732, 221] on span "Done" at bounding box center [718, 213] width 32 height 16
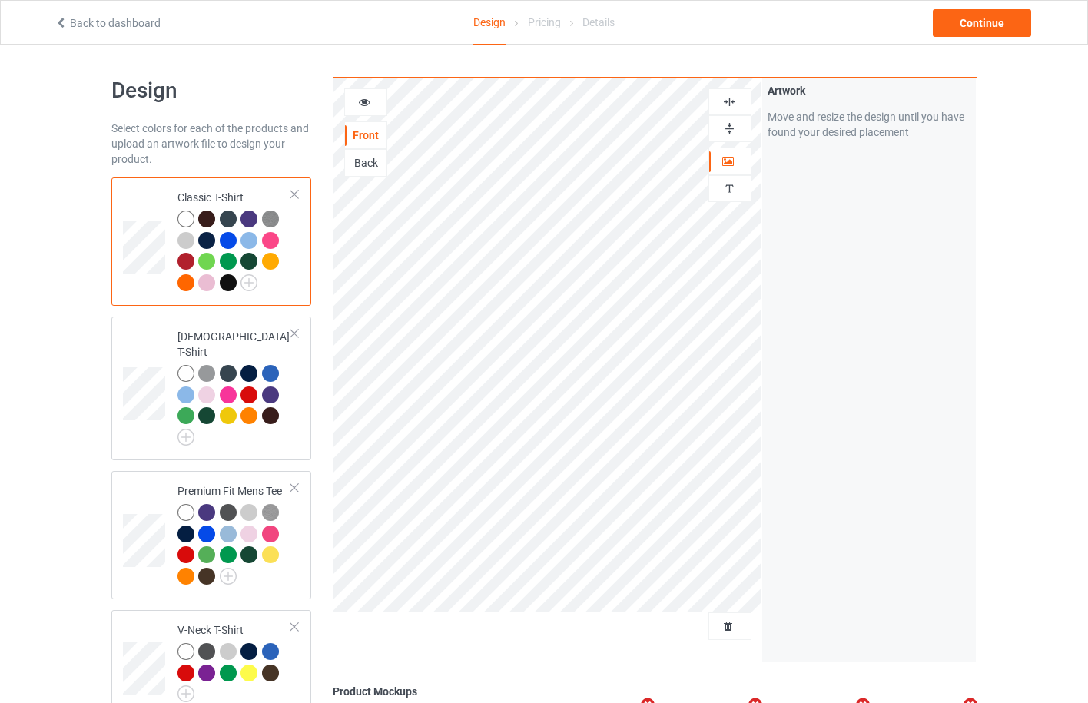
click at [228, 284] on div at bounding box center [228, 282] width 17 height 17
click at [364, 105] on icon at bounding box center [364, 100] width 13 height 11
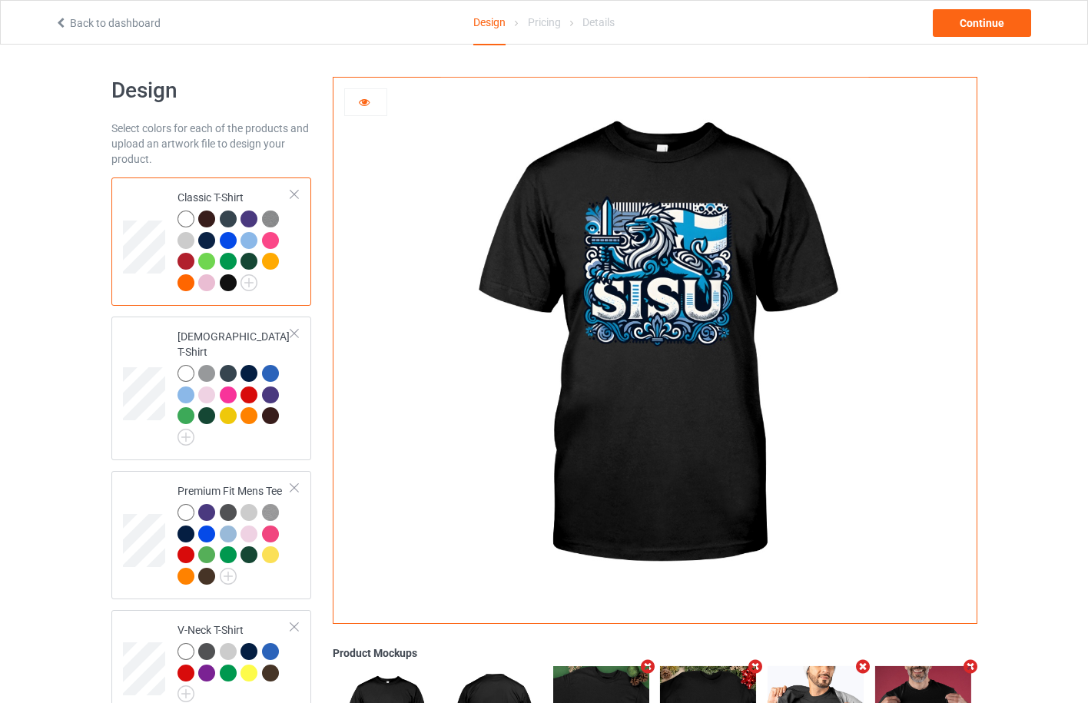
click at [185, 220] on div at bounding box center [186, 219] width 17 height 17
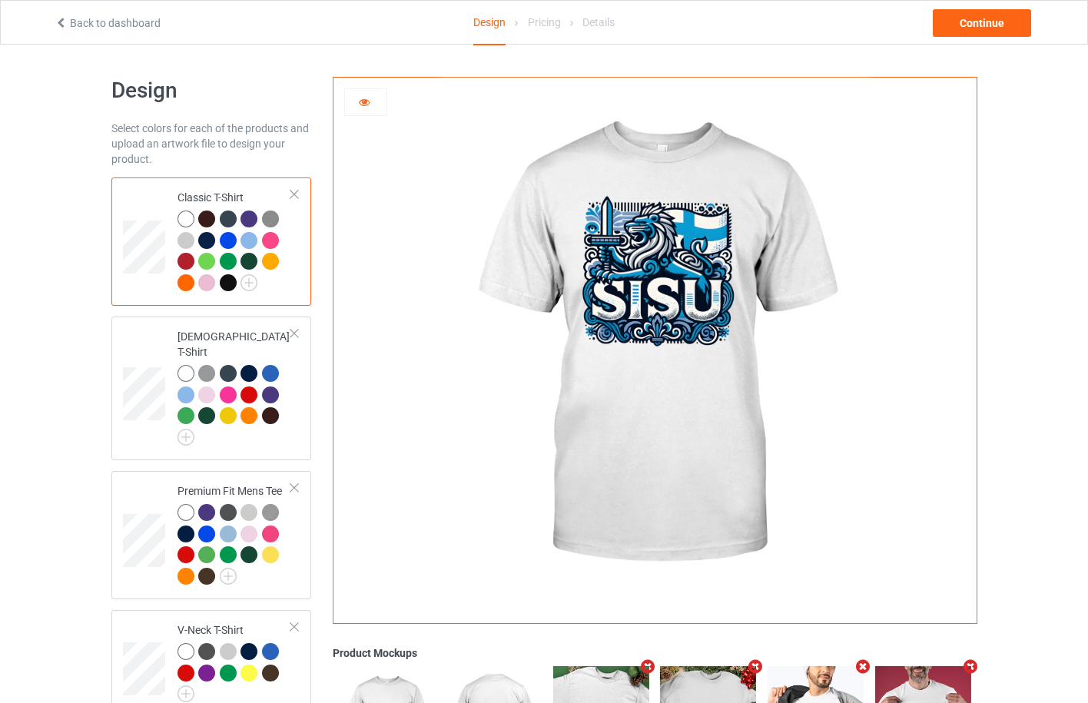
click at [227, 243] on div at bounding box center [228, 240] width 17 height 17
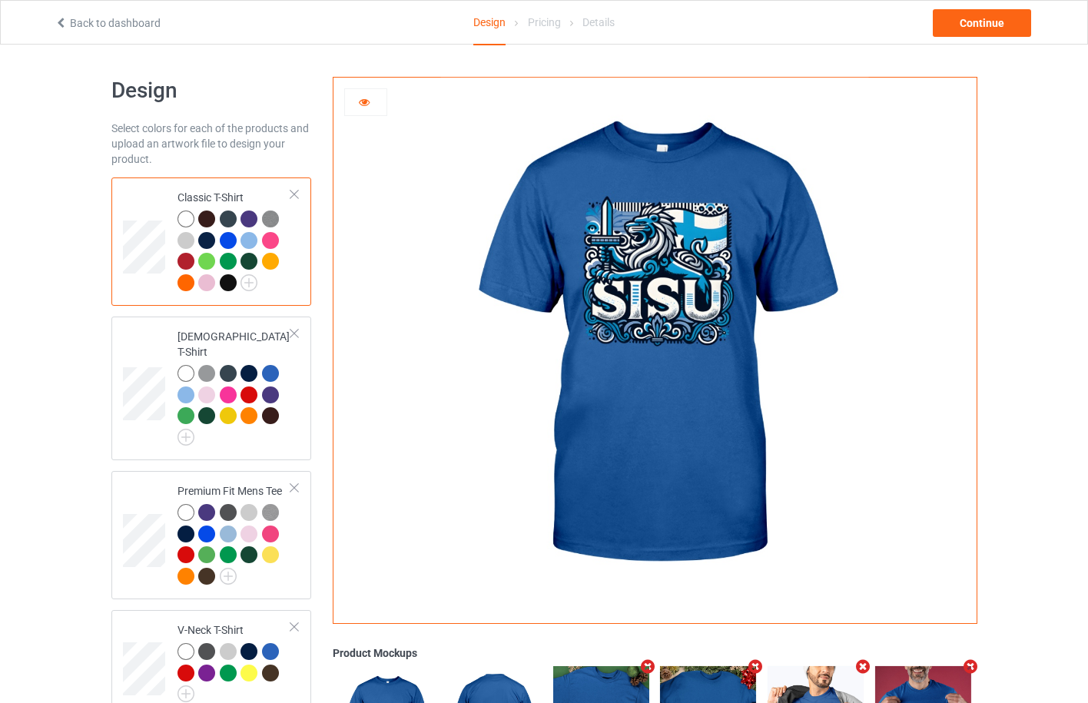
click at [206, 243] on div at bounding box center [206, 240] width 17 height 17
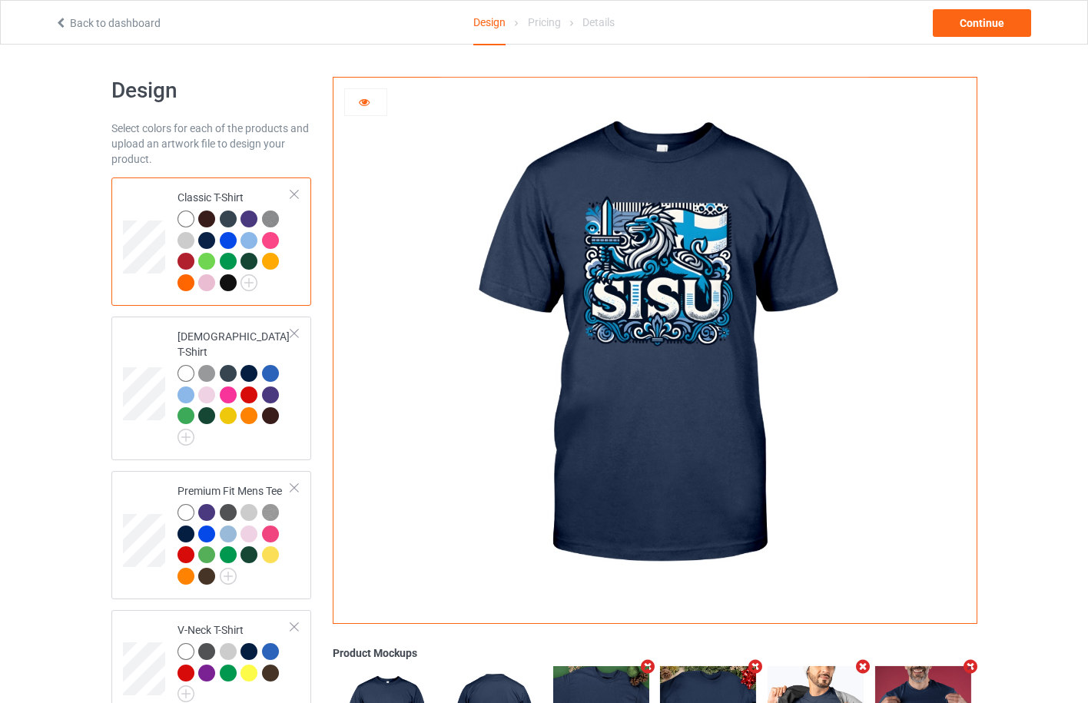
click at [227, 238] on div at bounding box center [228, 240] width 17 height 17
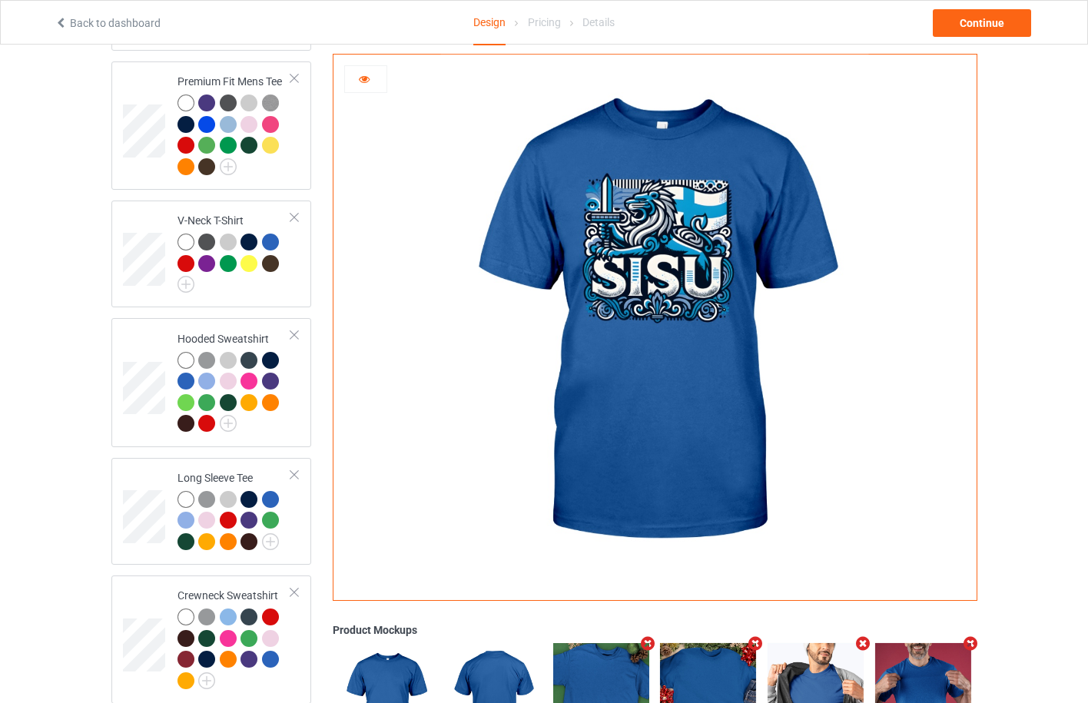
scroll to position [820, 0]
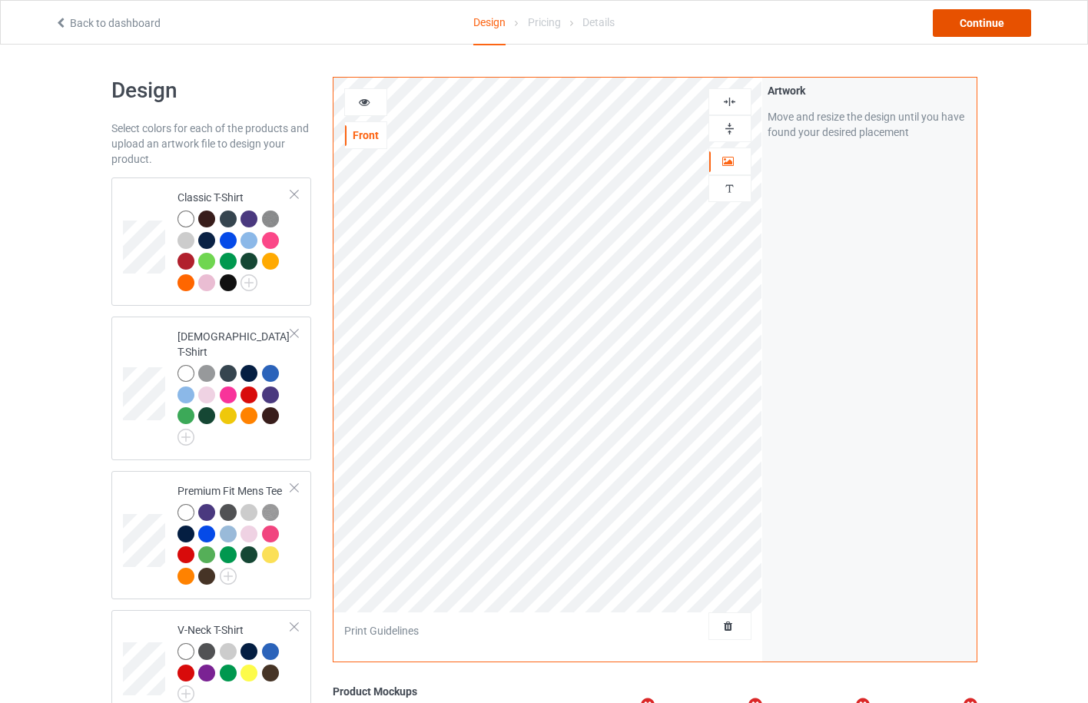
click at [962, 24] on div "Continue" at bounding box center [982, 23] width 98 height 28
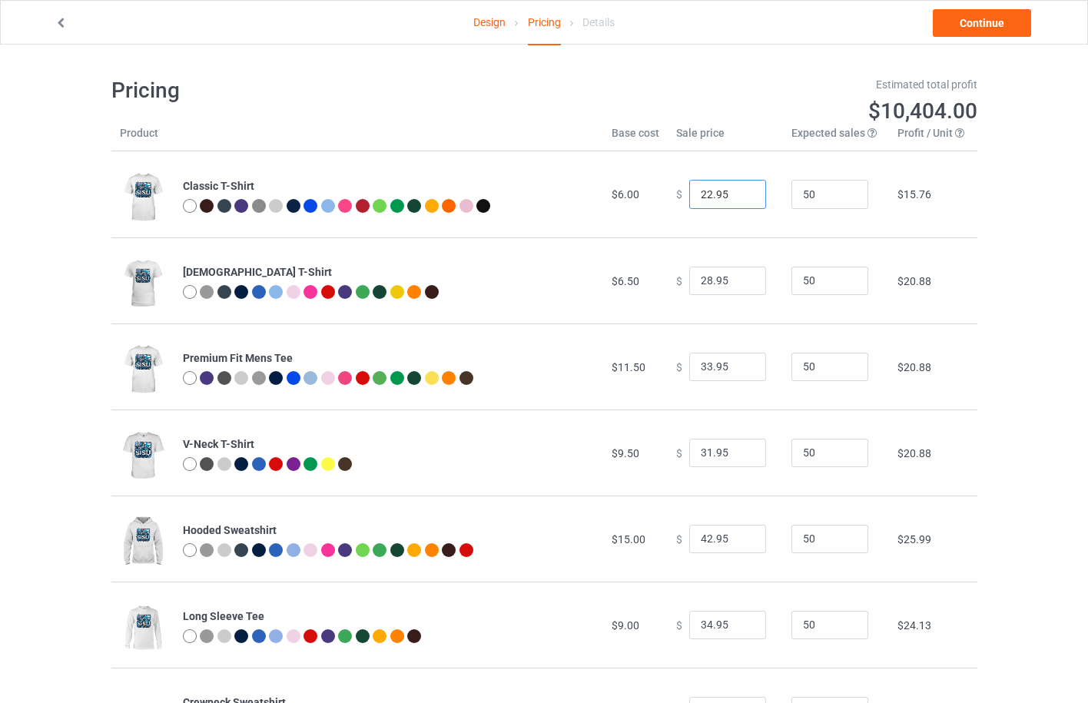
click at [702, 197] on input "22.95" at bounding box center [727, 194] width 77 height 29
type input "27.95"
click at [496, 23] on link "Design" at bounding box center [489, 22] width 32 height 43
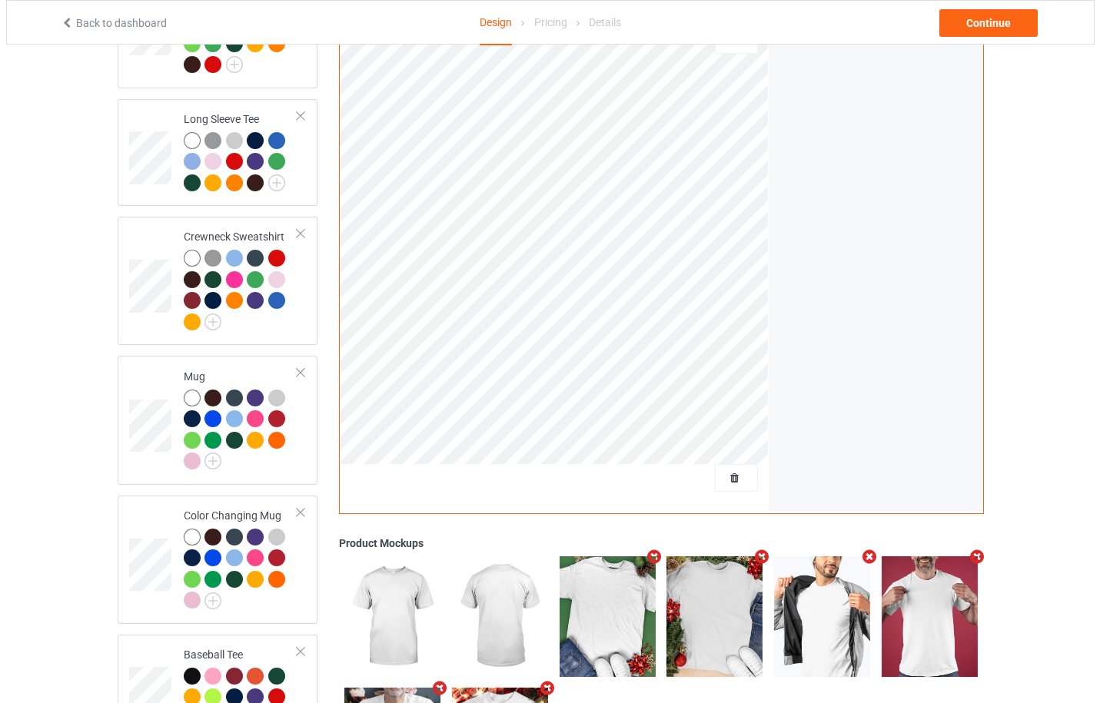
scroll to position [904, 0]
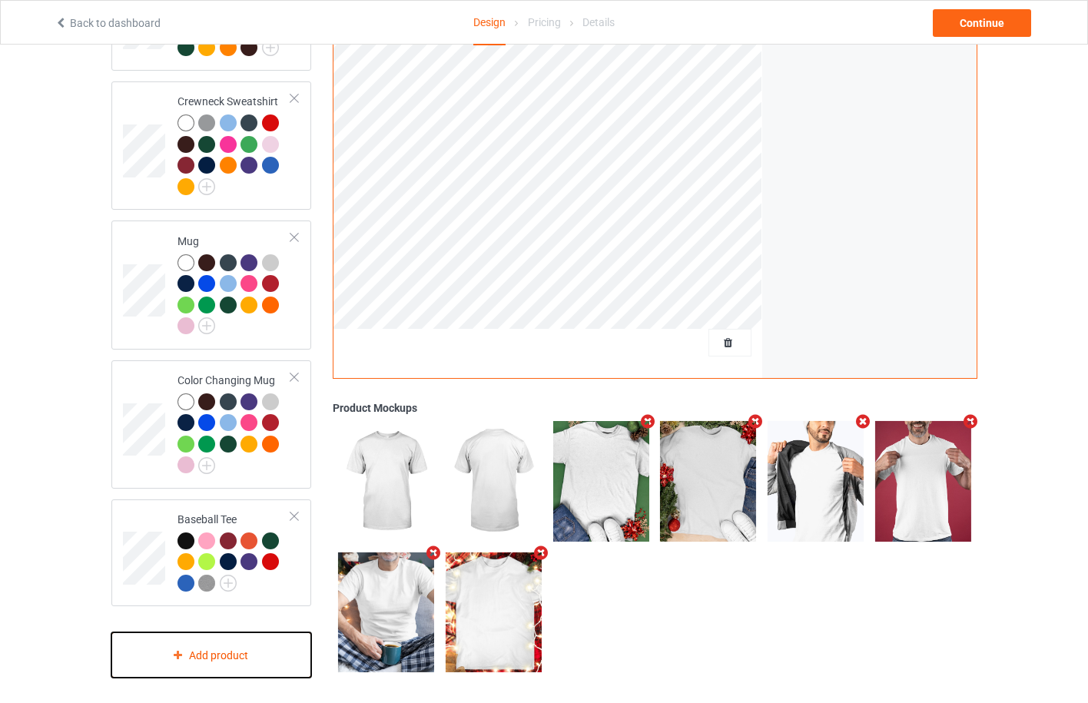
click at [243, 640] on div "Add product" at bounding box center [211, 655] width 201 height 45
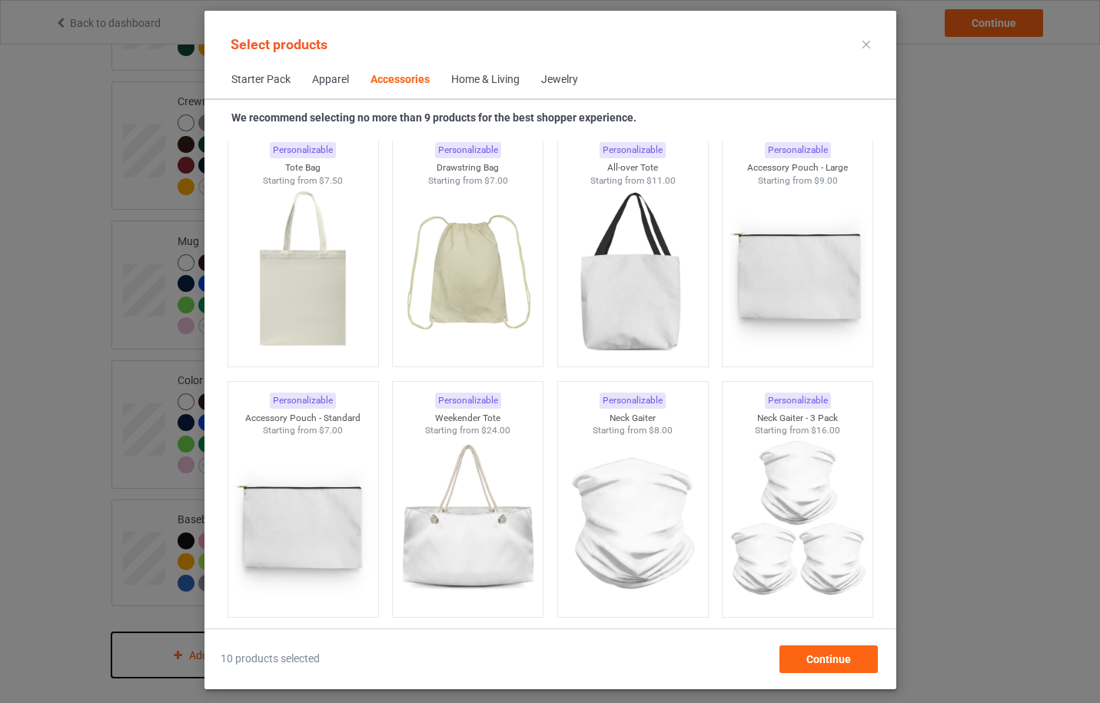
scroll to position [4262, 0]
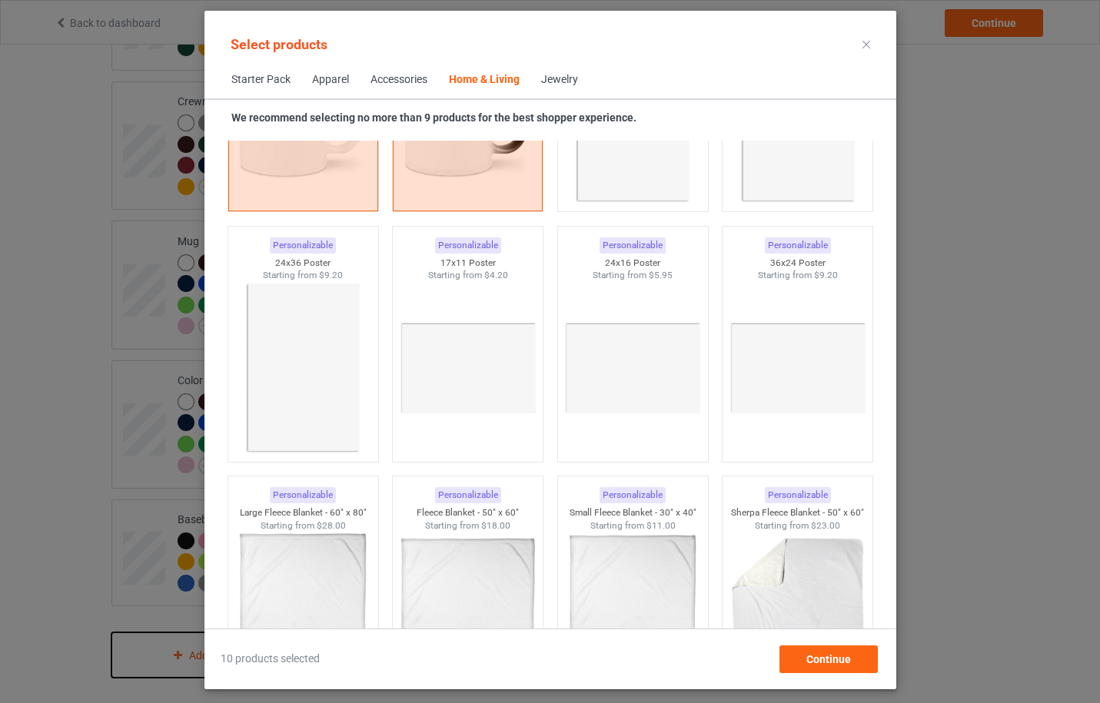
scroll to position [7541, 0]
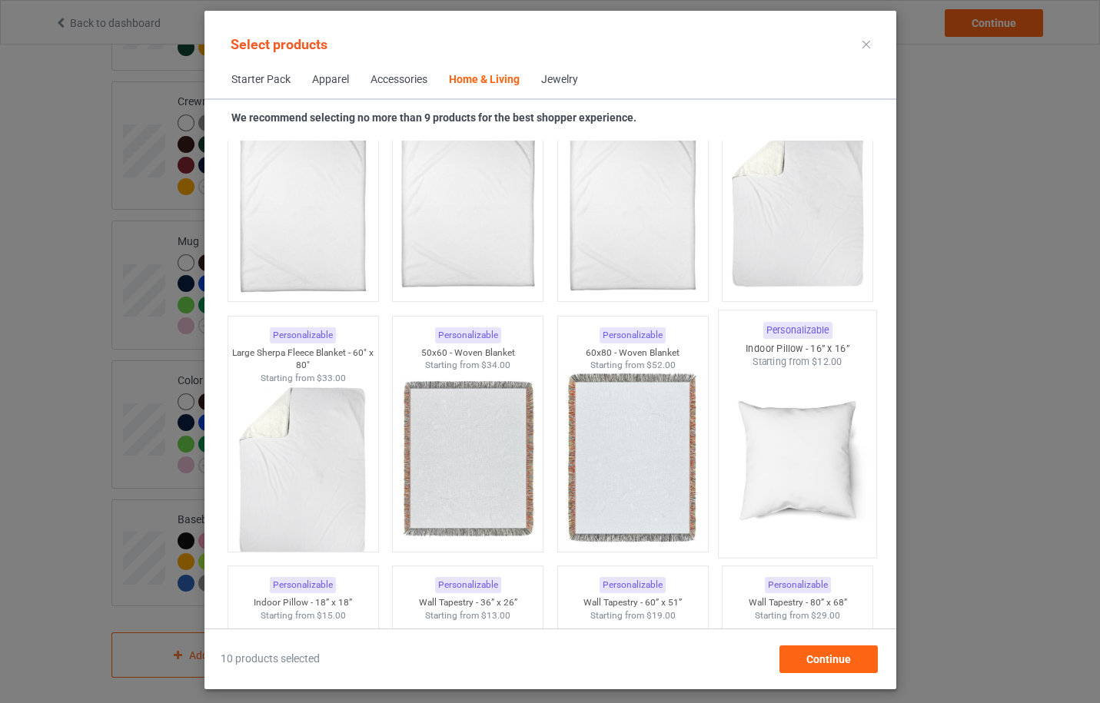
click at [782, 457] on img at bounding box center [797, 459] width 144 height 181
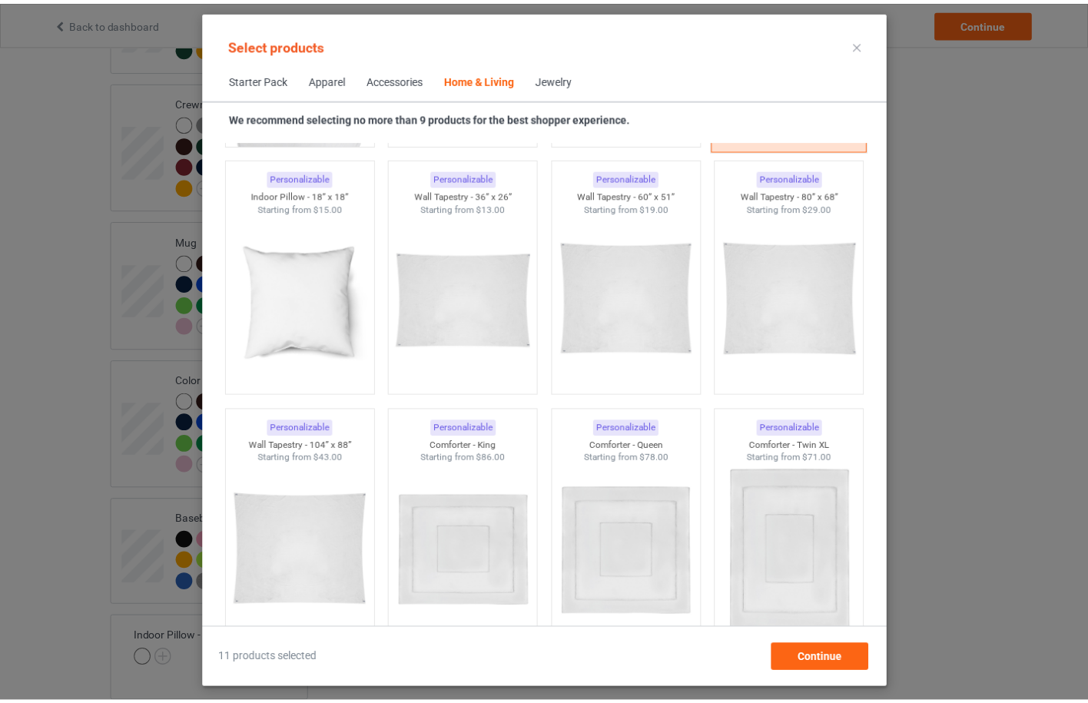
scroll to position [7951, 0]
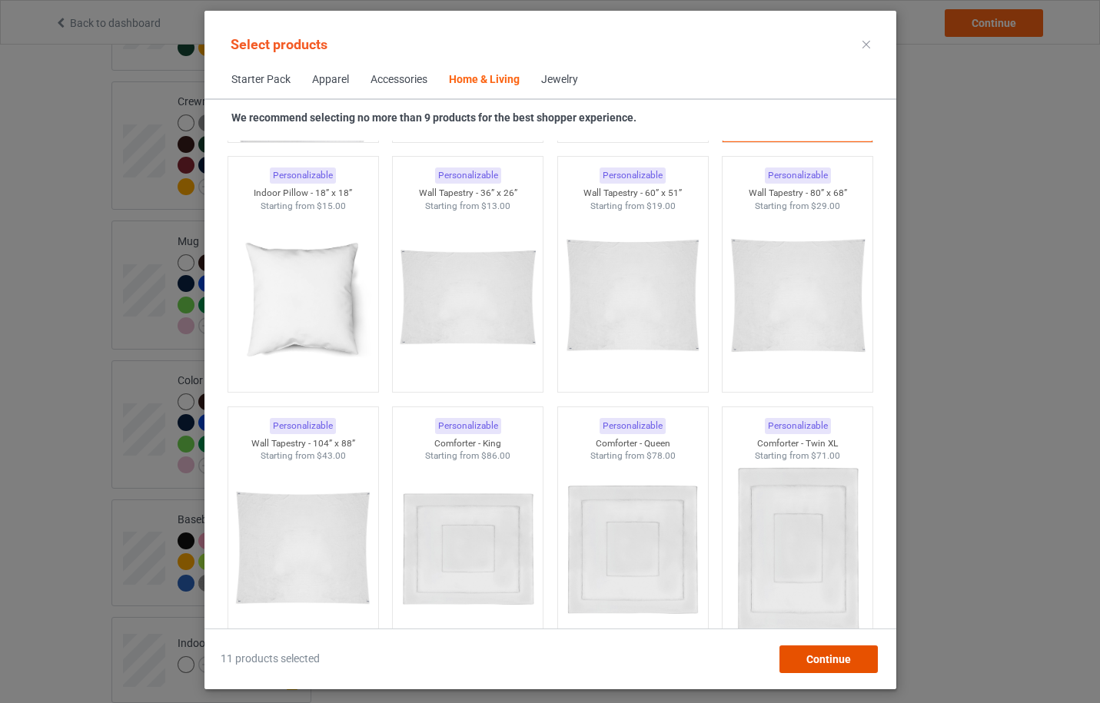
click at [829, 667] on div "Continue" at bounding box center [828, 660] width 98 height 28
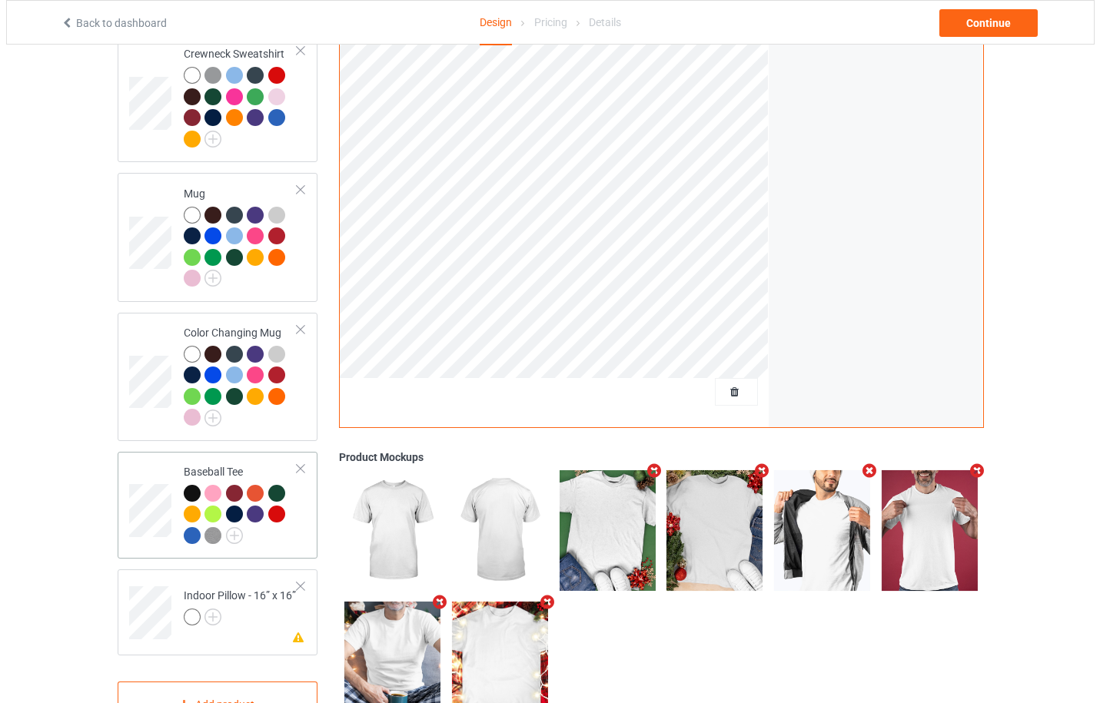
scroll to position [1001, 0]
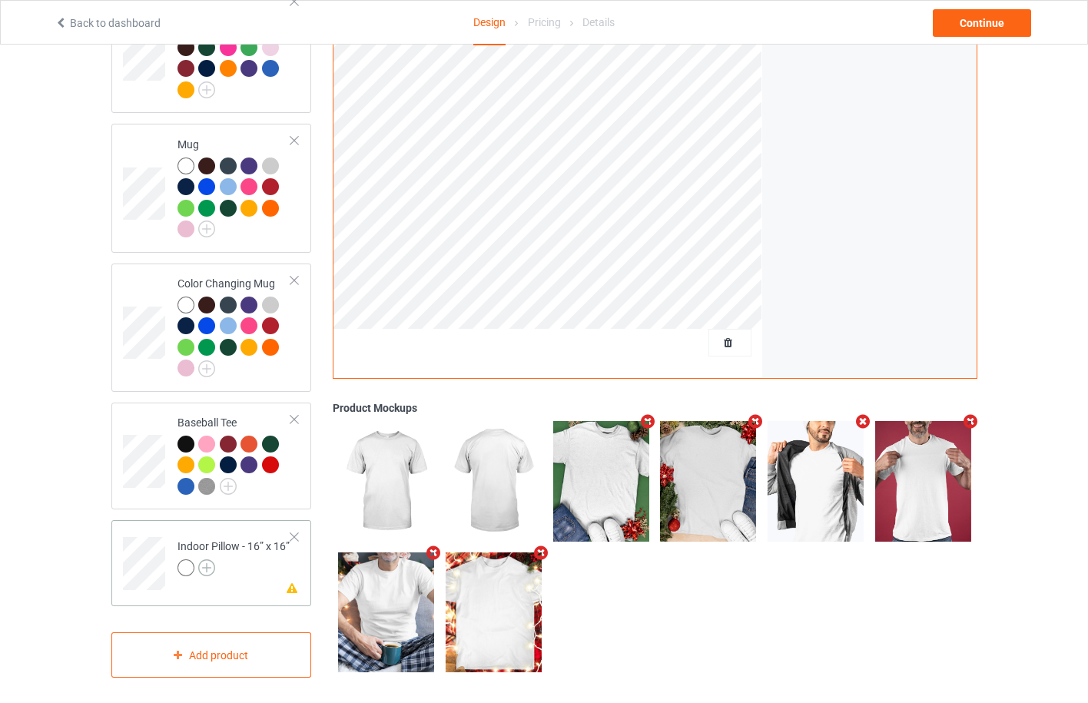
click at [210, 563] on img at bounding box center [206, 568] width 17 height 17
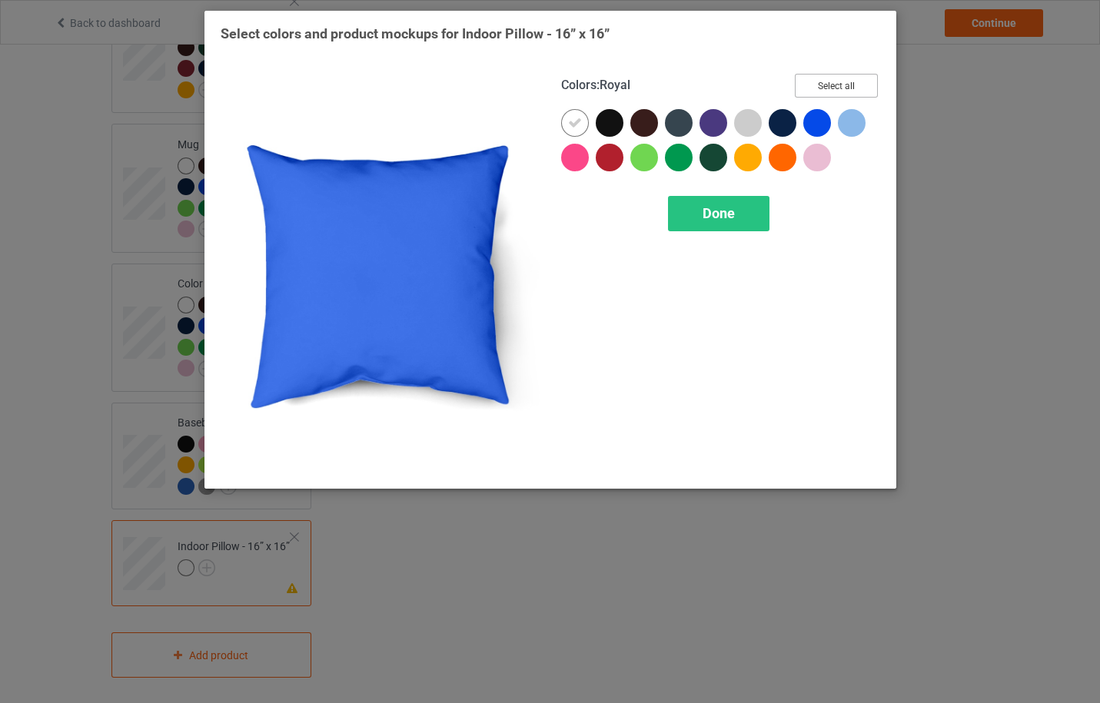
click at [828, 91] on button "Select all" at bounding box center [836, 86] width 83 height 24
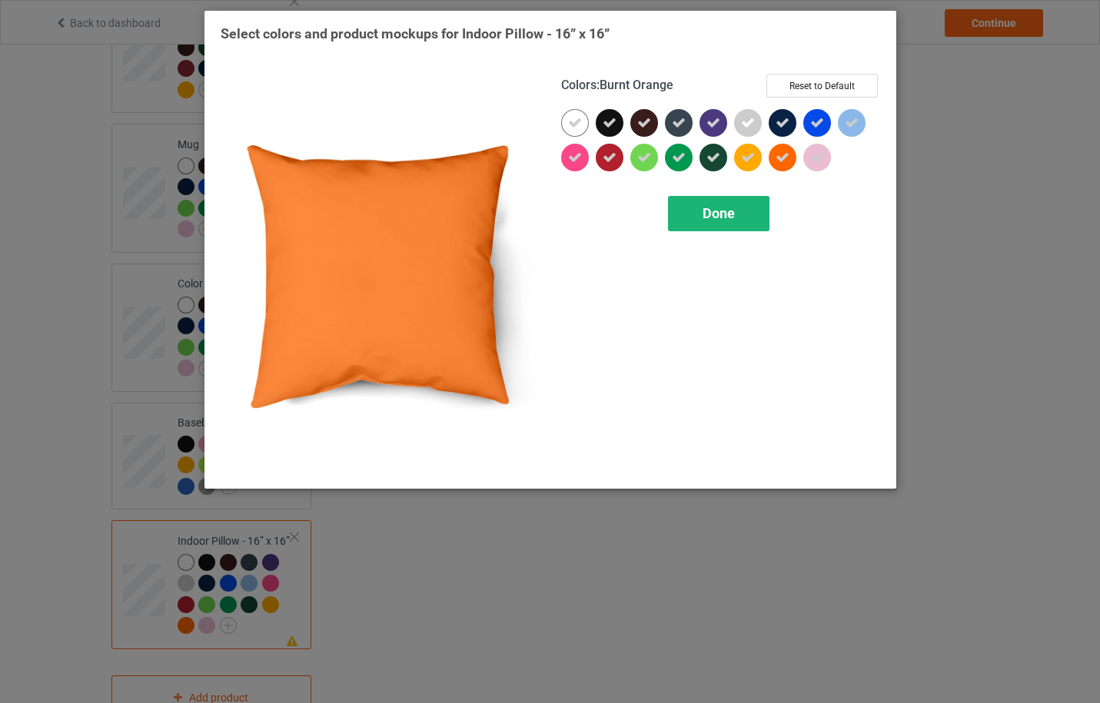
click at [740, 220] on div "Done" at bounding box center [718, 213] width 101 height 35
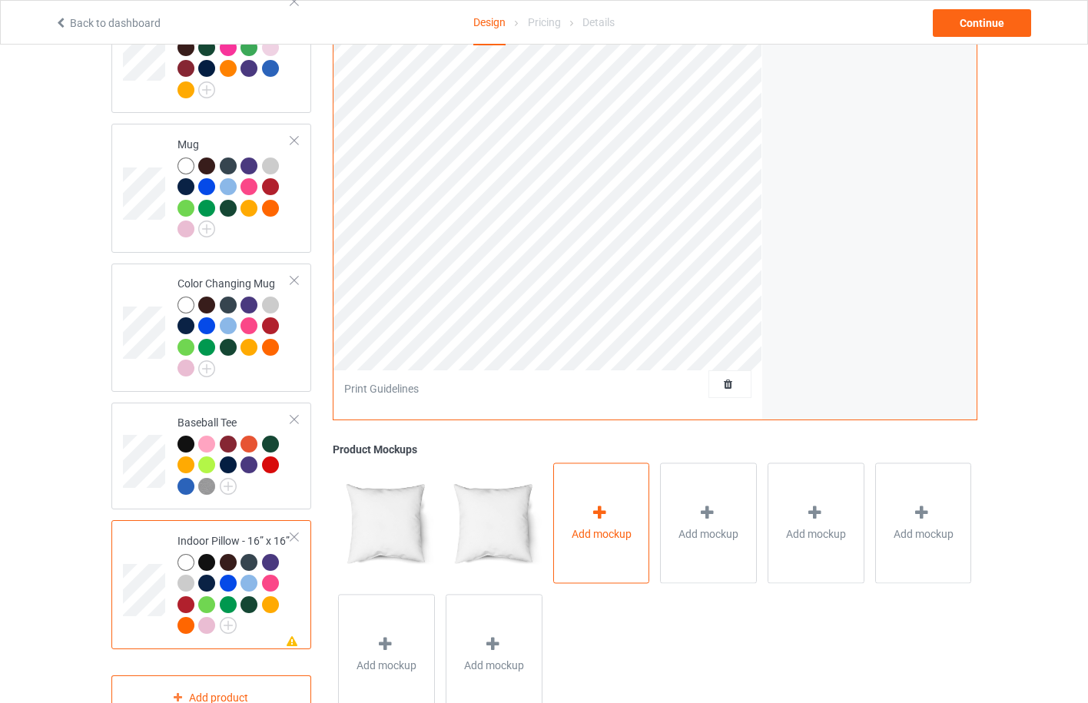
click at [603, 516] on div at bounding box center [601, 515] width 22 height 22
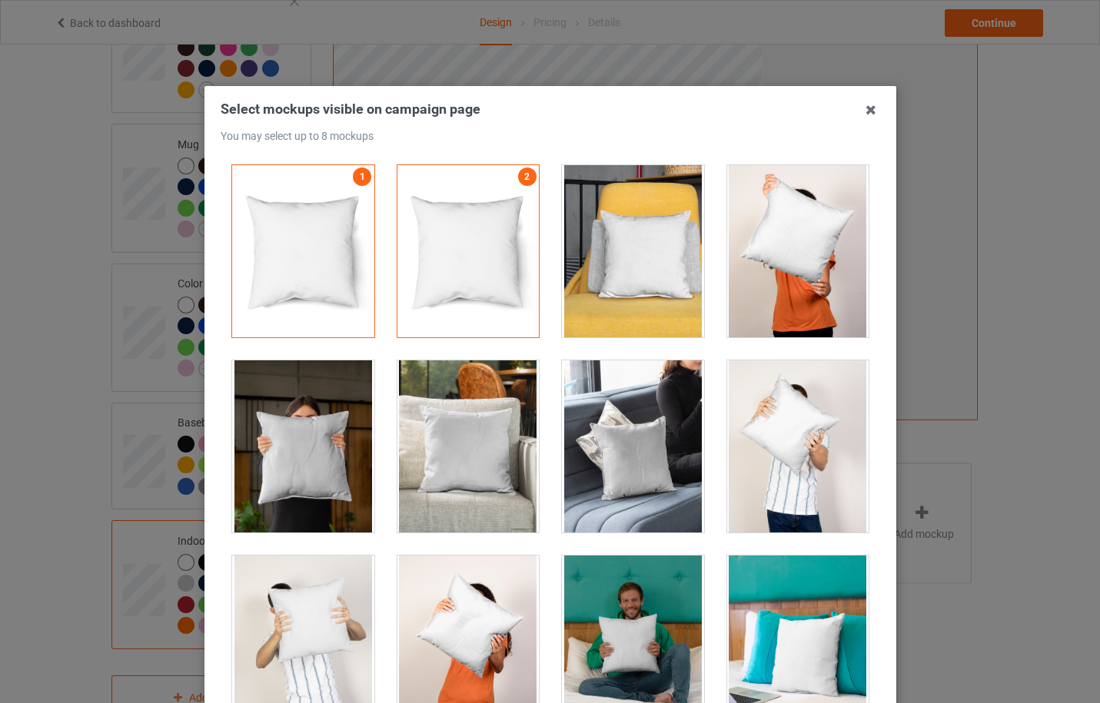
click at [635, 266] on div at bounding box center [633, 251] width 142 height 172
click at [781, 260] on div at bounding box center [797, 251] width 142 height 172
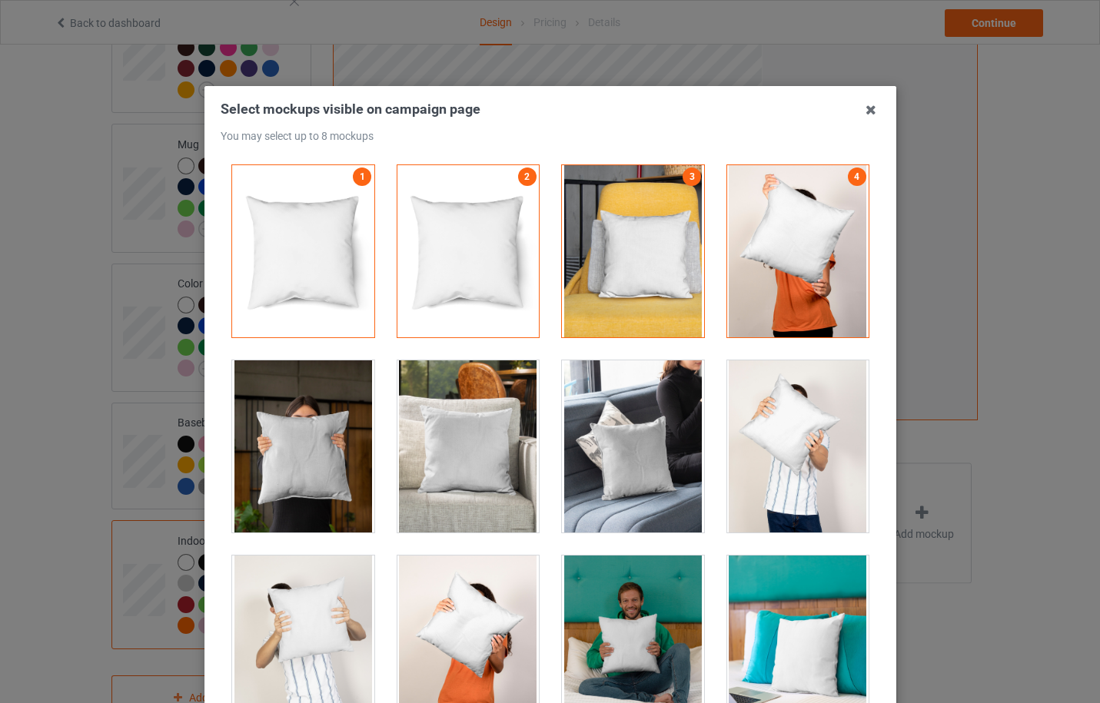
click at [443, 474] on div at bounding box center [468, 446] width 142 height 172
click at [321, 480] on div at bounding box center [303, 446] width 142 height 172
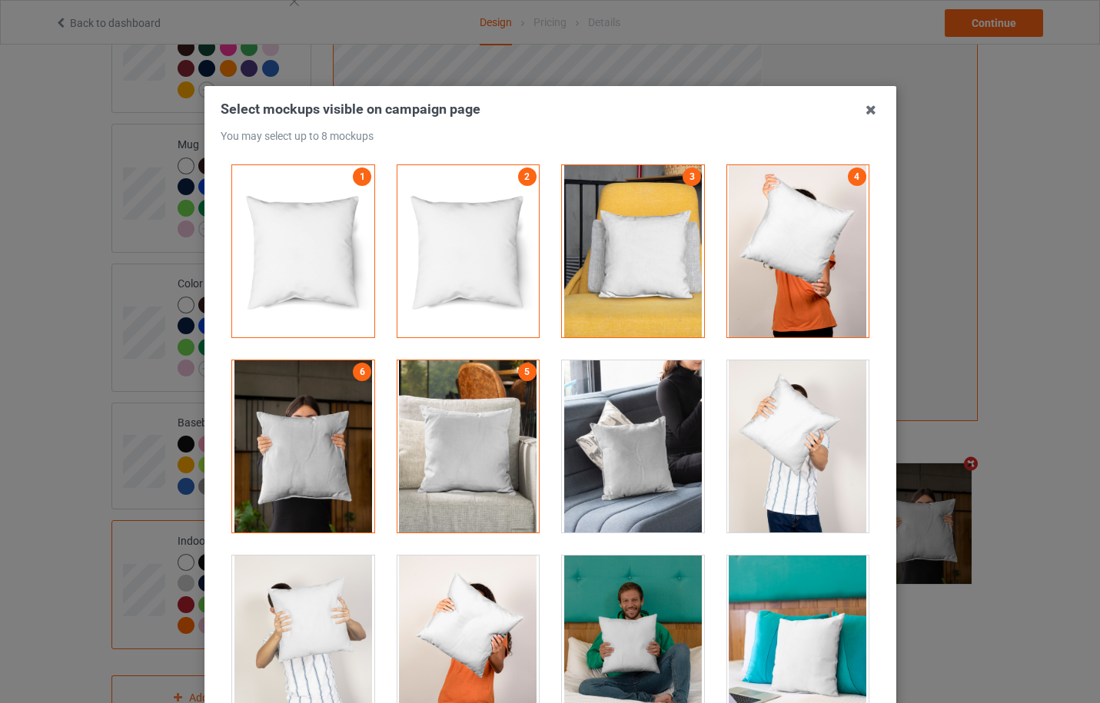
click at [637, 470] on div at bounding box center [633, 446] width 142 height 172
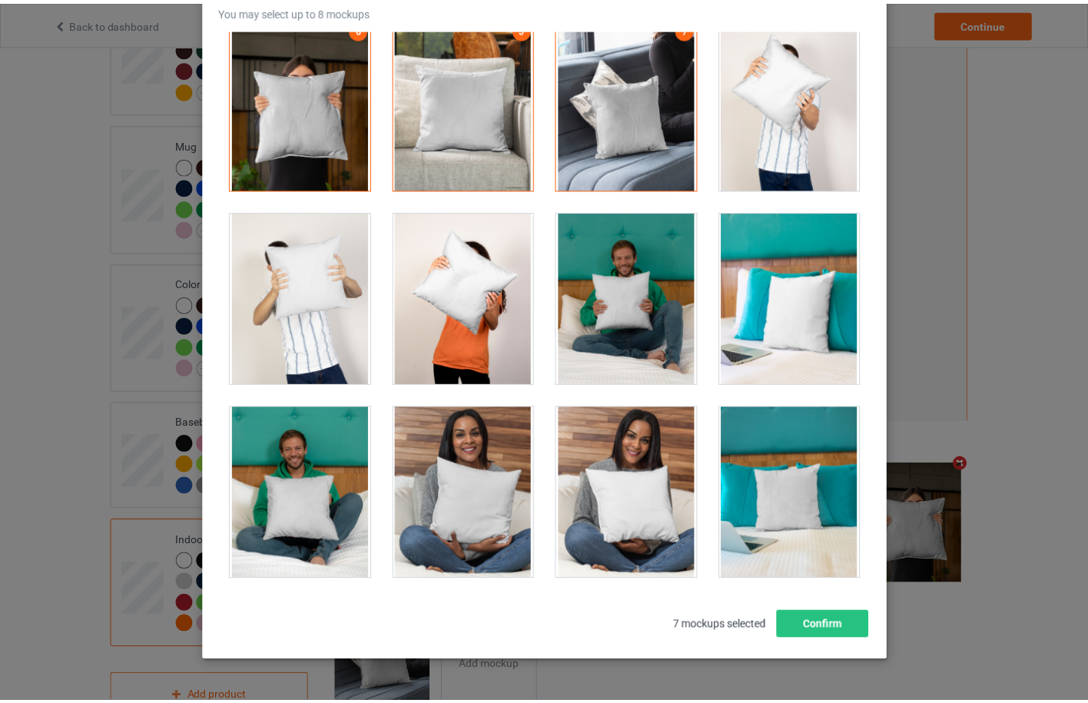
scroll to position [170, 0]
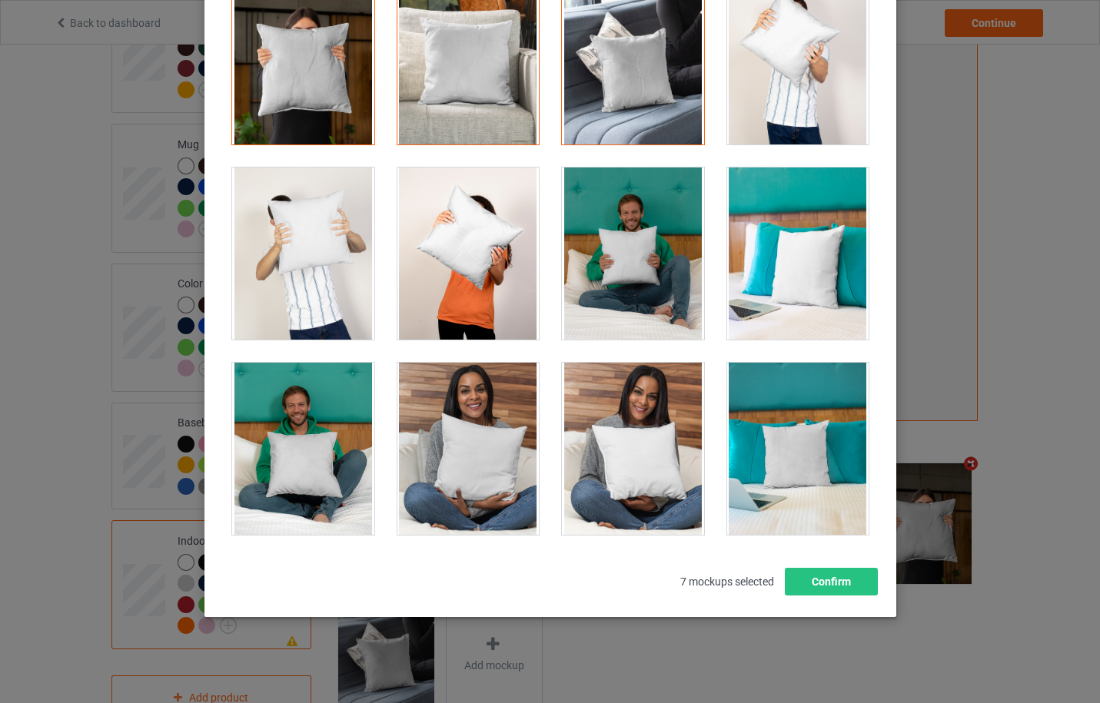
click at [787, 288] on div at bounding box center [797, 254] width 142 height 172
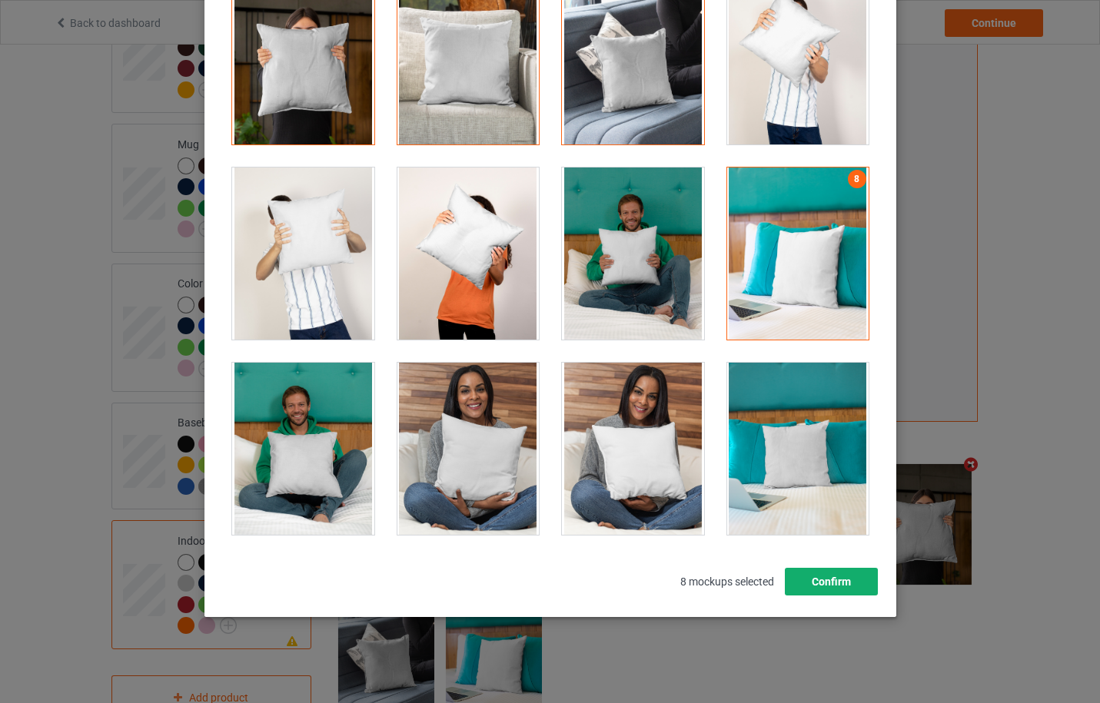
click at [805, 585] on button "Confirm" at bounding box center [830, 582] width 93 height 28
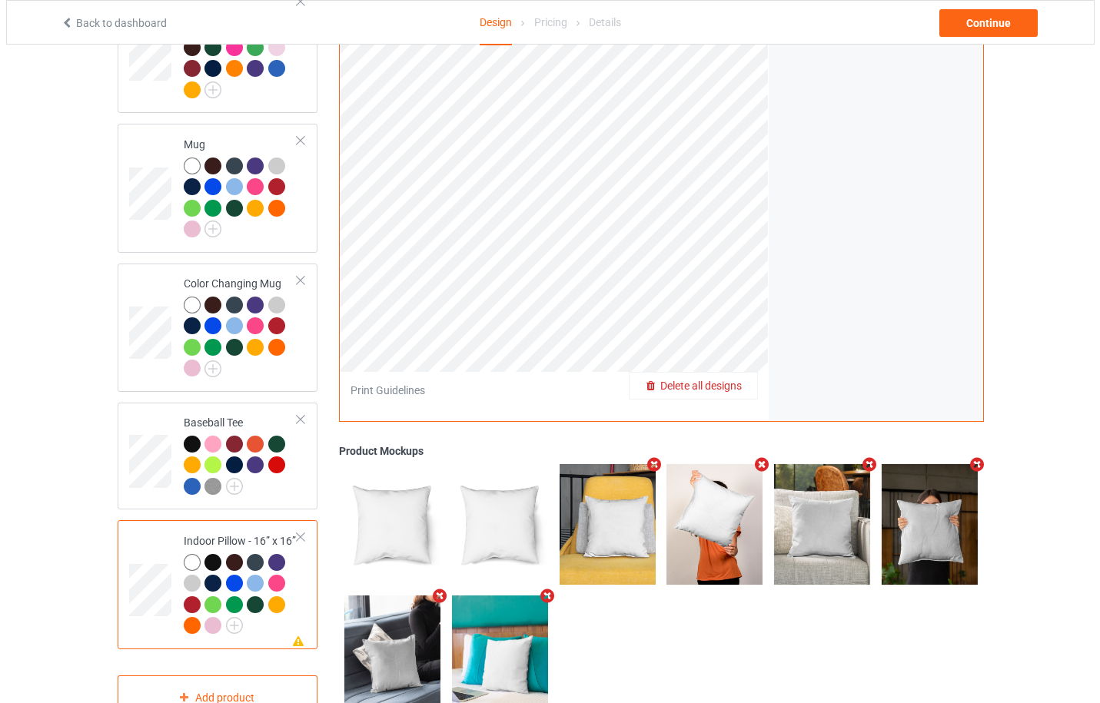
scroll to position [591, 0]
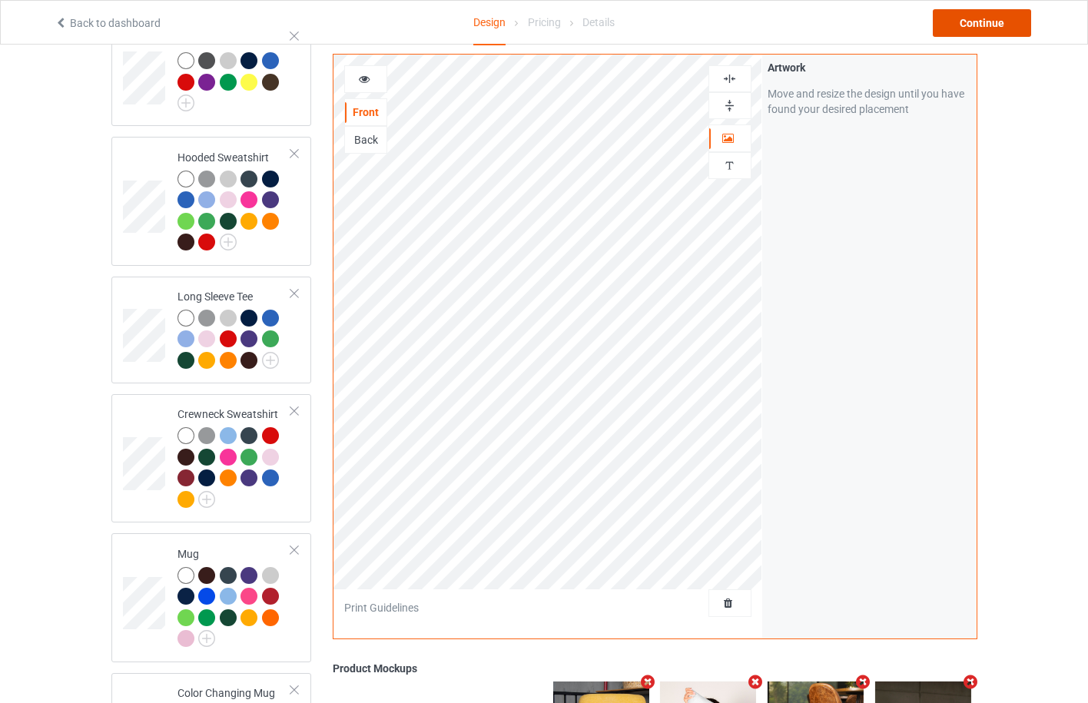
click at [992, 28] on div "Continue" at bounding box center [982, 23] width 98 height 28
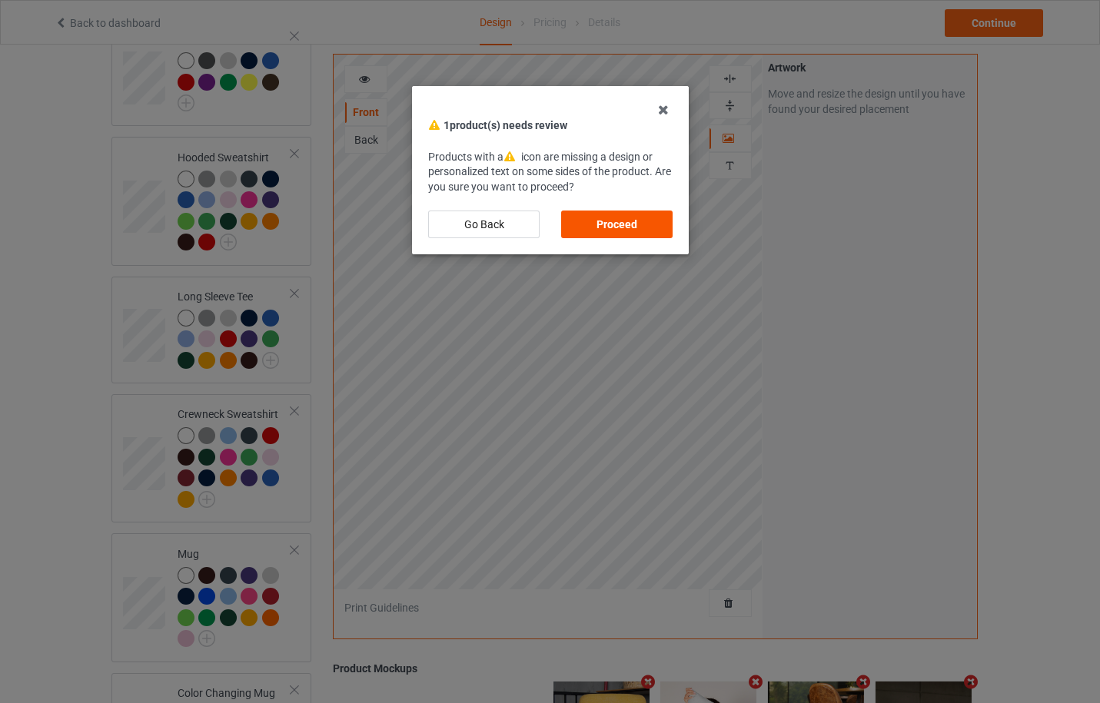
click at [656, 219] on div "Proceed" at bounding box center [616, 225] width 111 height 28
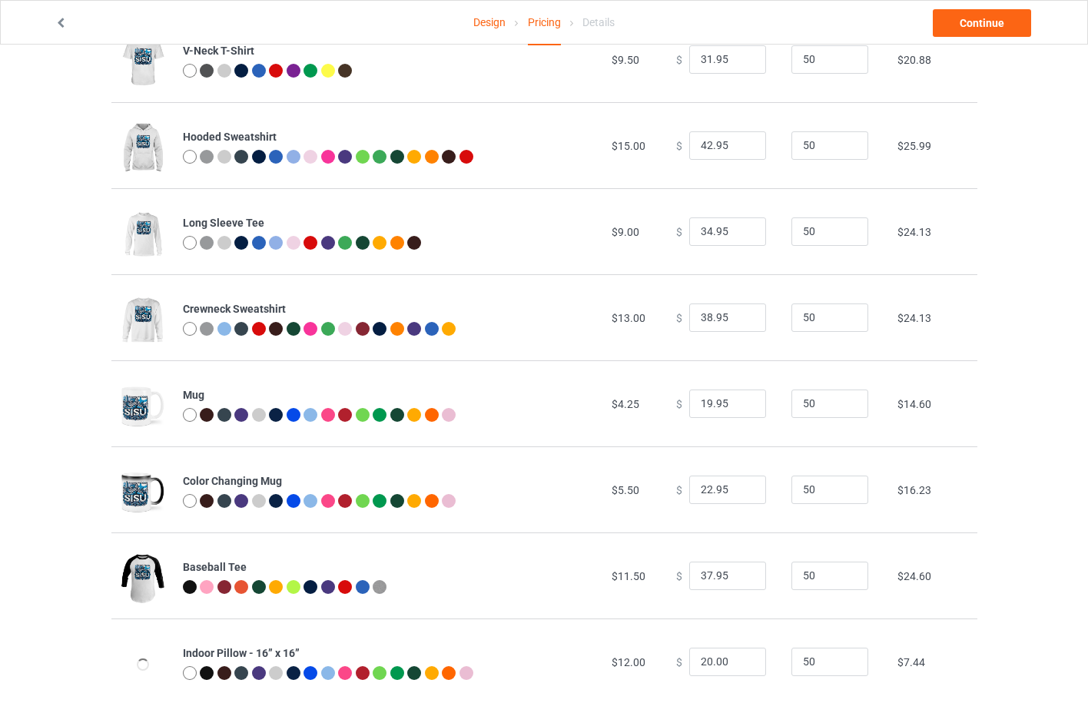
scroll to position [428, 0]
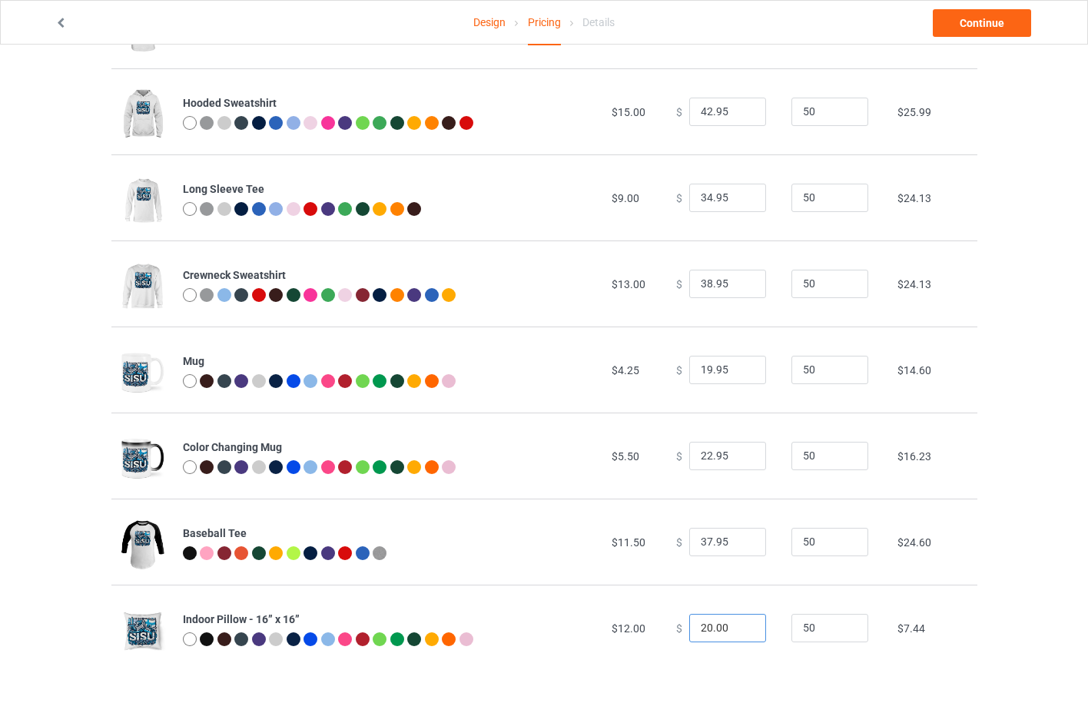
drag, startPoint x: 704, startPoint y: 627, endPoint x: 676, endPoint y: 629, distance: 28.5
click at [676, 629] on div "$ 20.00" at bounding box center [725, 628] width 98 height 29
click at [703, 631] on input "34.00" at bounding box center [727, 628] width 77 height 29
drag, startPoint x: 708, startPoint y: 627, endPoint x: 719, endPoint y: 626, distance: 11.6
click at [719, 626] on input "33.00" at bounding box center [727, 628] width 77 height 29
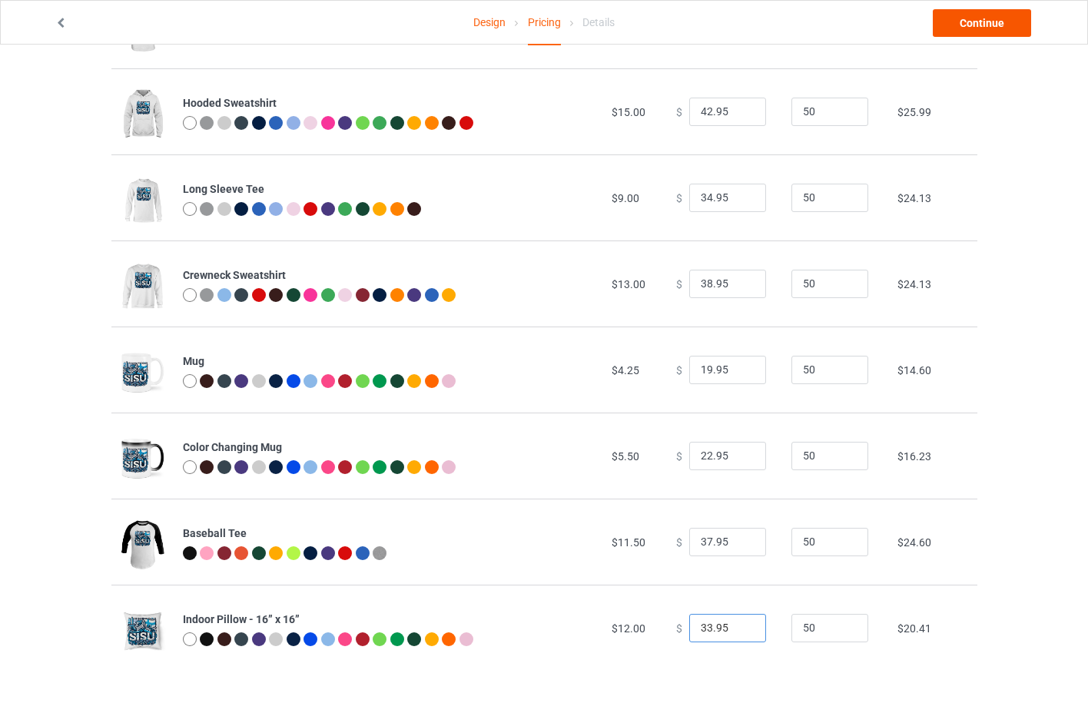
type input "33.95"
click at [1008, 29] on link "Continue" at bounding box center [982, 23] width 98 height 28
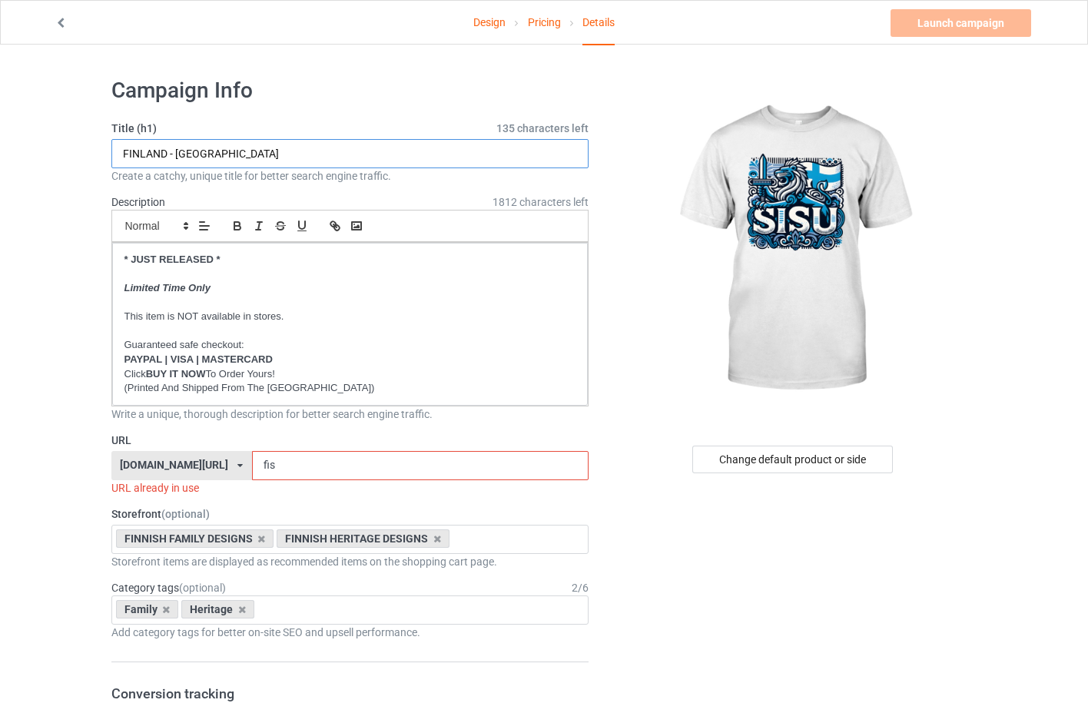
drag, startPoint x: 206, startPoint y: 152, endPoint x: 106, endPoint y: 154, distance: 99.9
type input "SISU"
drag, startPoint x: 251, startPoint y: 467, endPoint x: 232, endPoint y: 466, distance: 19.3
click at [252, 466] on input "fis" at bounding box center [420, 465] width 337 height 29
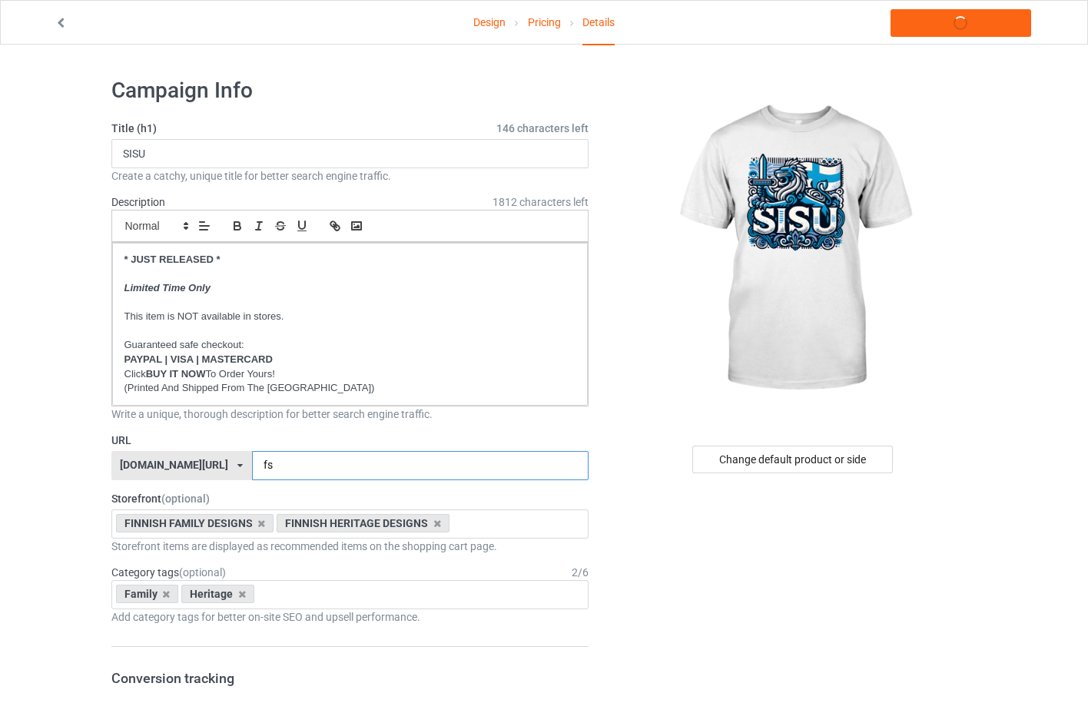
type input "f"
type input "sisu4"
click at [749, 466] on div "Change default product or side" at bounding box center [792, 460] width 201 height 28
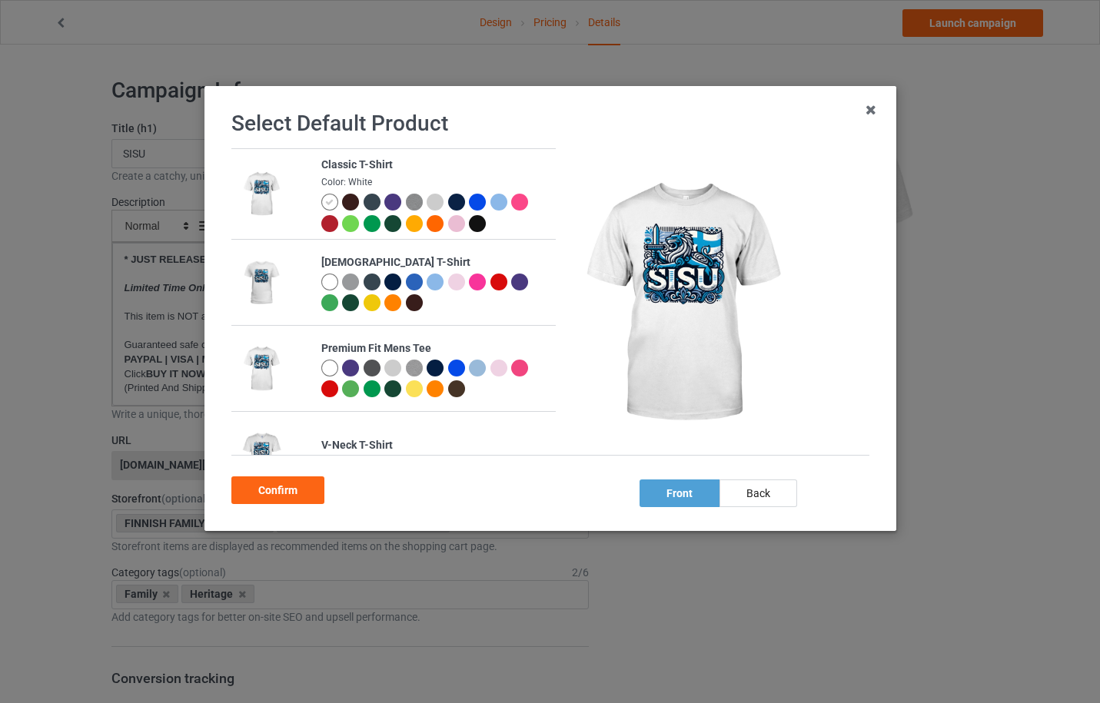
click at [472, 199] on div at bounding box center [477, 202] width 17 height 17
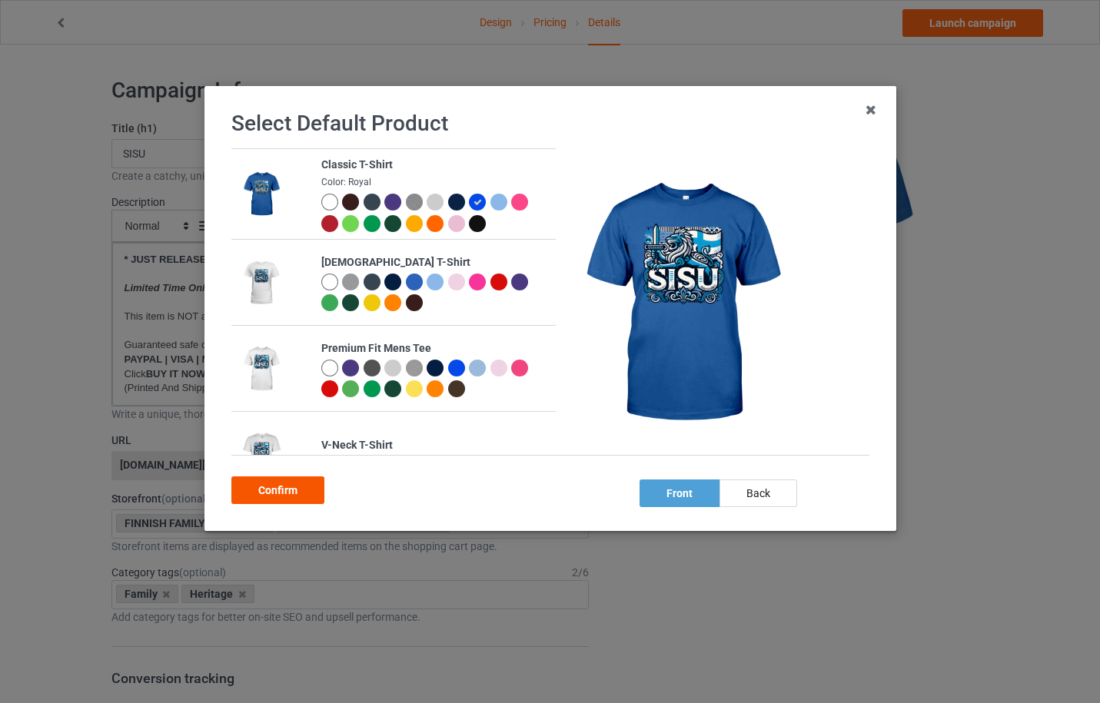
click at [299, 486] on div "Confirm" at bounding box center [277, 491] width 93 height 28
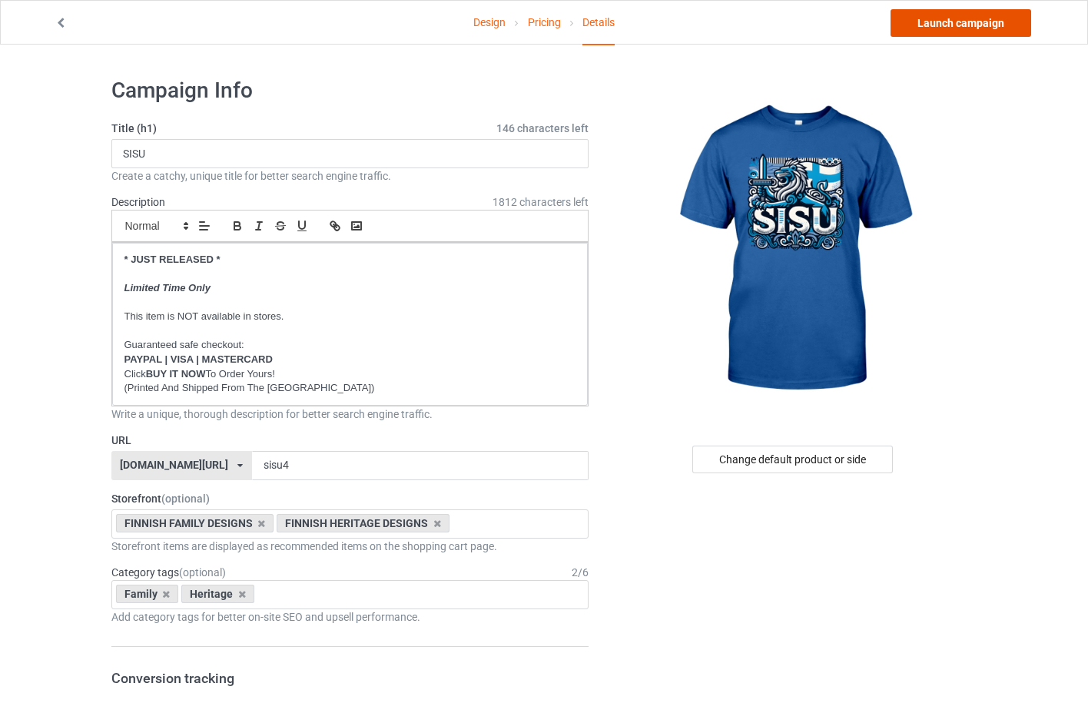
click at [953, 25] on link "Launch campaign" at bounding box center [961, 23] width 141 height 28
